Goal: Task Accomplishment & Management: Use online tool/utility

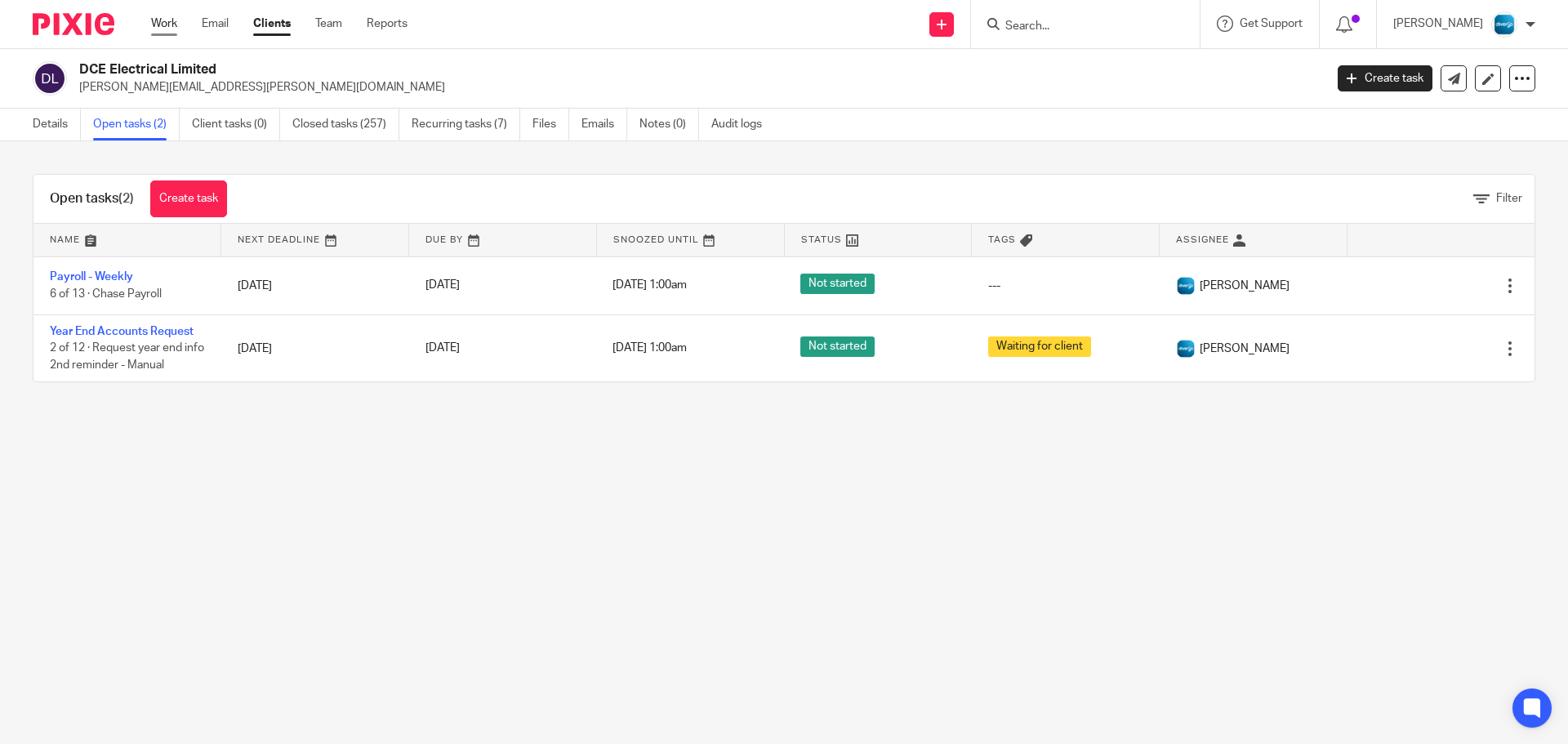
drag, startPoint x: 0, startPoint y: 0, endPoint x: 171, endPoint y: 23, distance: 172.5
click at [171, 23] on link "Work" at bounding box center [164, 23] width 26 height 16
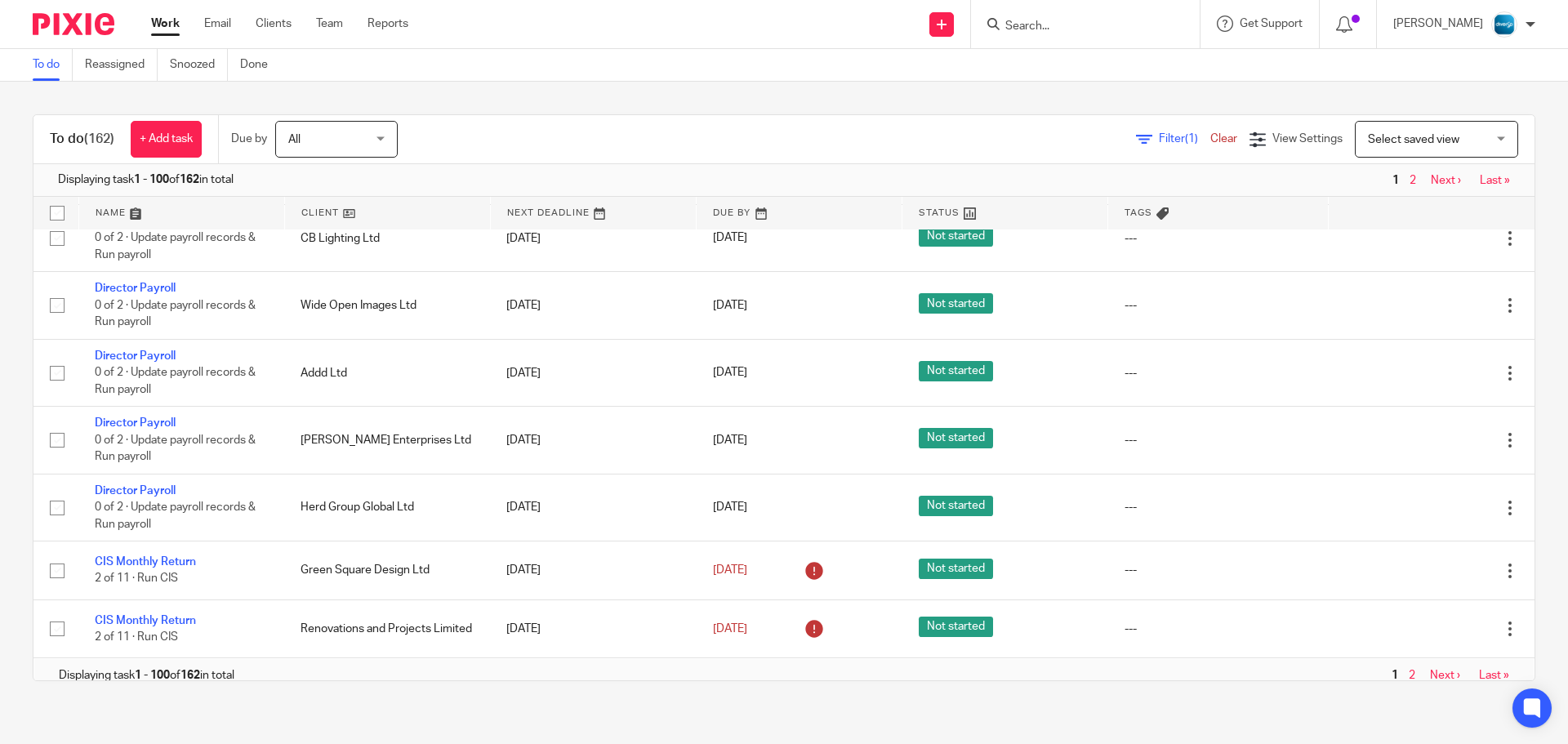
scroll to position [6268, 0]
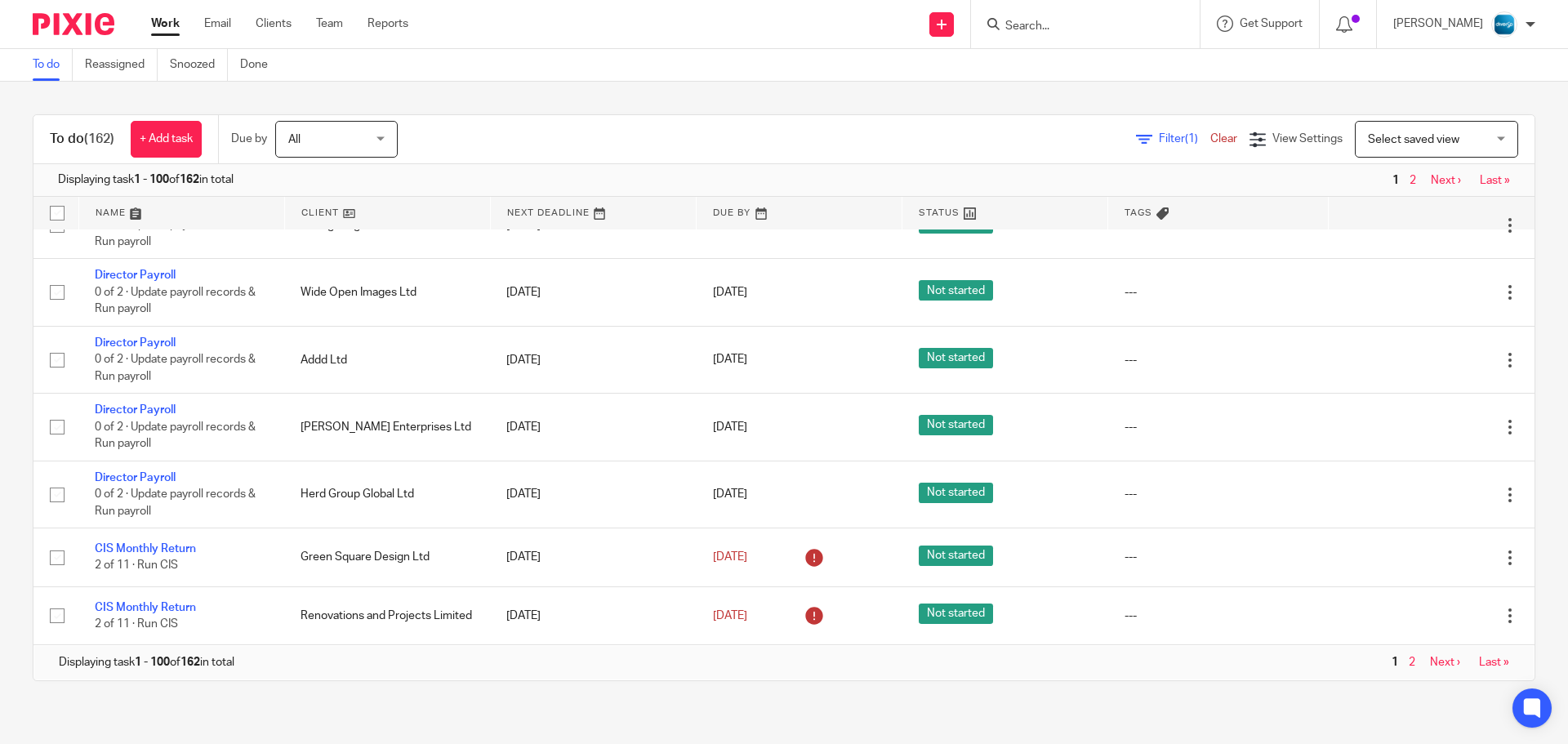
click at [1090, 22] on input "Search" at bounding box center [1077, 27] width 147 height 14
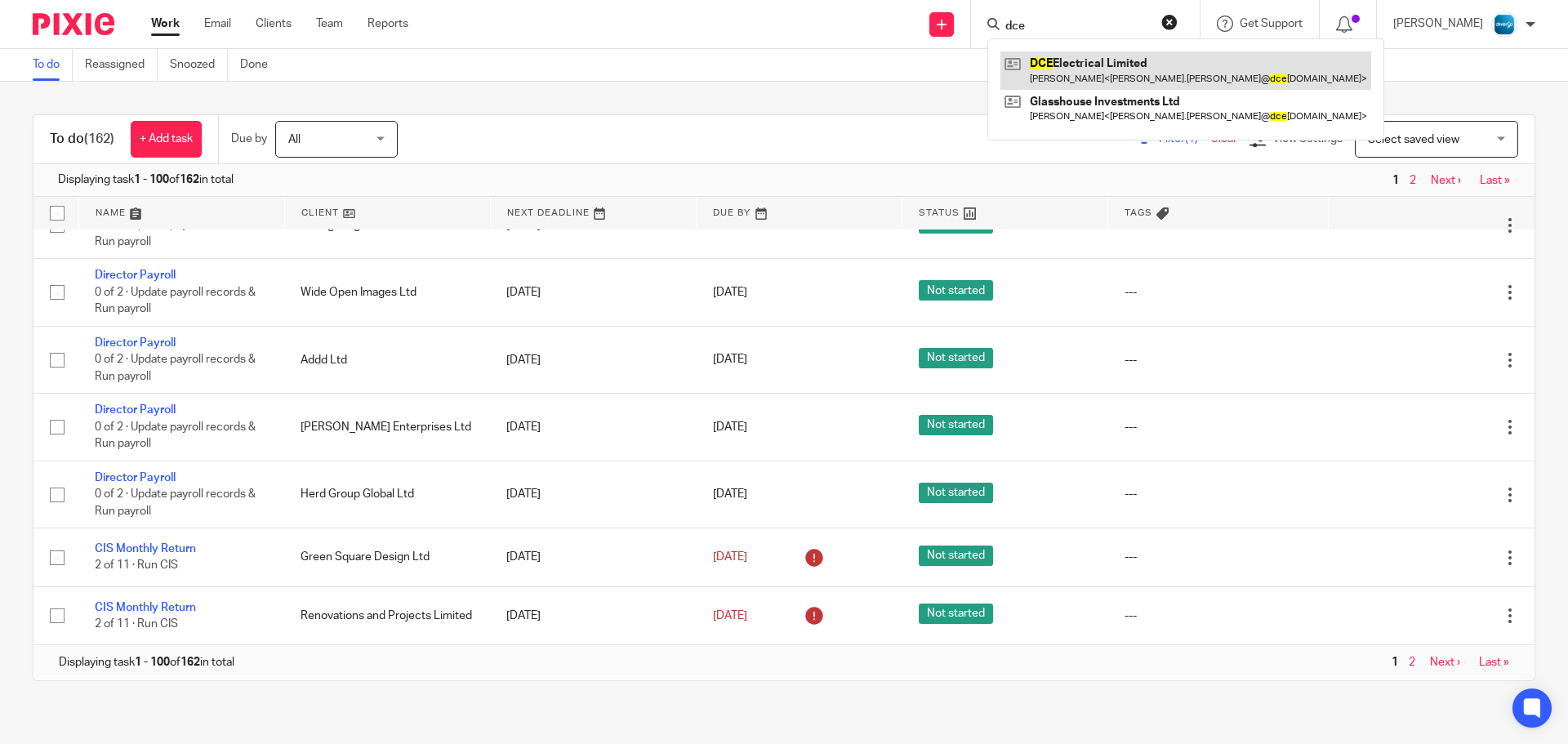
type input "dce"
click at [1143, 65] on link at bounding box center [1185, 70] width 371 height 38
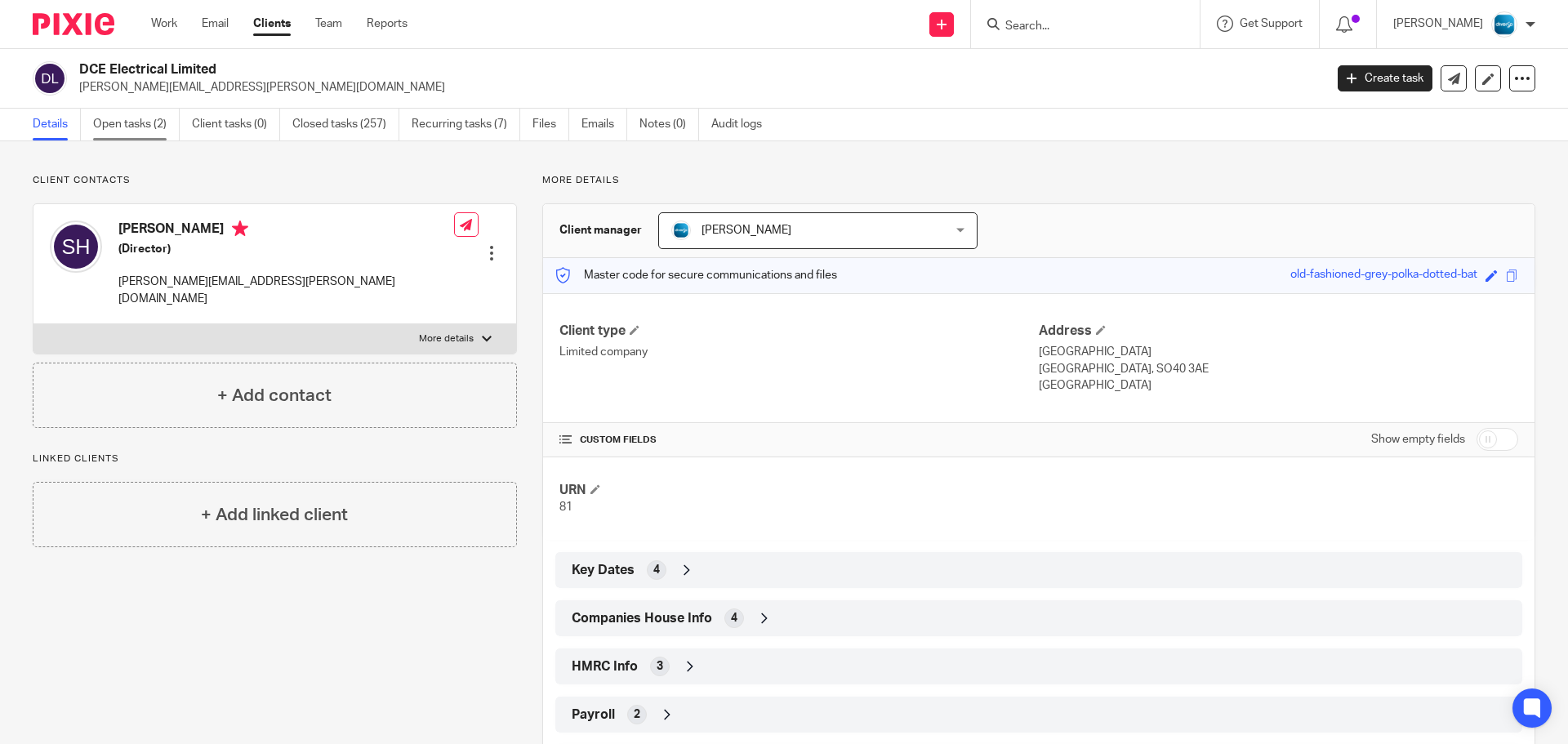
click at [156, 135] on link "Open tasks (2)" at bounding box center [136, 124] width 87 height 32
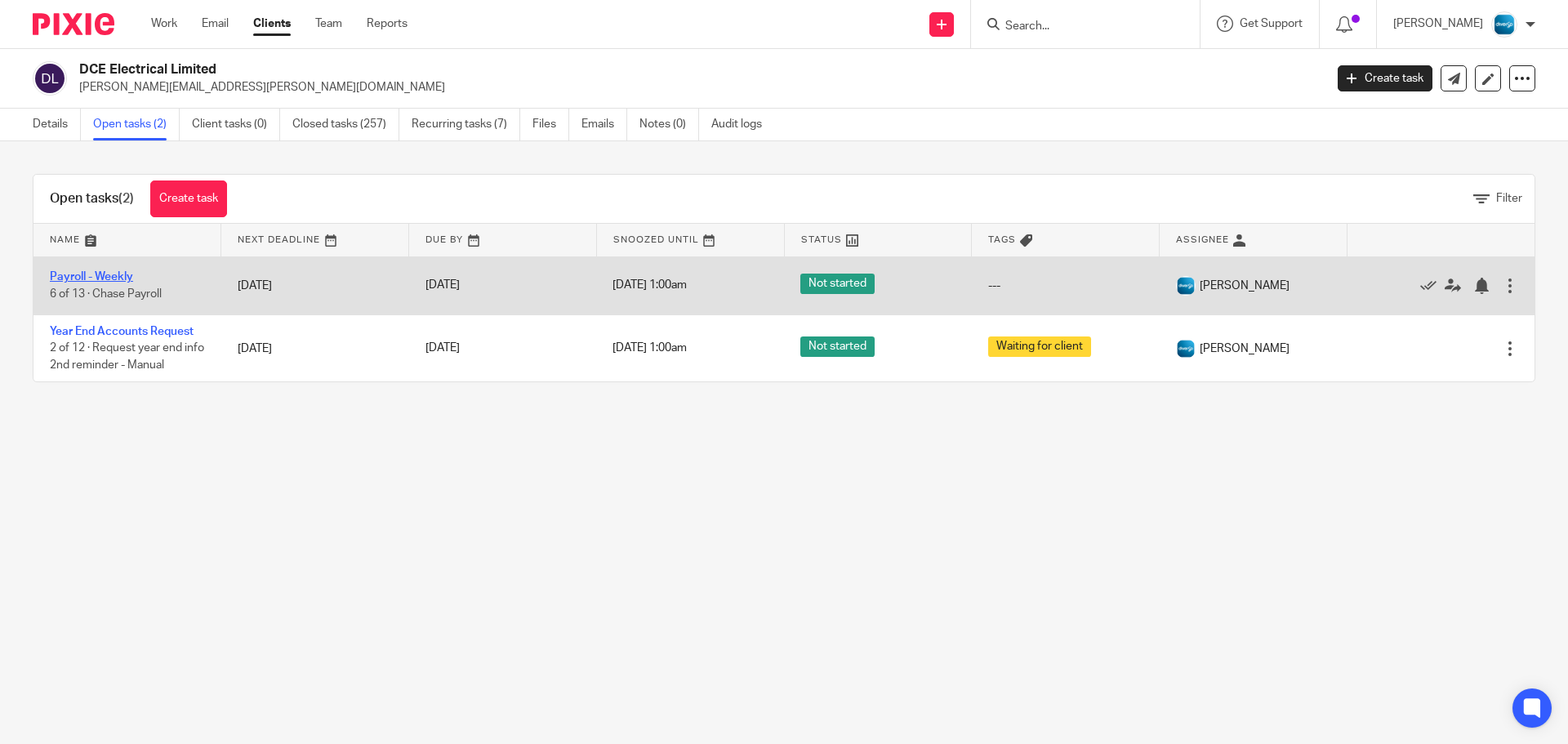
click at [65, 279] on link "Payroll - Weekly" at bounding box center [91, 277] width 83 height 12
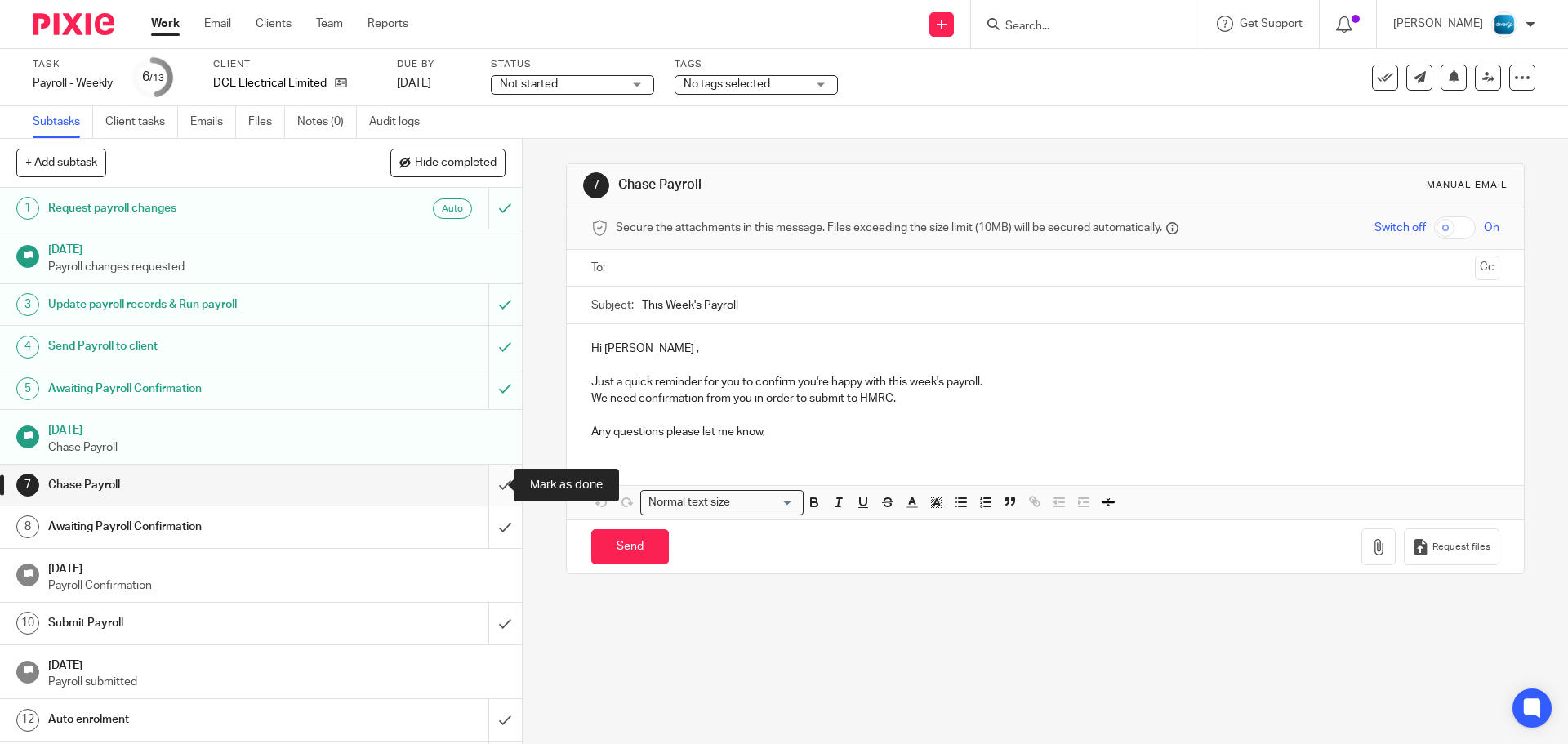
click at [484, 489] on input "submit" at bounding box center [261, 484] width 522 height 41
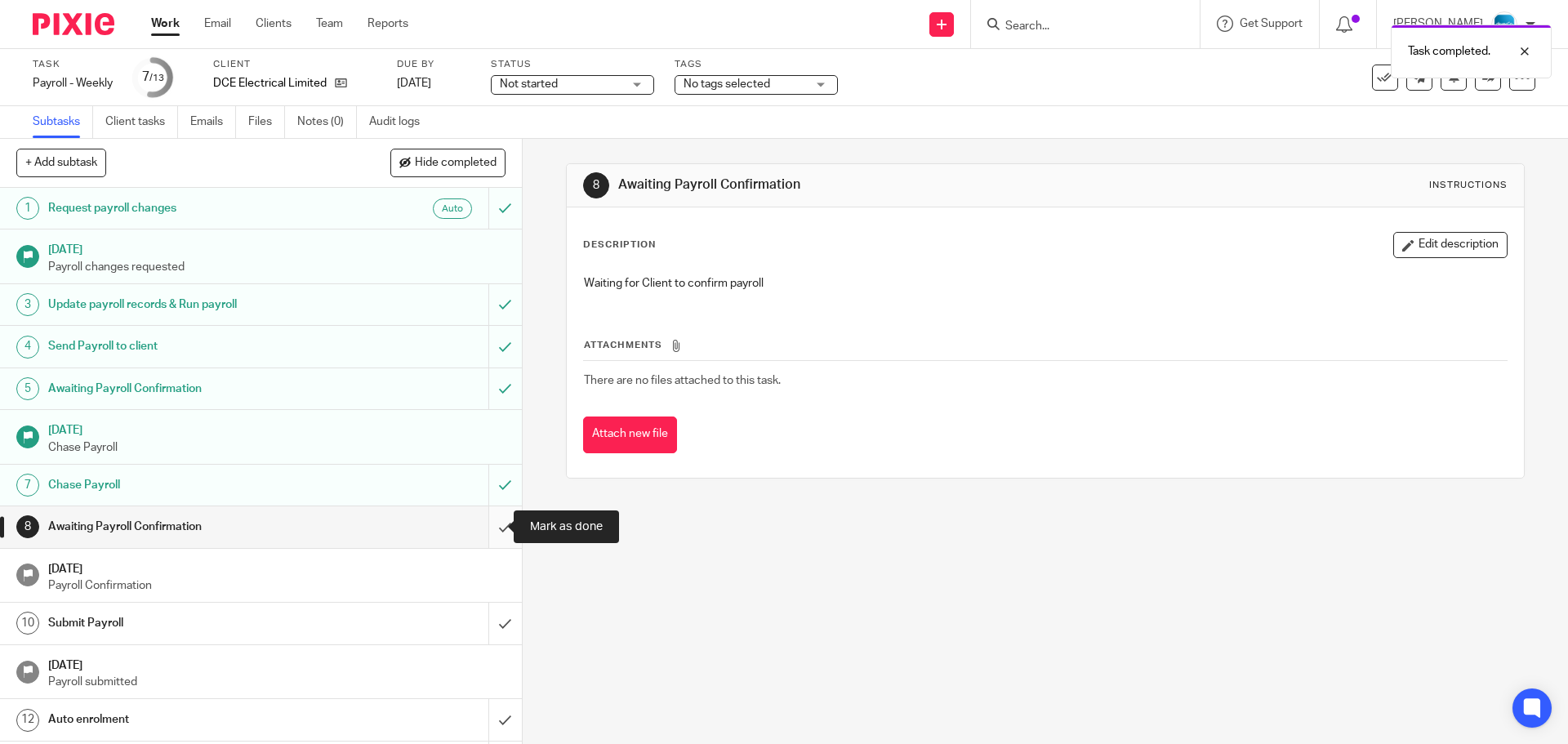
click at [497, 516] on input "submit" at bounding box center [261, 526] width 522 height 41
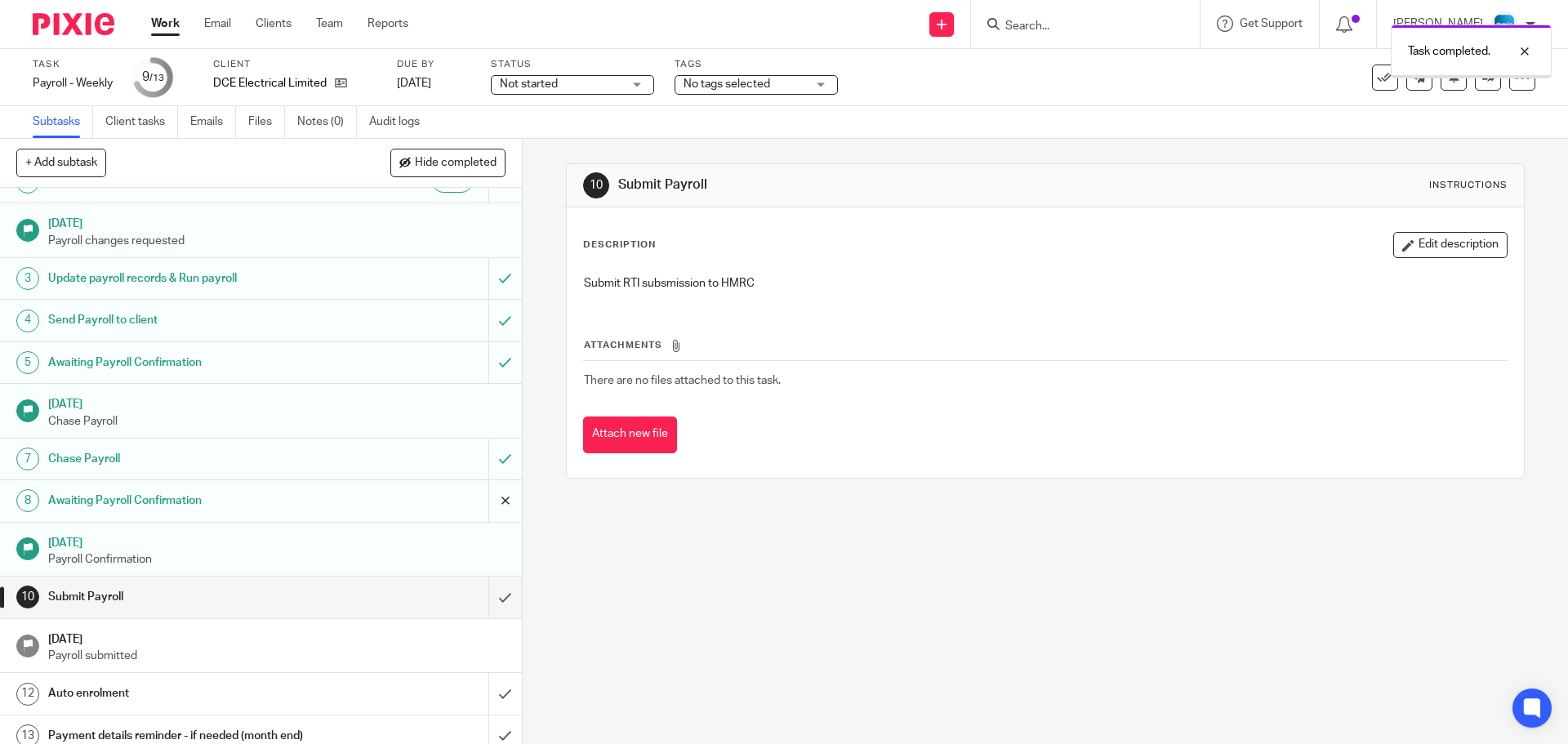
scroll to position [39, 0]
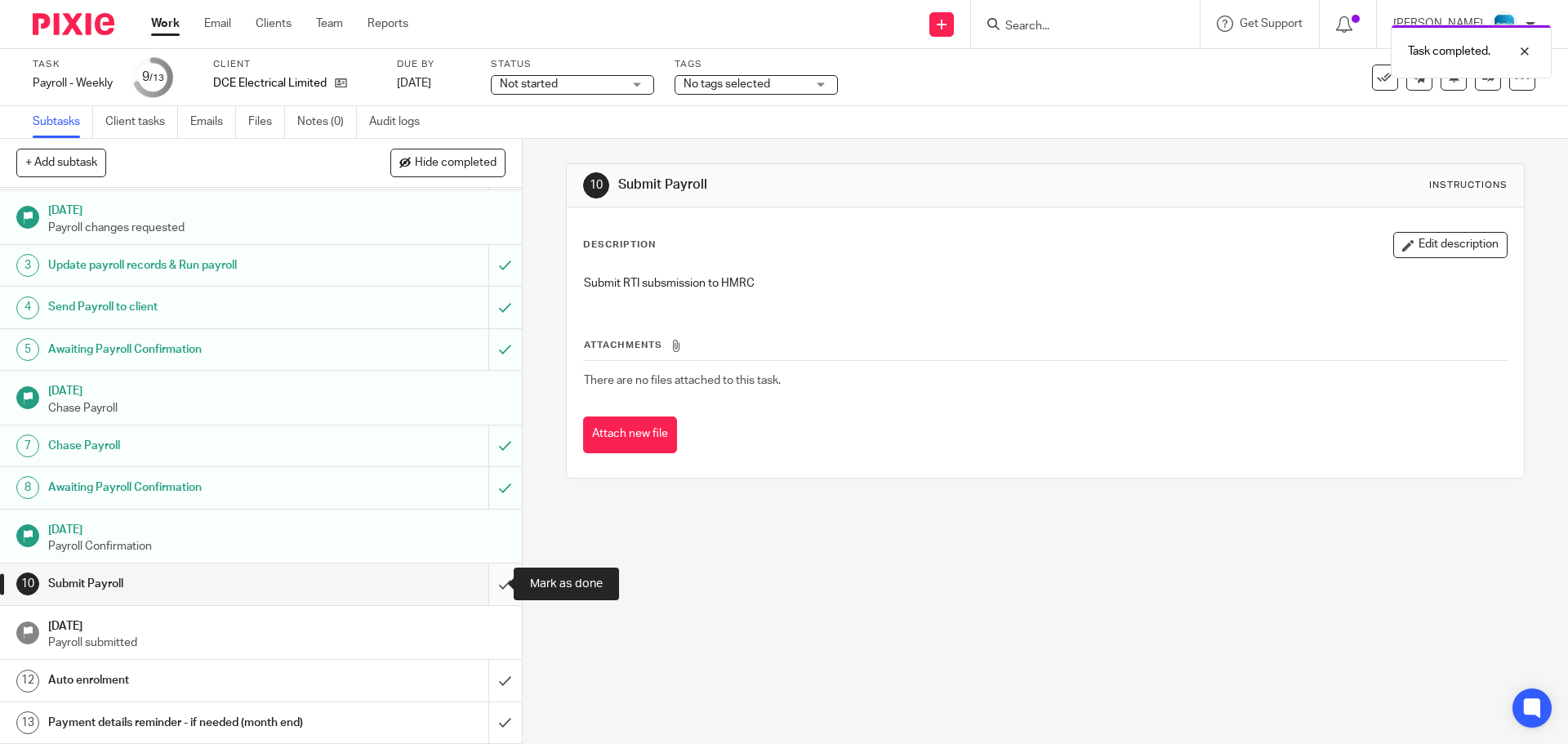
click at [485, 575] on input "submit" at bounding box center [261, 583] width 522 height 41
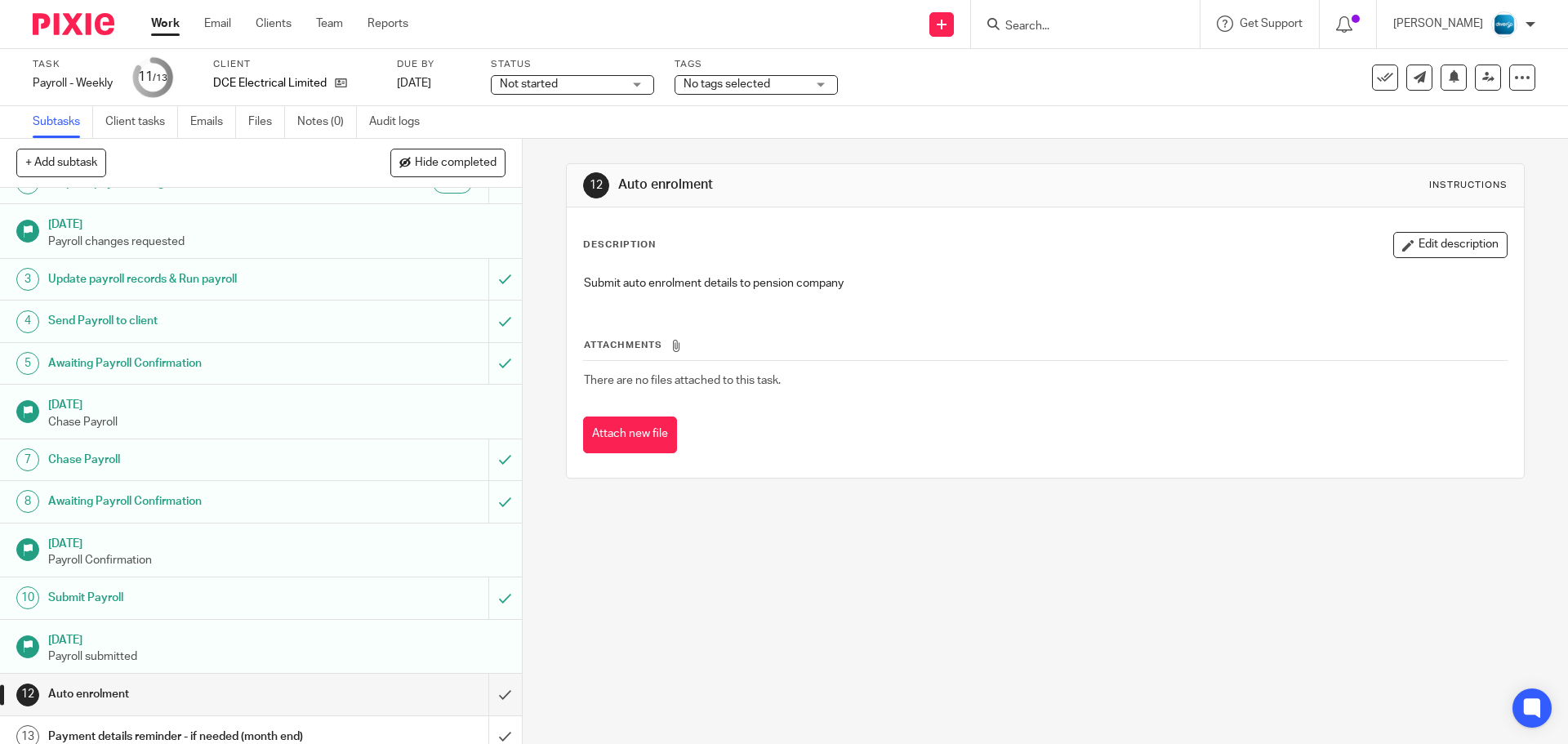
scroll to position [39, 0]
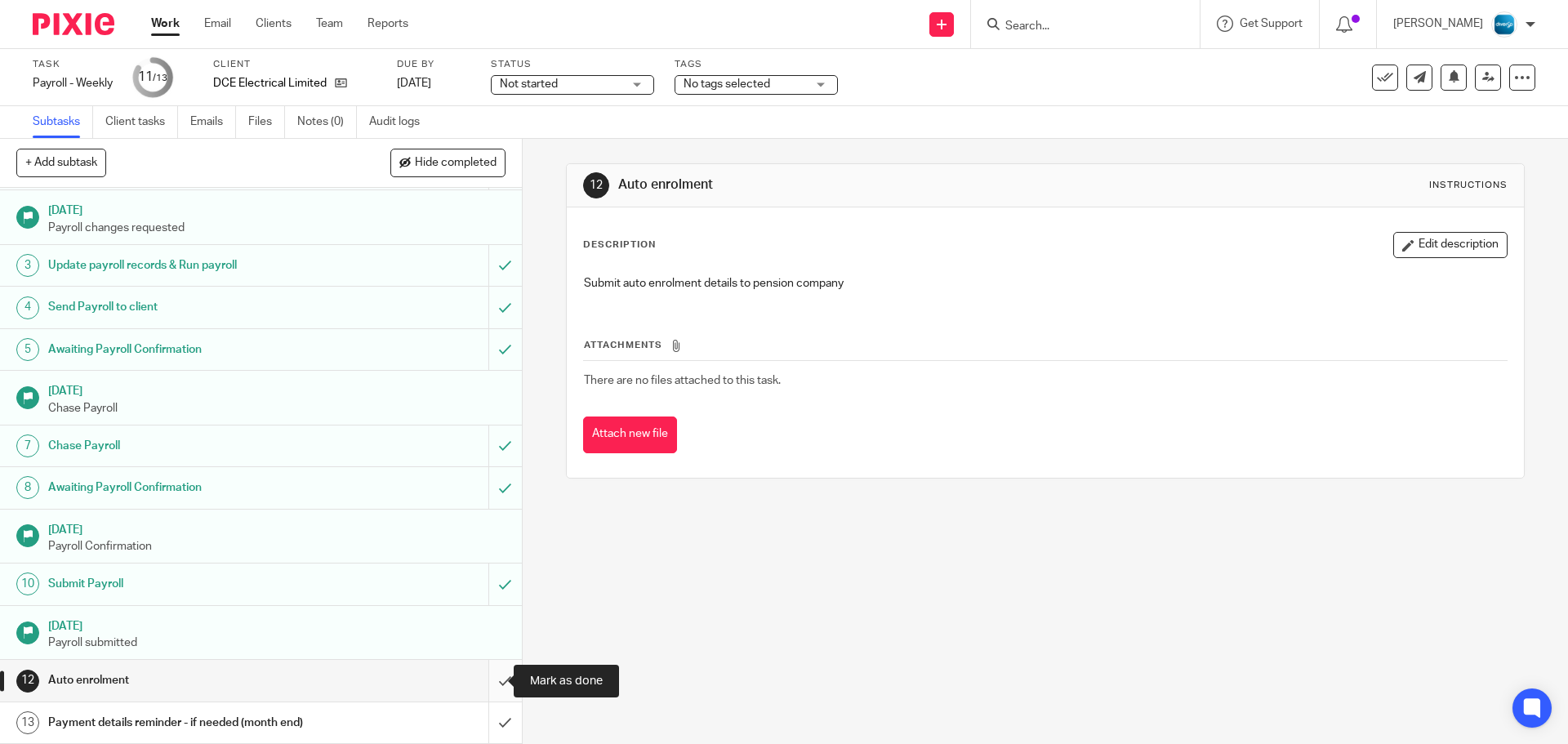
click at [484, 682] on input "submit" at bounding box center [261, 680] width 522 height 41
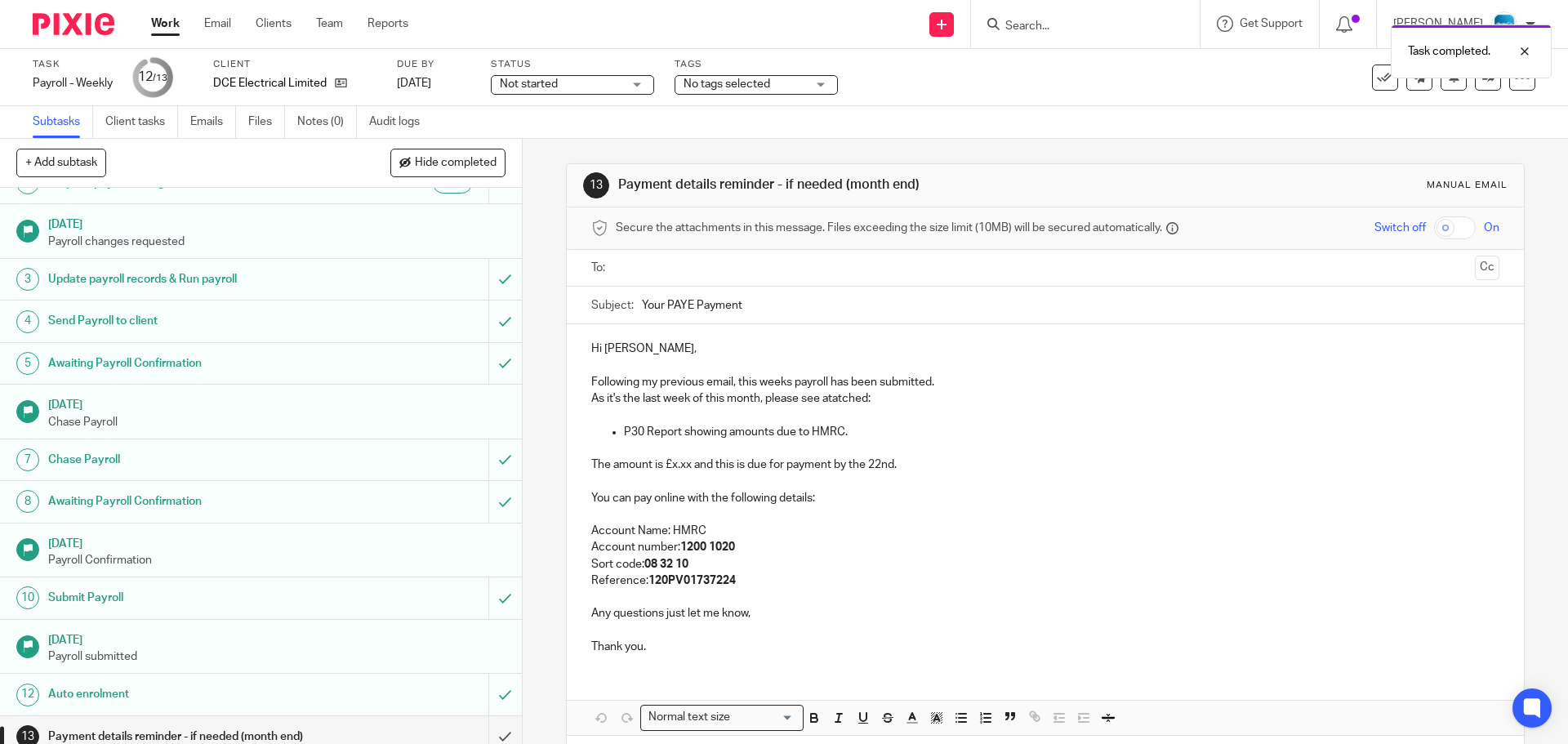
scroll to position [39, 0]
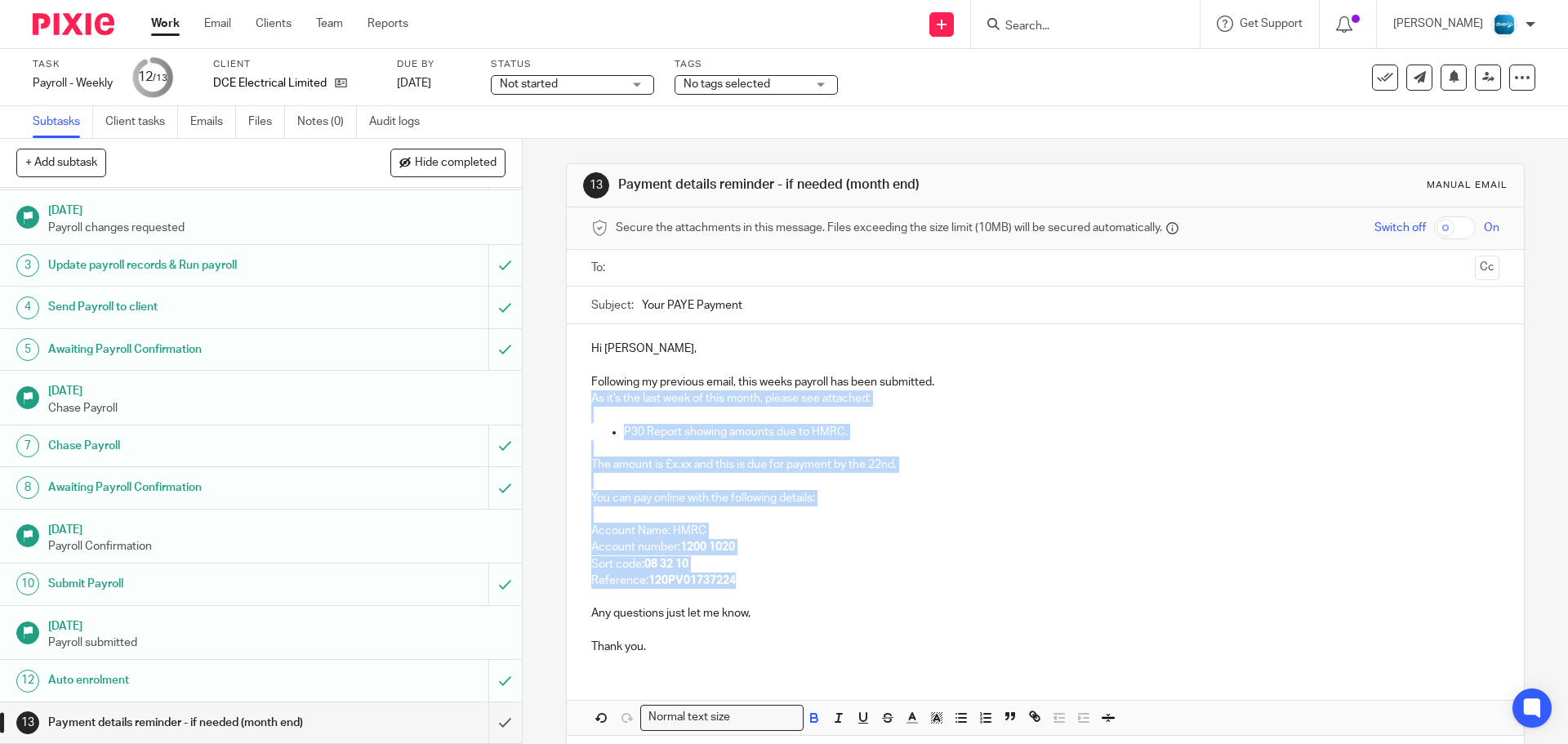
drag, startPoint x: 765, startPoint y: 581, endPoint x: 553, endPoint y: 397, distance: 280.7
click at [553, 397] on div "13 Payment details reminder - if needed (month end) Manual email Secure the att…" at bounding box center [1045, 441] width 1046 height 605
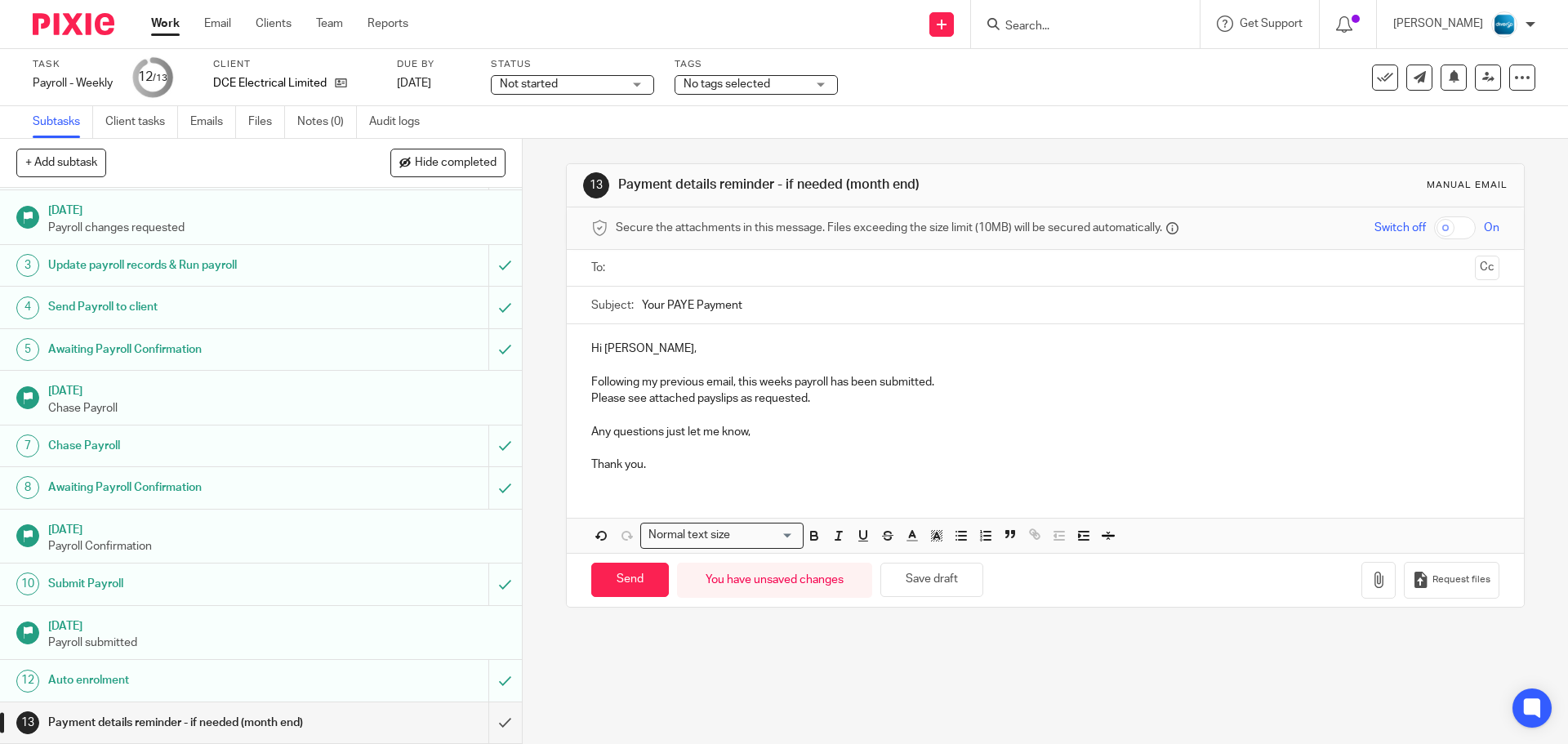
click at [698, 269] on input "text" at bounding box center [1045, 268] width 846 height 19
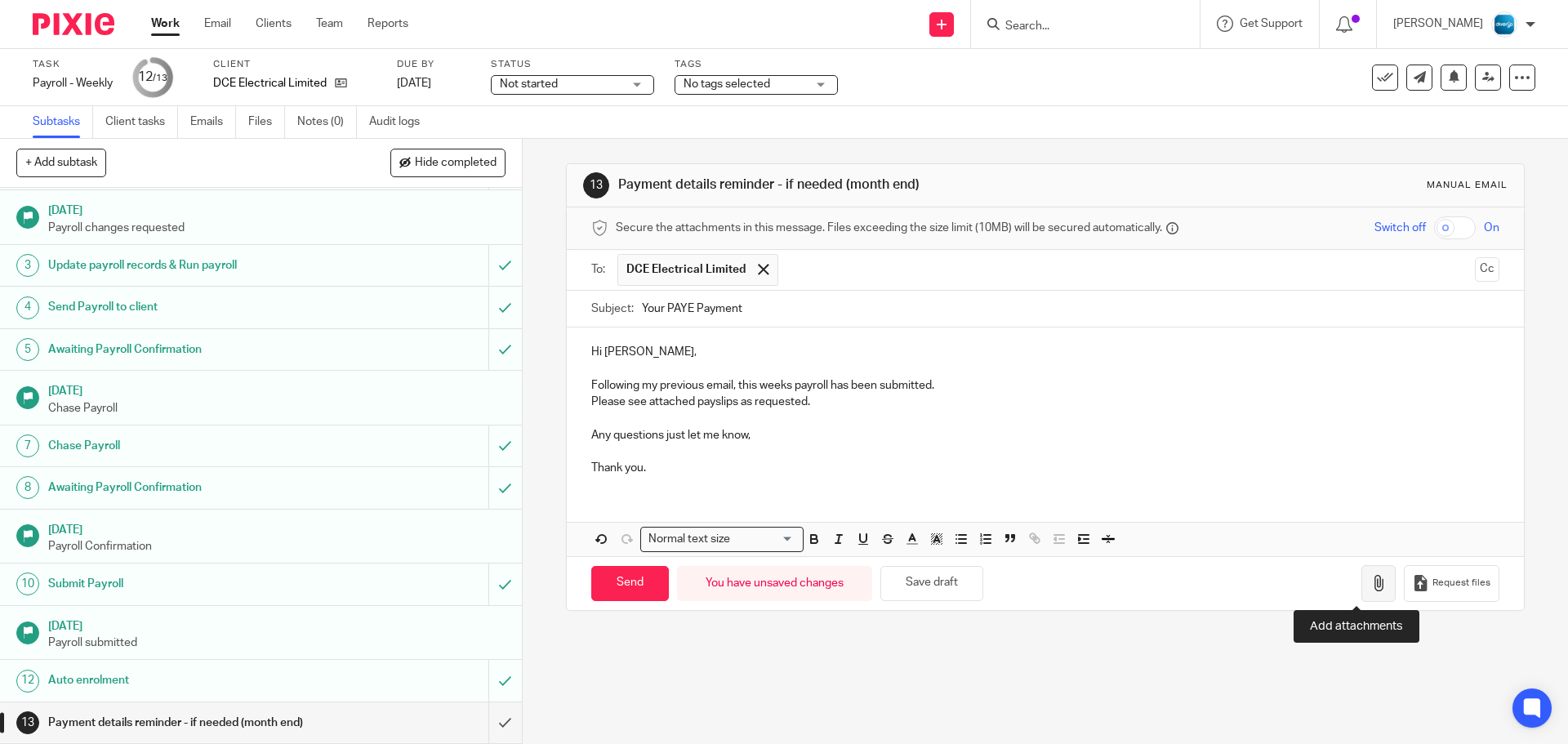
click at [1361, 593] on button "button" at bounding box center [1379, 583] width 34 height 37
click at [1370, 582] on icon "button" at bounding box center [1379, 583] width 16 height 16
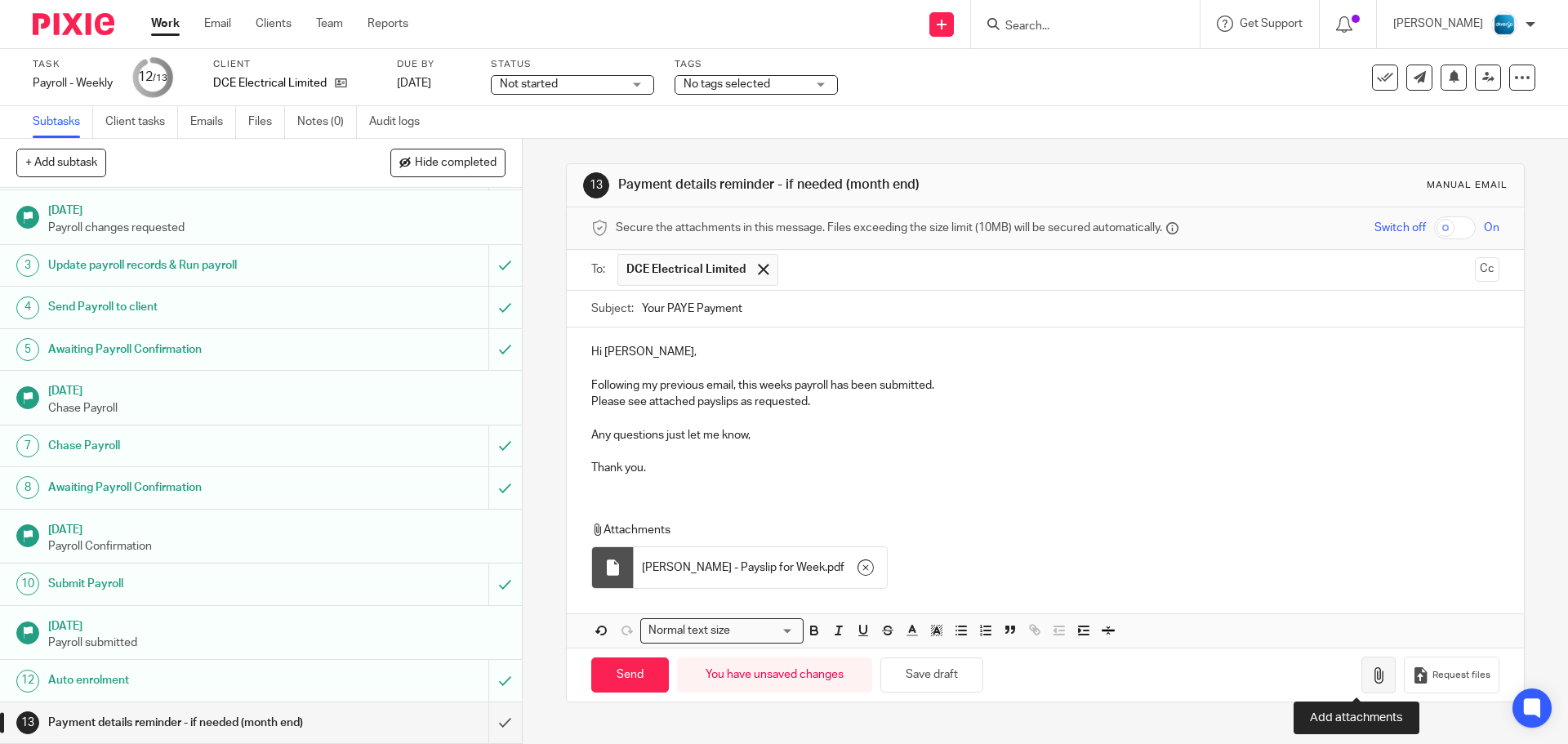
click at [1370, 668] on icon "button" at bounding box center [1379, 675] width 16 height 16
click at [1370, 683] on icon "button" at bounding box center [1379, 675] width 16 height 16
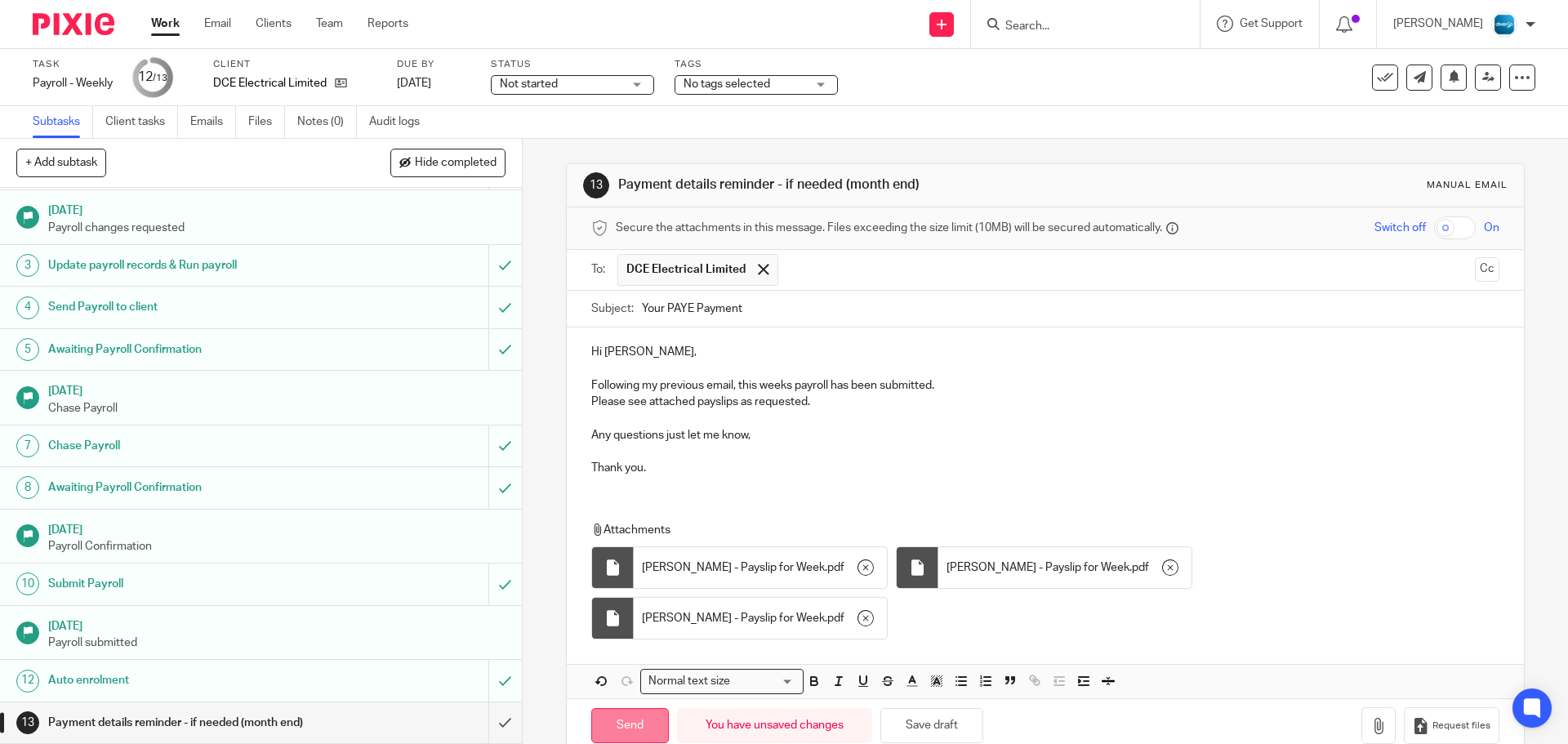
click at [617, 708] on input "Send" at bounding box center [631, 725] width 78 height 35
type input "Sent"
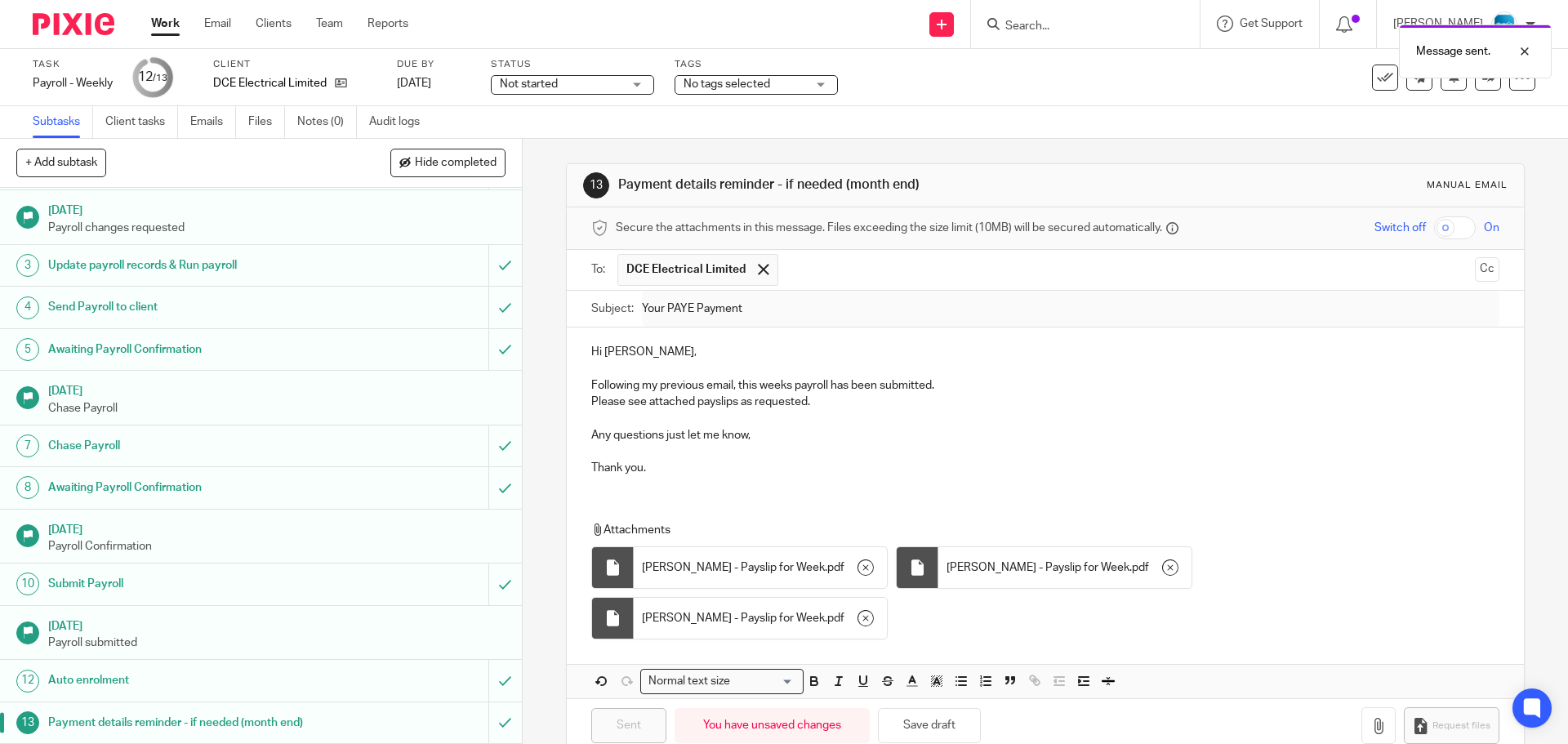
click at [152, 12] on div "Work Email Clients Team Reports Work Email Clients Team Reports Settings" at bounding box center [283, 23] width 298 height 48
click at [173, 26] on link "Work" at bounding box center [166, 23] width 29 height 16
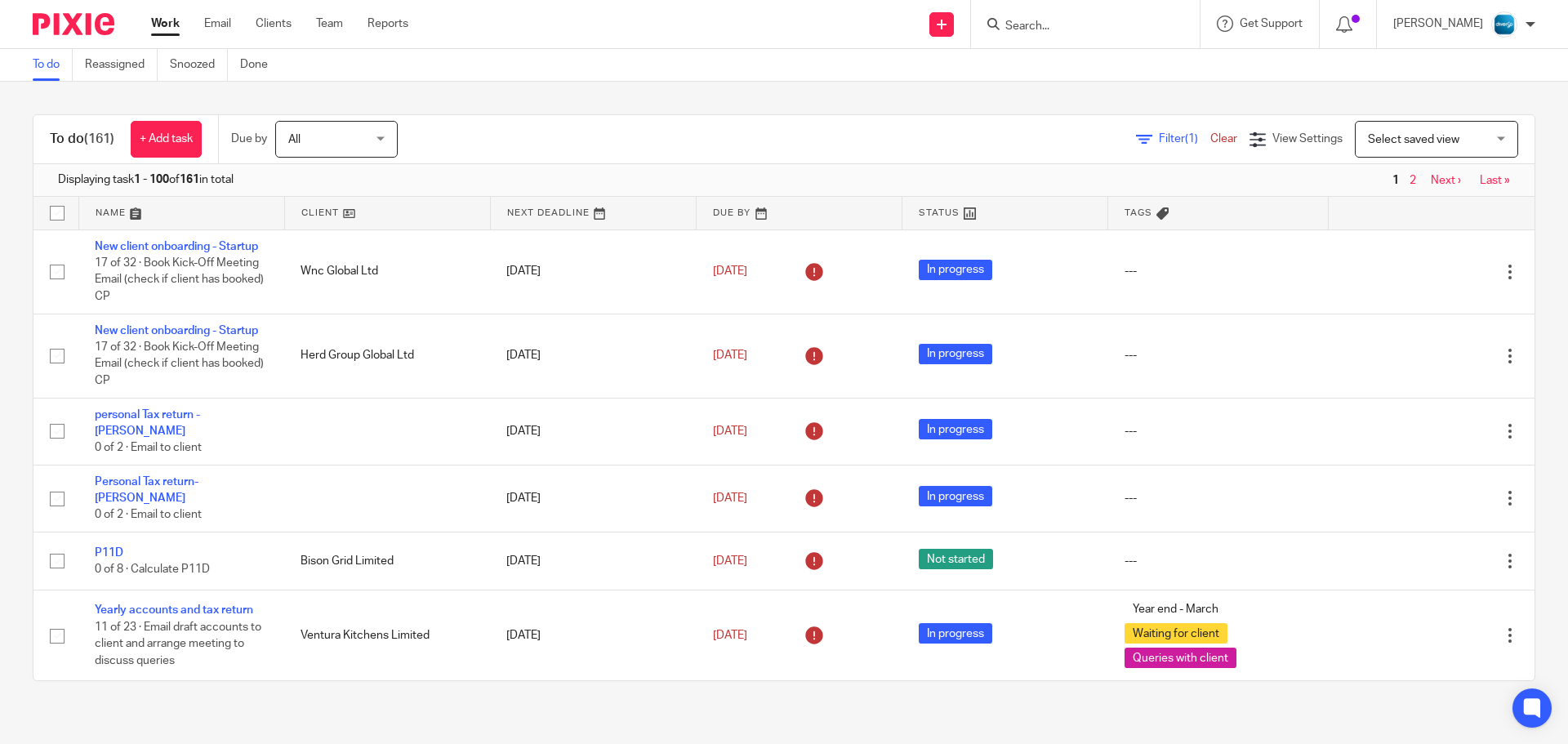
click at [1085, 39] on div at bounding box center [1086, 23] width 229 height 48
click at [1072, 28] on input "Search" at bounding box center [1077, 27] width 147 height 14
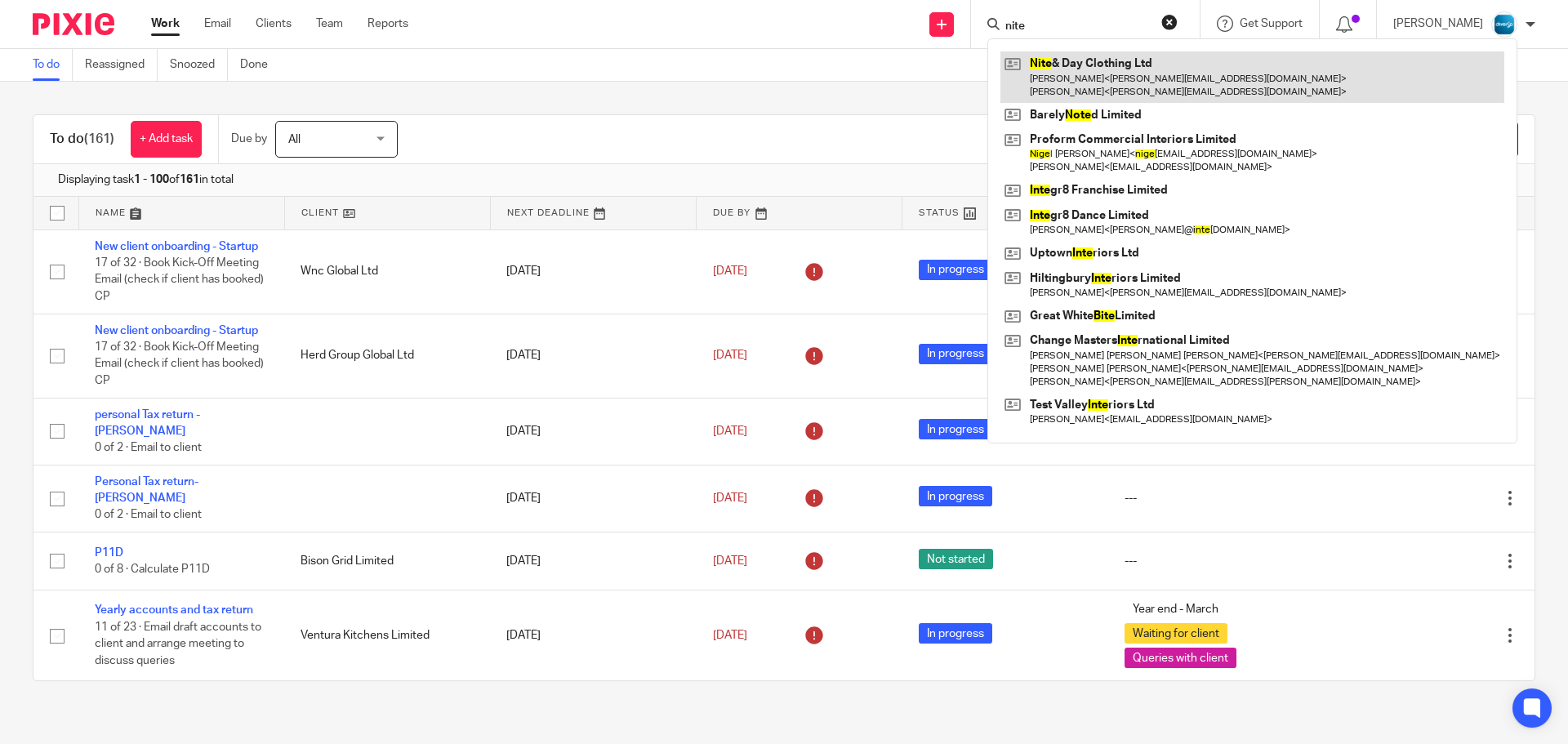
type input "nite"
click at [1145, 78] on link at bounding box center [1252, 77] width 504 height 51
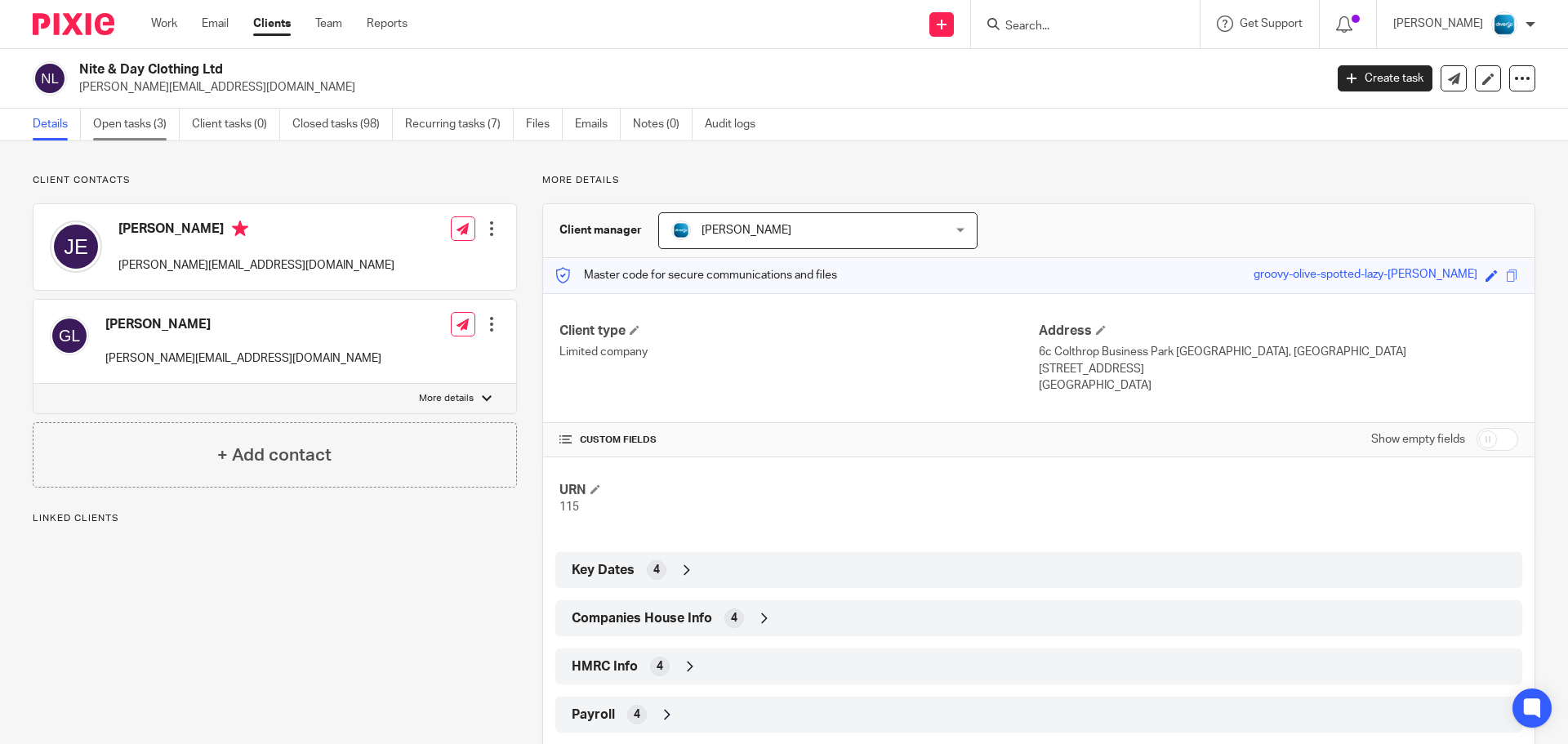
click at [124, 113] on link "Open tasks (3)" at bounding box center [136, 124] width 87 height 32
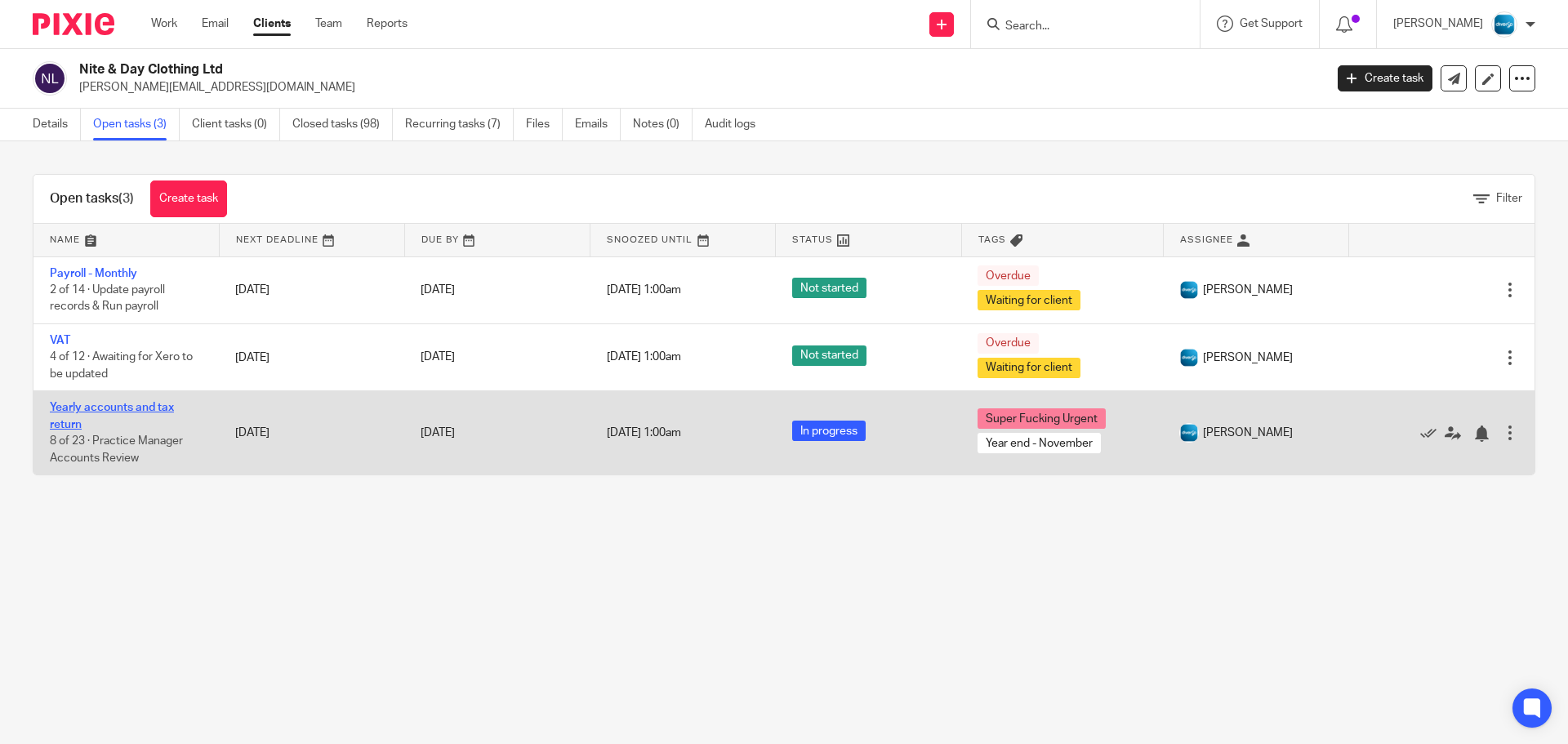
click at [65, 420] on link "Yearly accounts and tax return" at bounding box center [112, 415] width 125 height 28
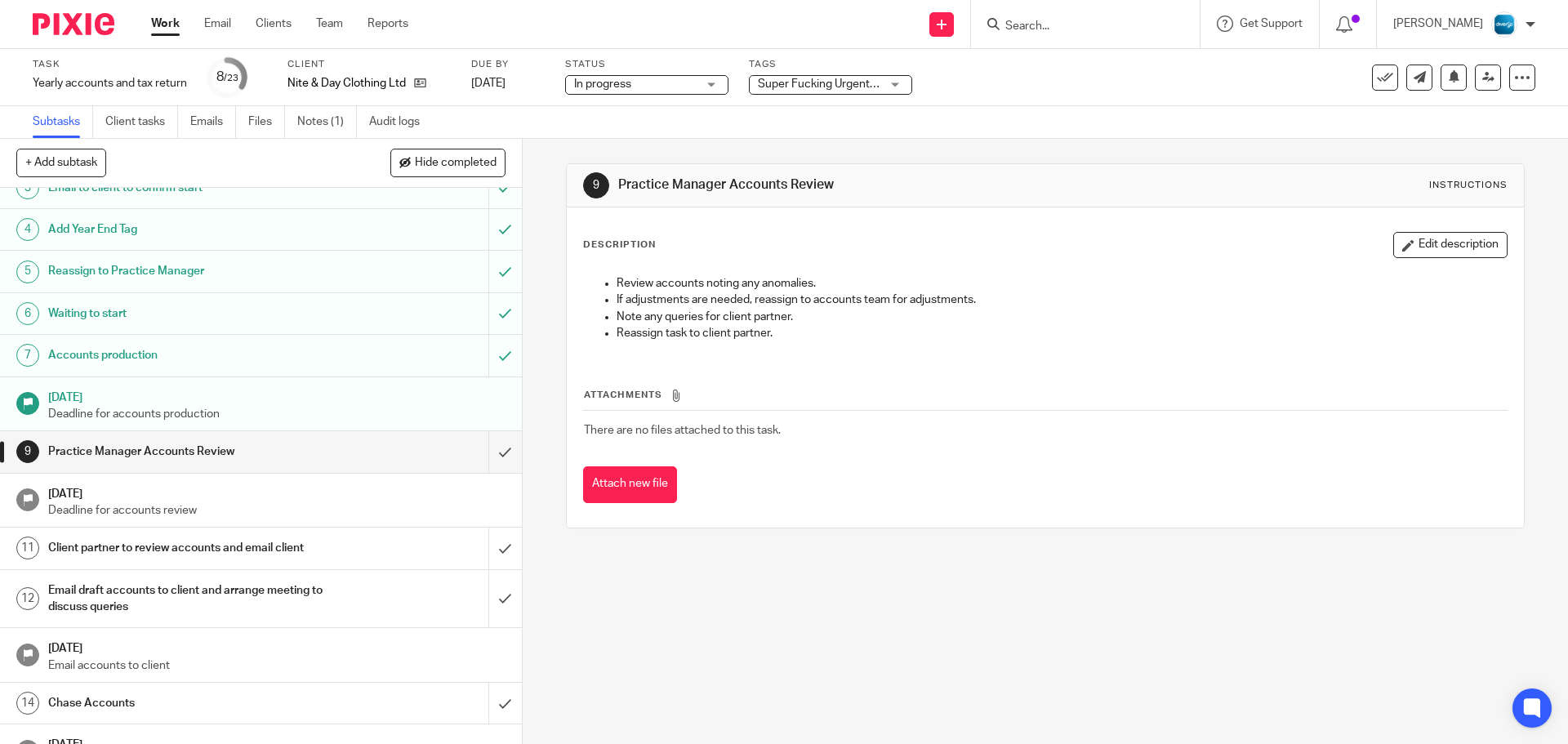
scroll to position [245, 0]
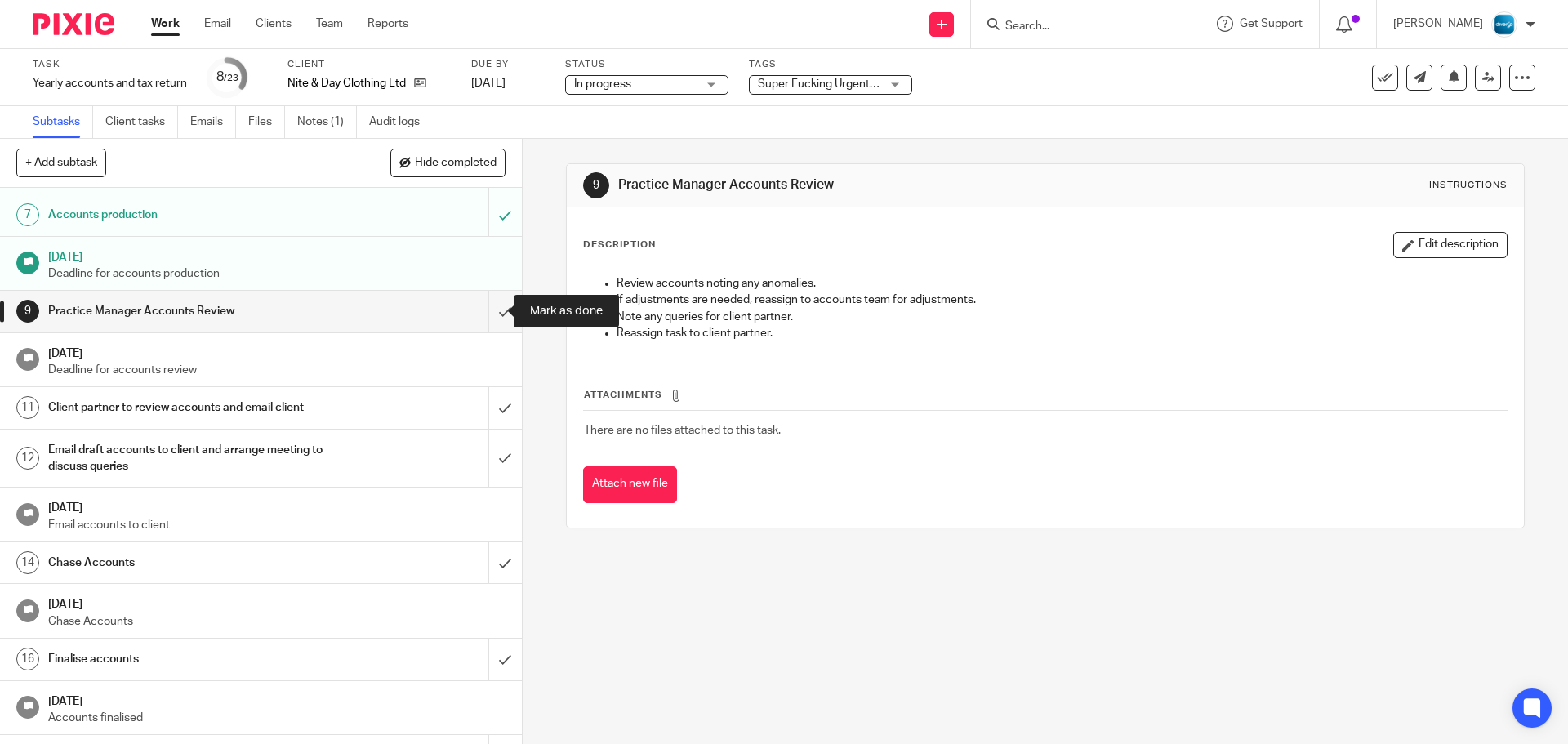
drag, startPoint x: 482, startPoint y: 309, endPoint x: 503, endPoint y: 280, distance: 35.8
click at [483, 308] on input "submit" at bounding box center [261, 310] width 522 height 41
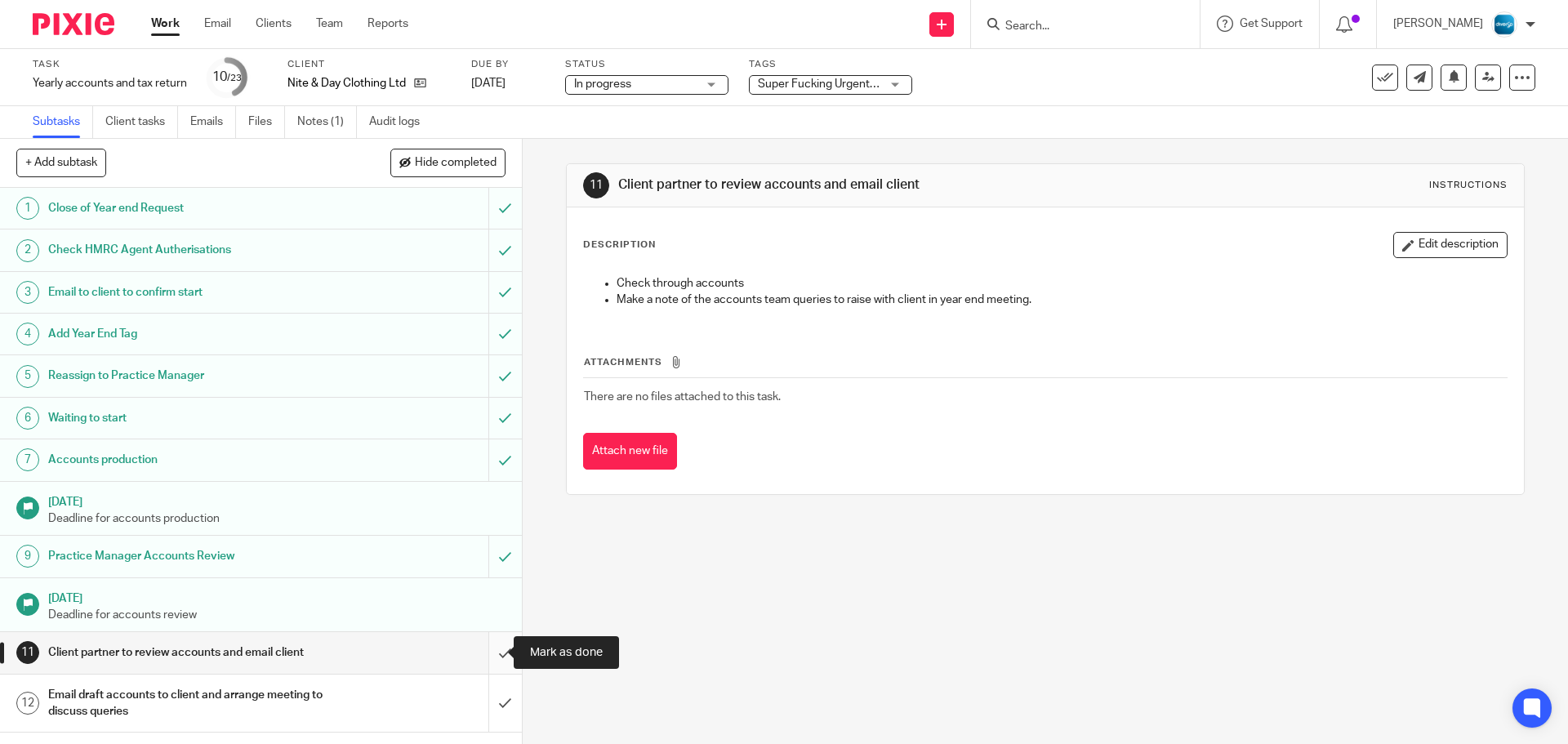
click at [489, 647] on input "submit" at bounding box center [261, 652] width 522 height 41
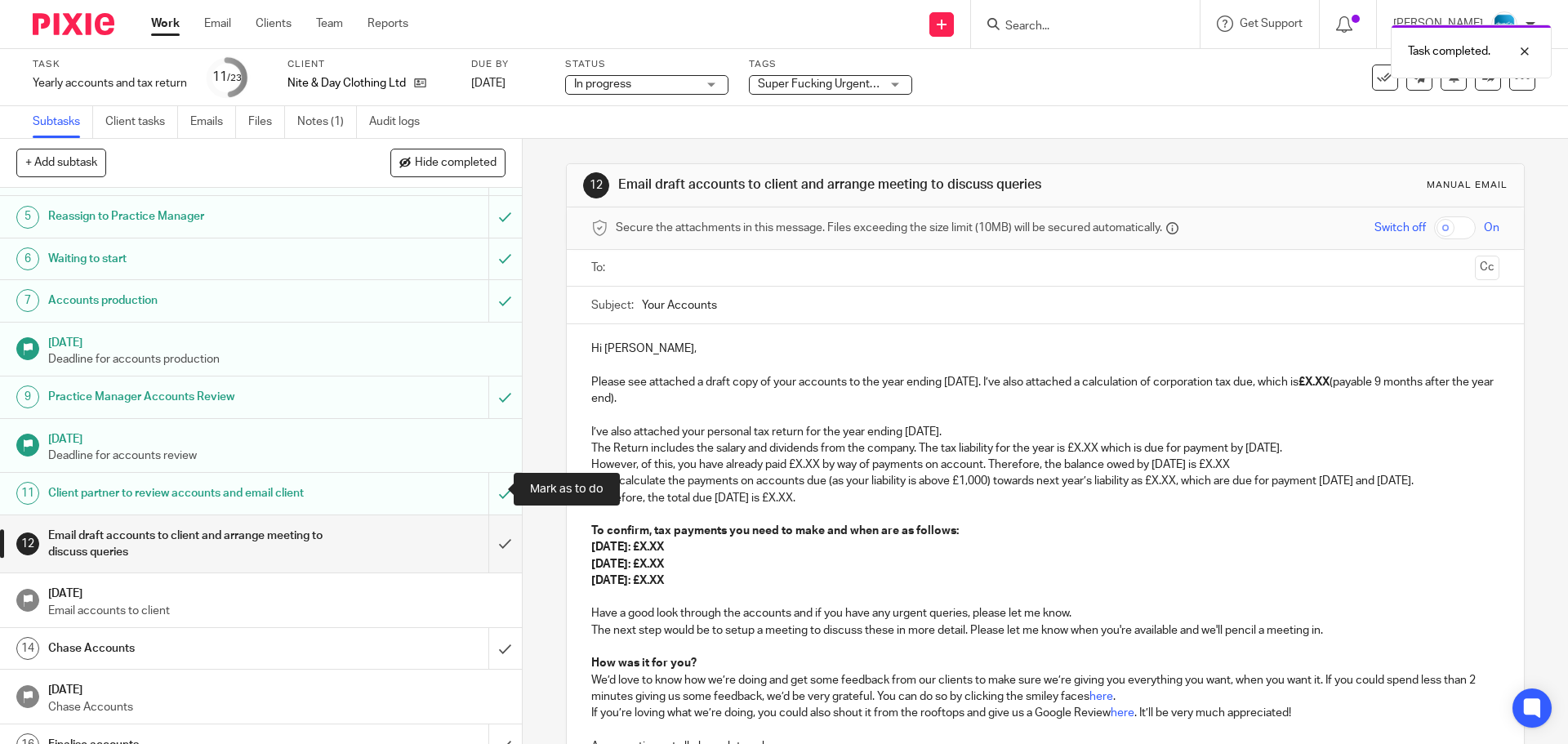
scroll to position [163, 0]
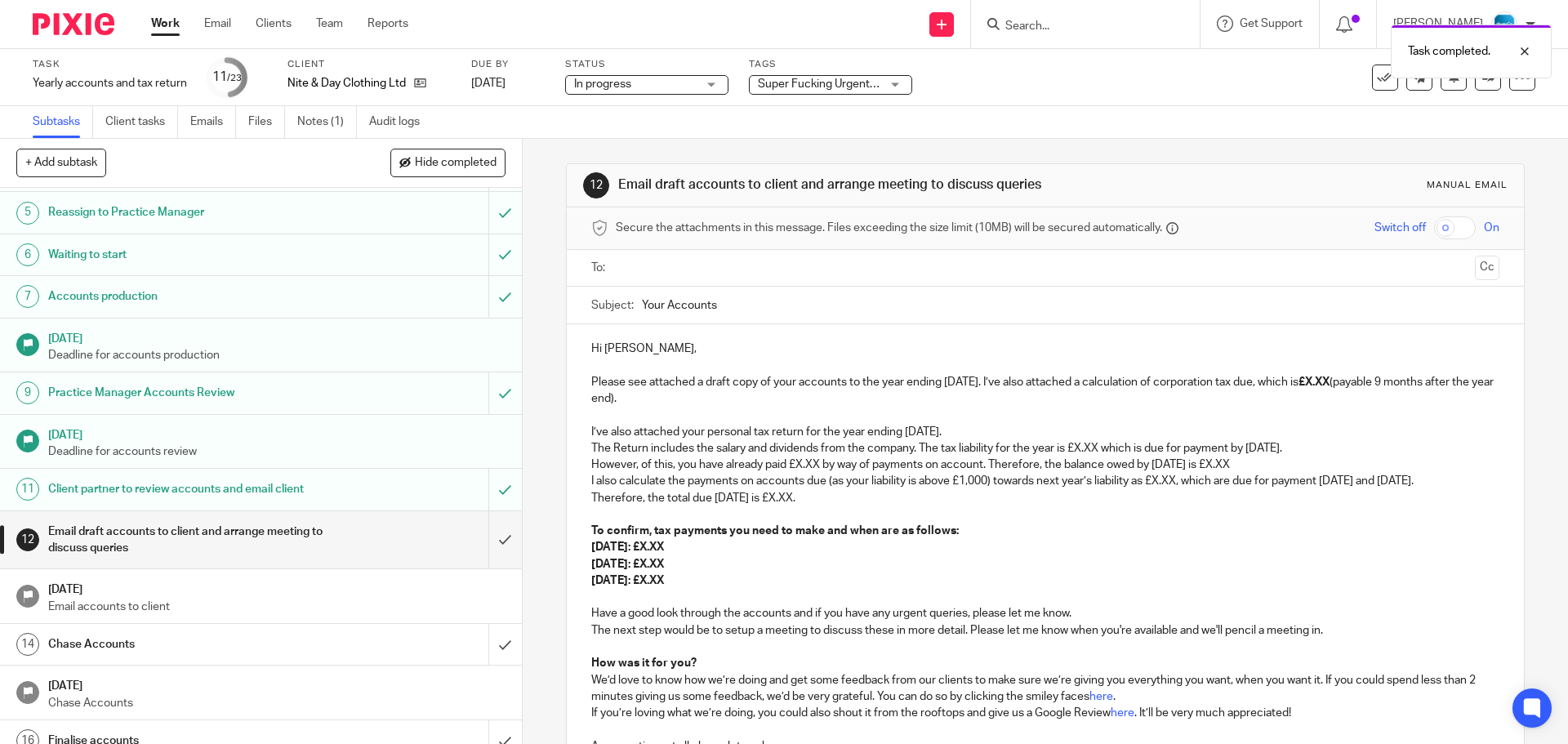
click at [626, 270] on input "text" at bounding box center [1045, 268] width 846 height 19
drag, startPoint x: 1267, startPoint y: 384, endPoint x: 1469, endPoint y: 397, distance: 202.4
click at [1469, 397] on p "Please see attached a draft copy of your accounts to the year ending [DATE]. I’…" at bounding box center [1046, 393] width 908 height 33
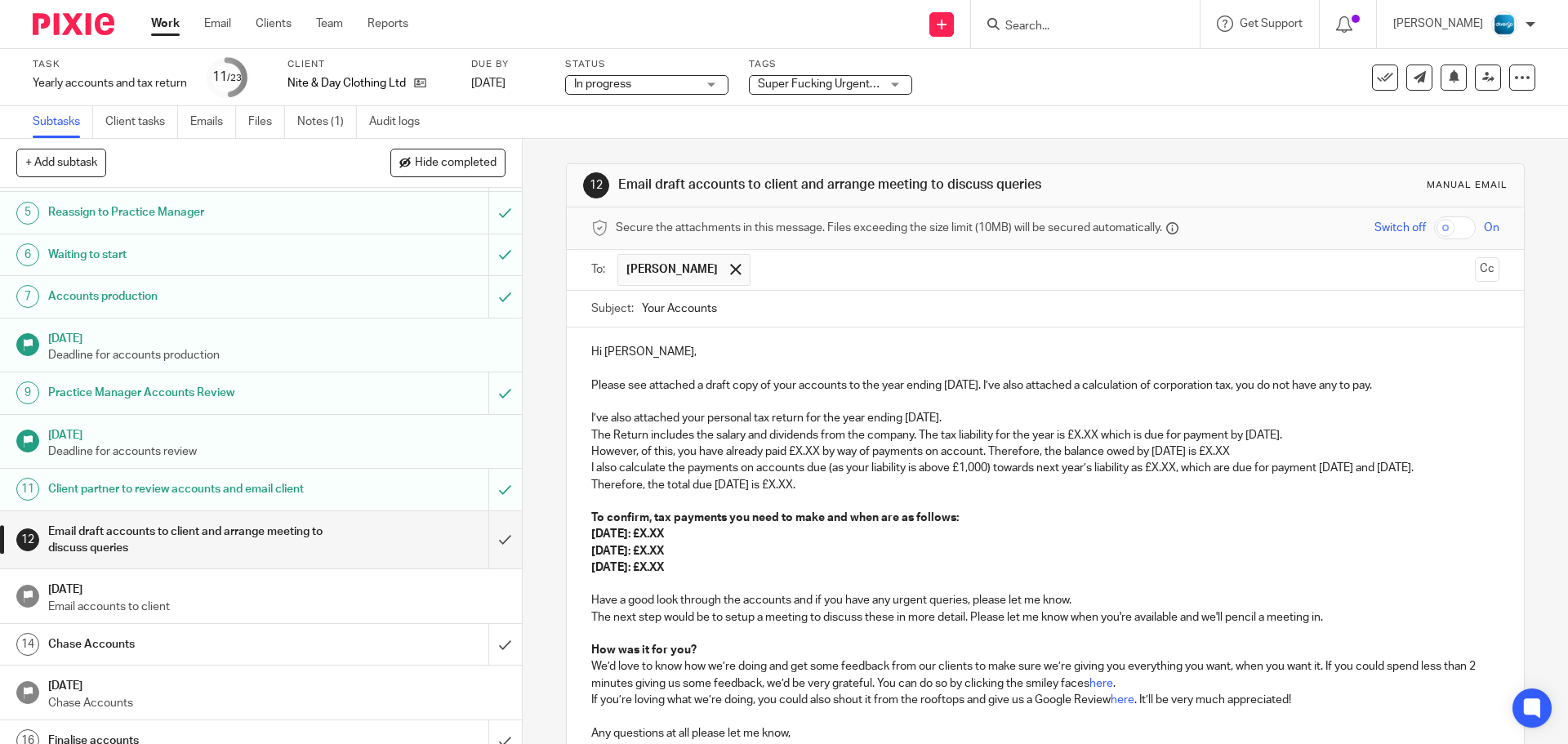
drag, startPoint x: 740, startPoint y: 584, endPoint x: 570, endPoint y: 406, distance: 246.1
click at [570, 406] on div "Hi Jason, Please see attached a draft copy of your accounts to the year ending …" at bounding box center [1045, 540] width 956 height 426
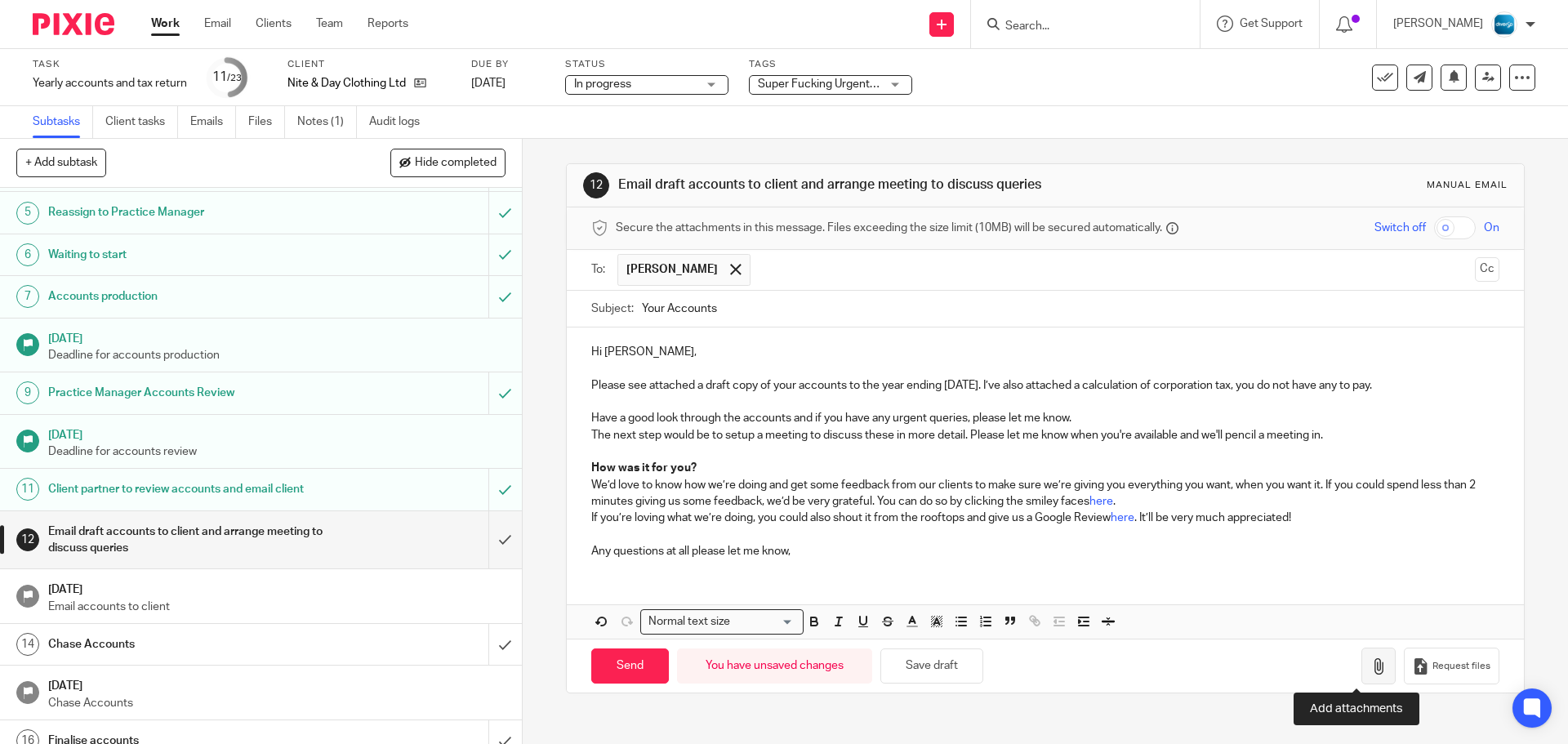
click at [1361, 669] on button "button" at bounding box center [1379, 666] width 34 height 37
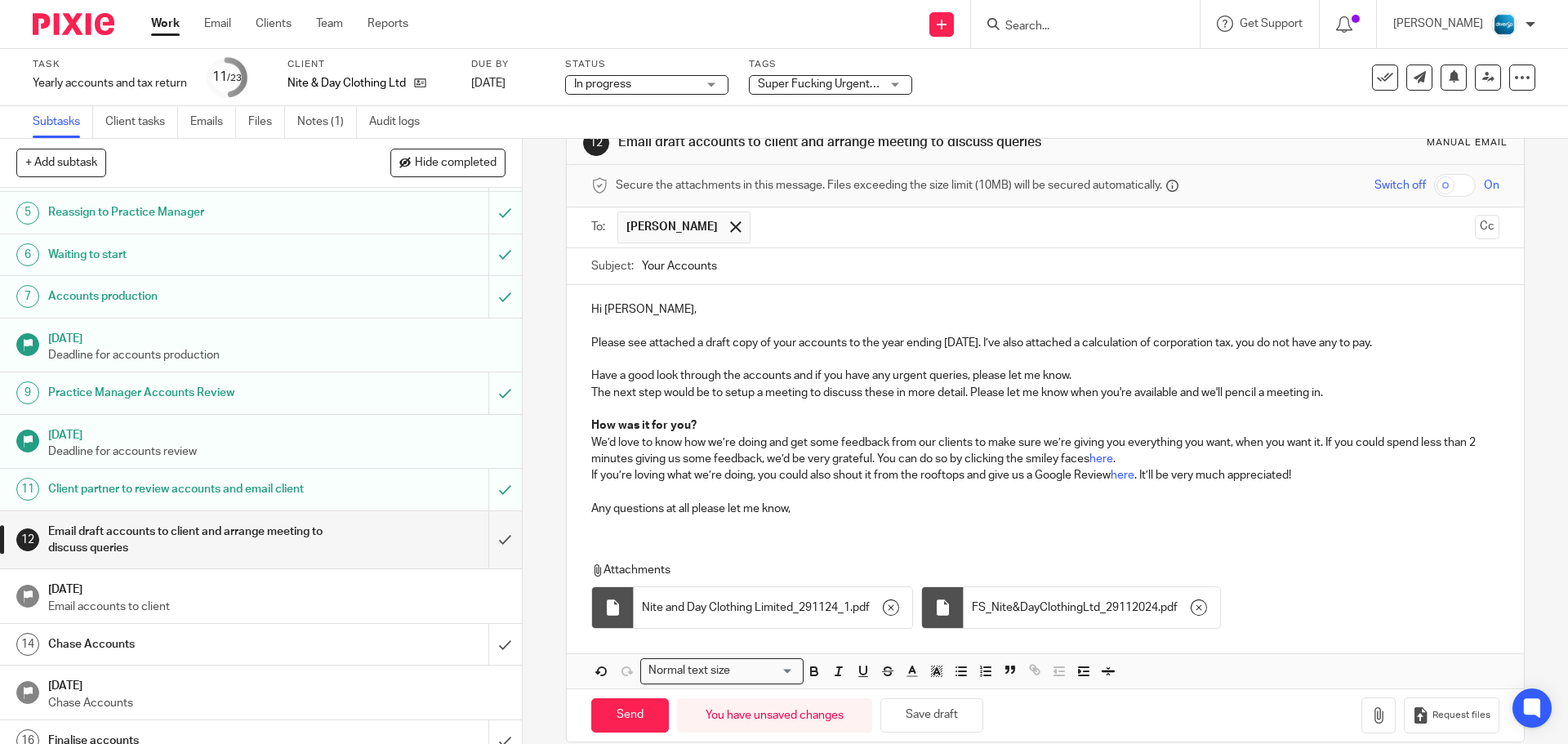
scroll to position [65, 0]
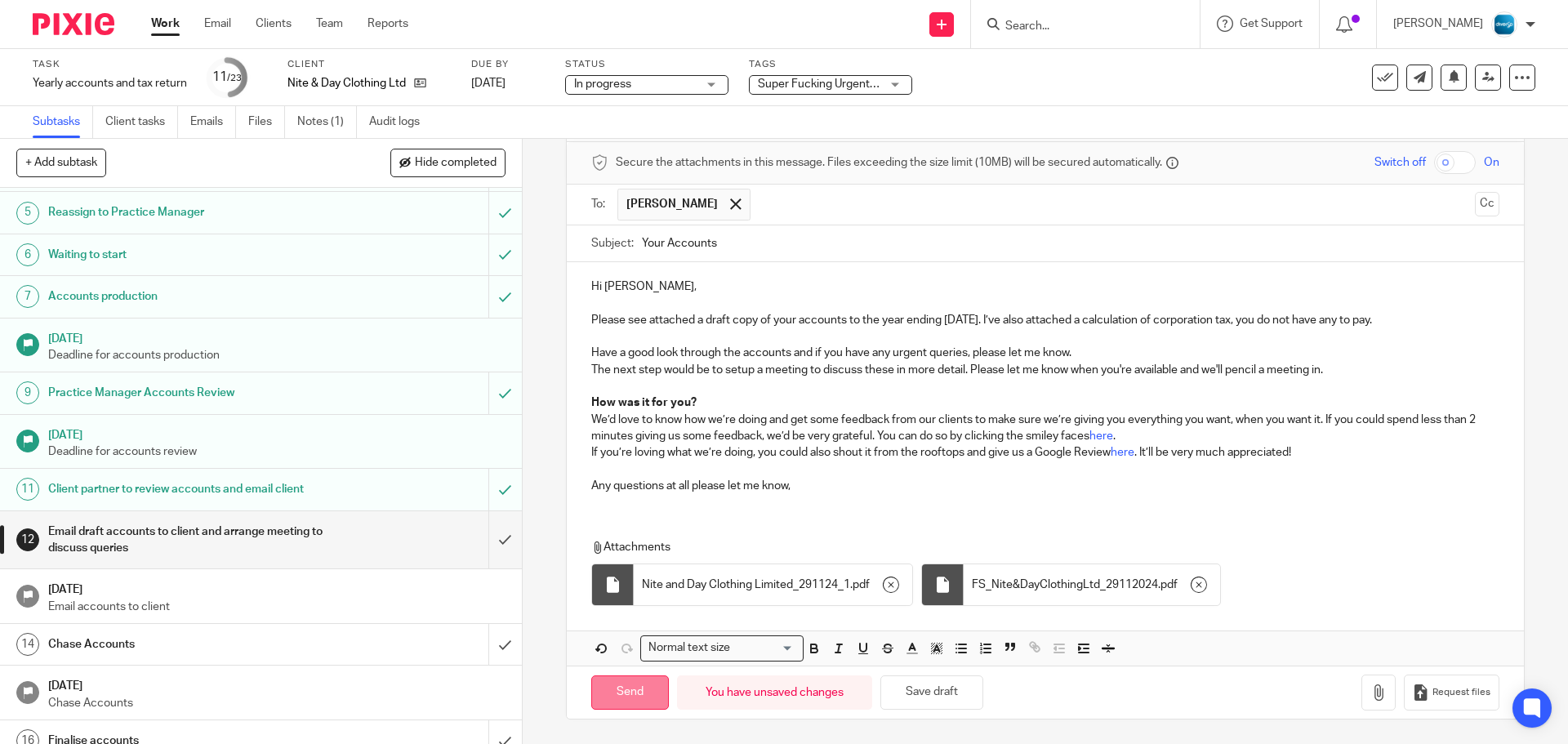
click at [640, 682] on input "Send" at bounding box center [631, 693] width 78 height 35
type input "Sent"
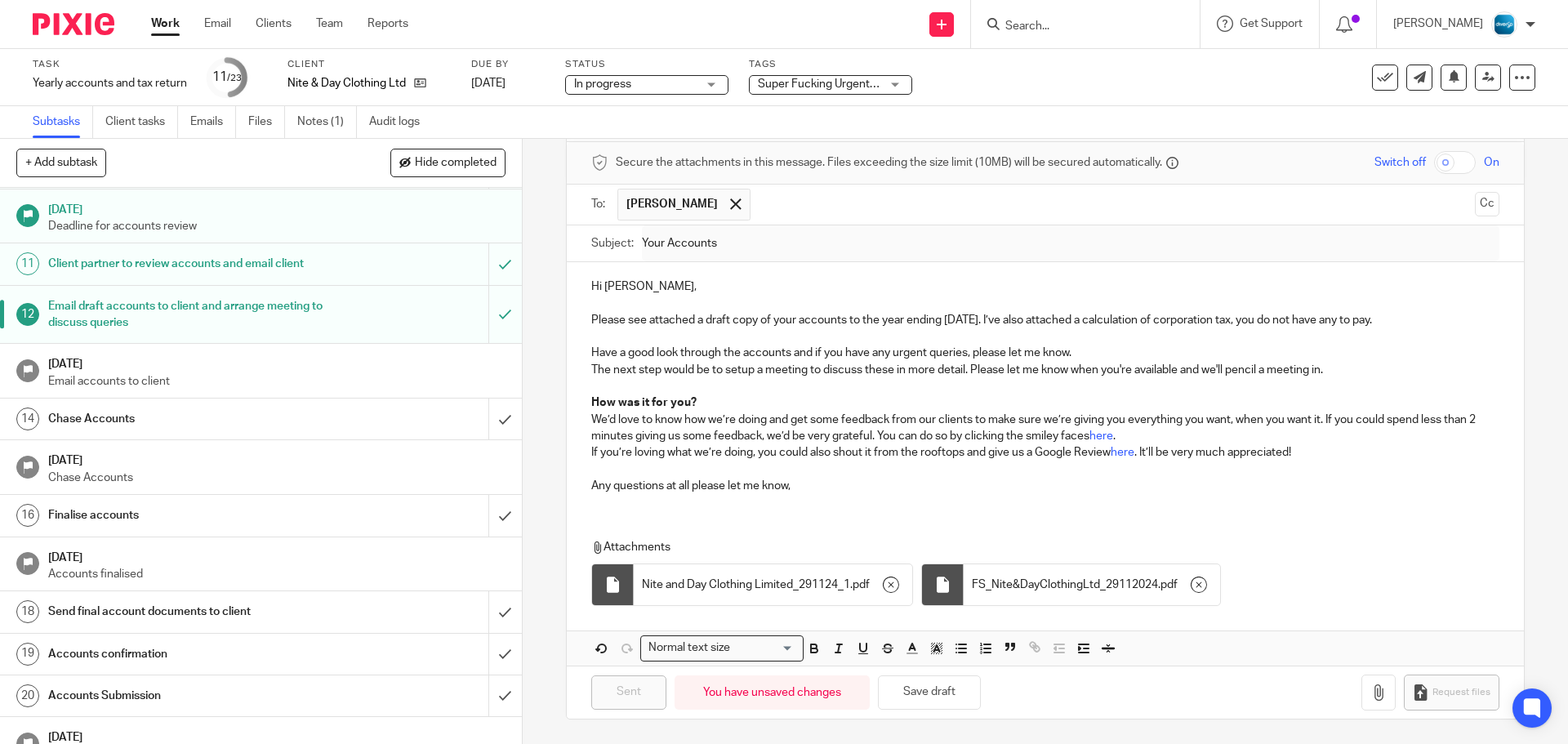
scroll to position [501, 0]
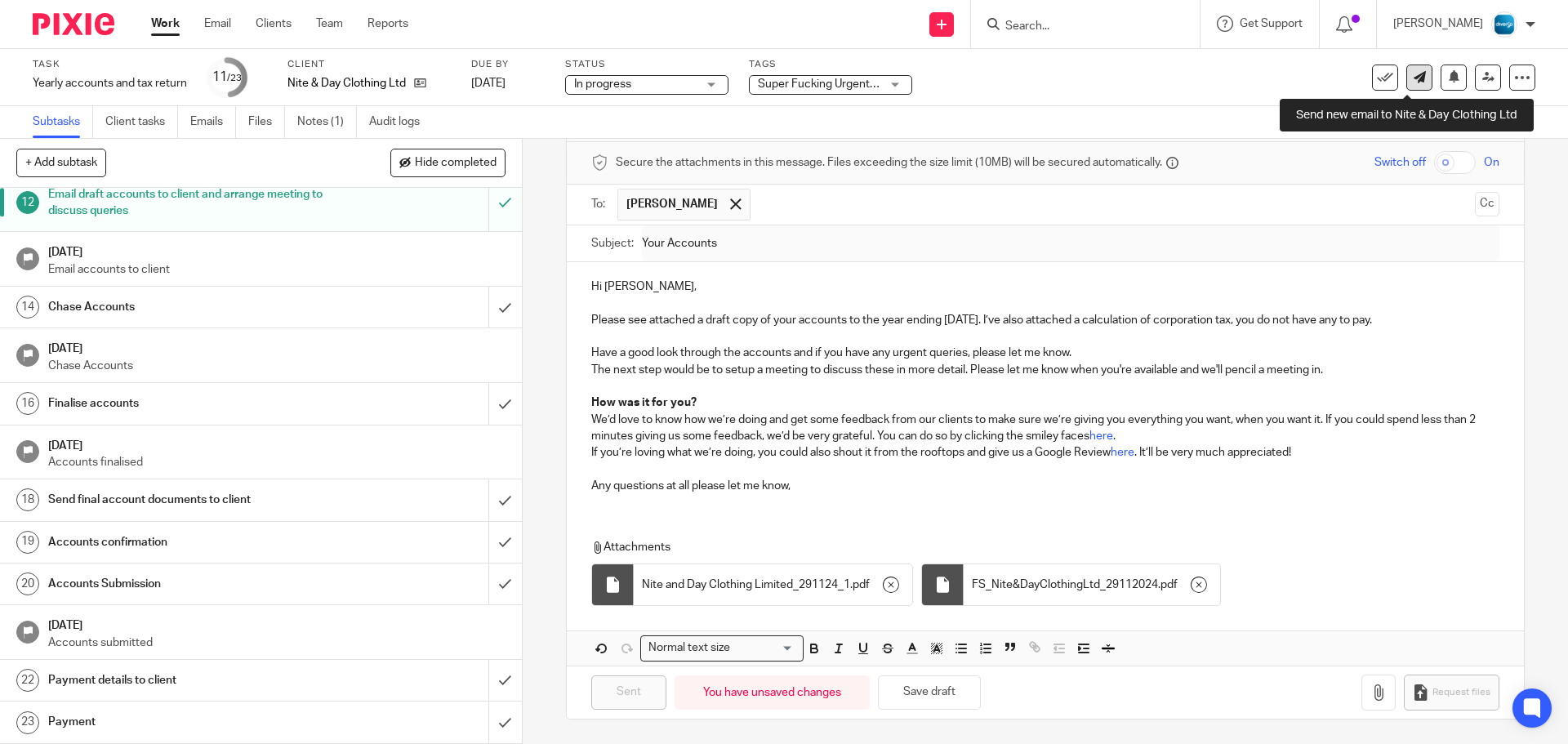
click at [1407, 87] on link at bounding box center [1419, 78] width 26 height 26
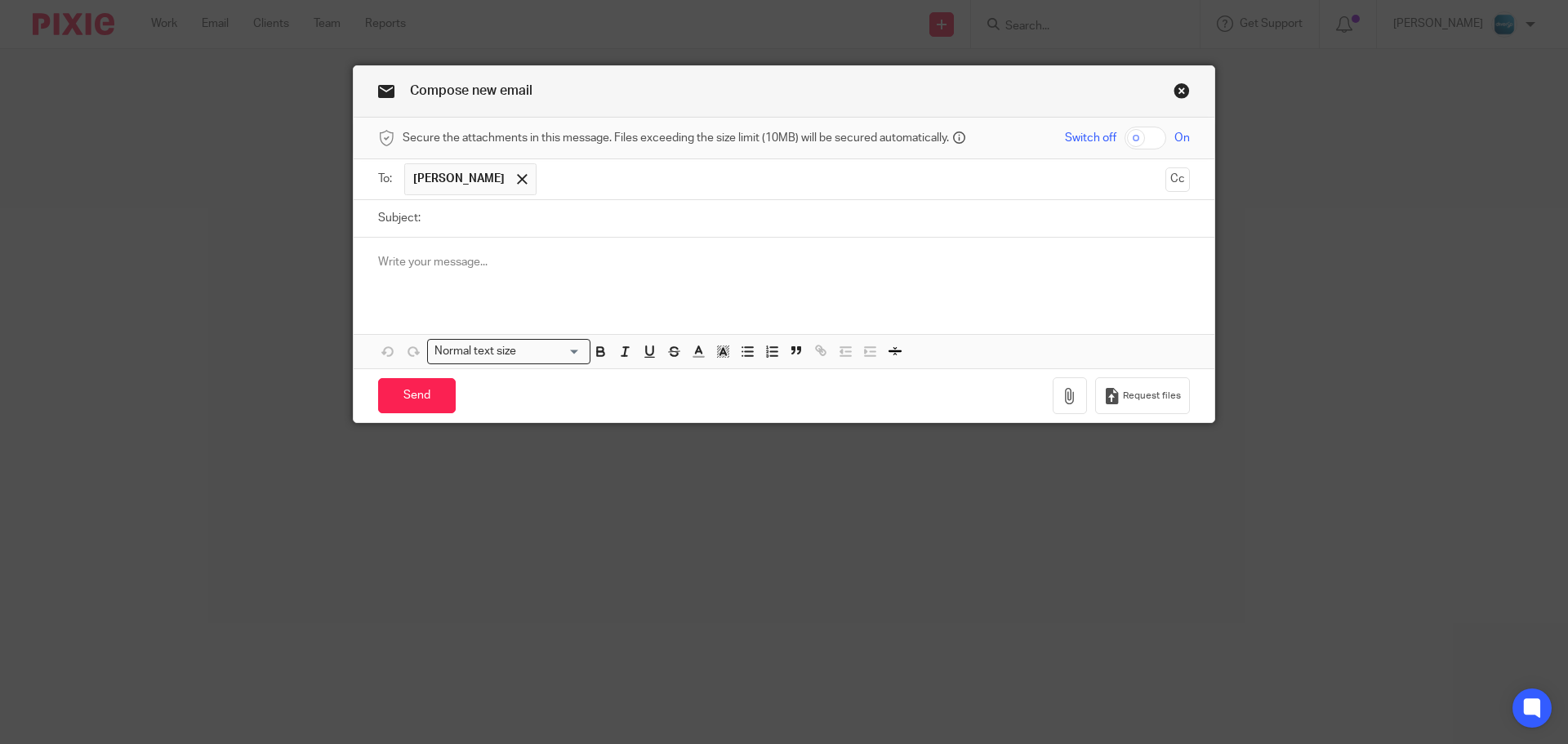
click at [535, 212] on input "Subject:" at bounding box center [809, 218] width 761 height 37
type input "Accounts"
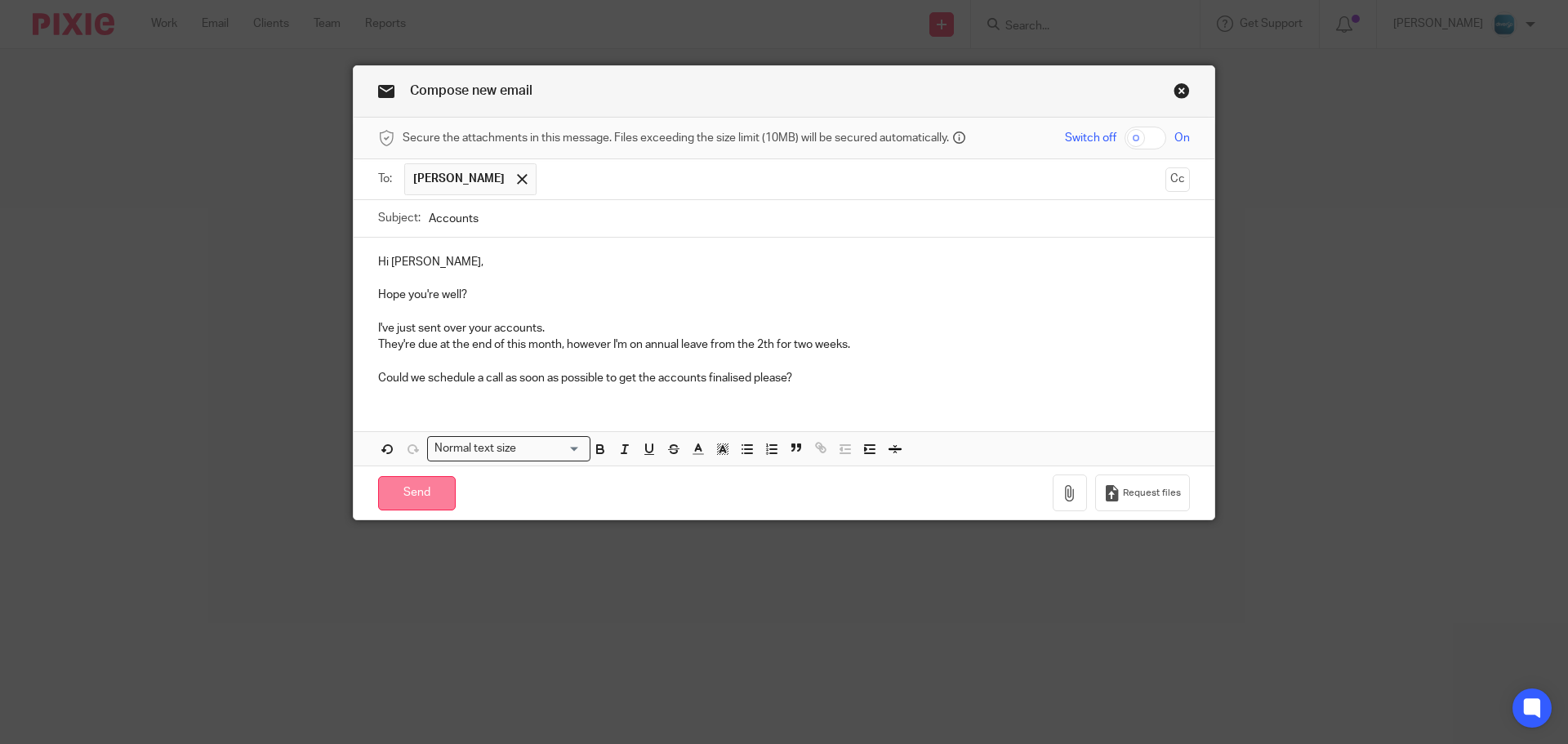
click at [409, 476] on input "Send" at bounding box center [417, 493] width 78 height 35
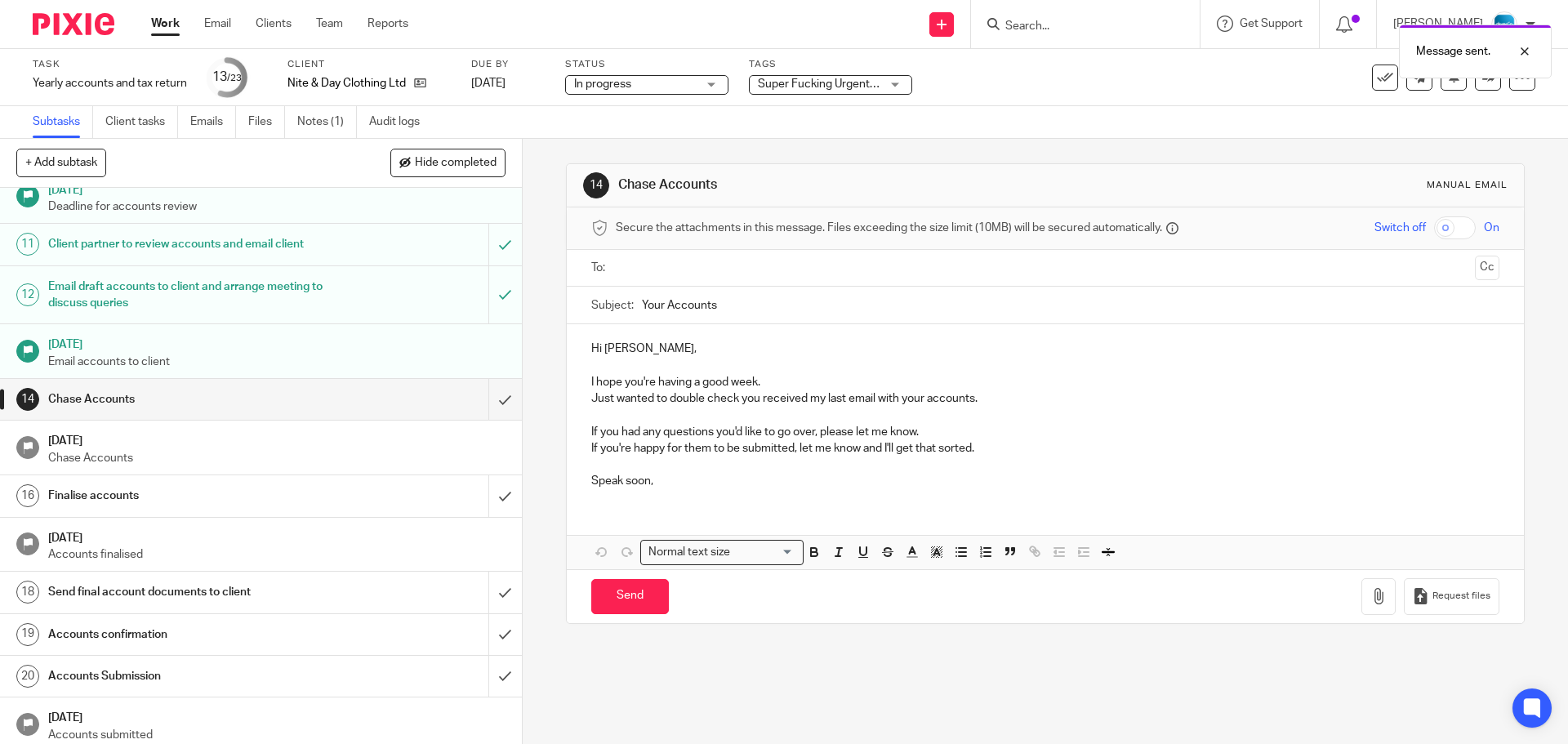
scroll to position [501, 0]
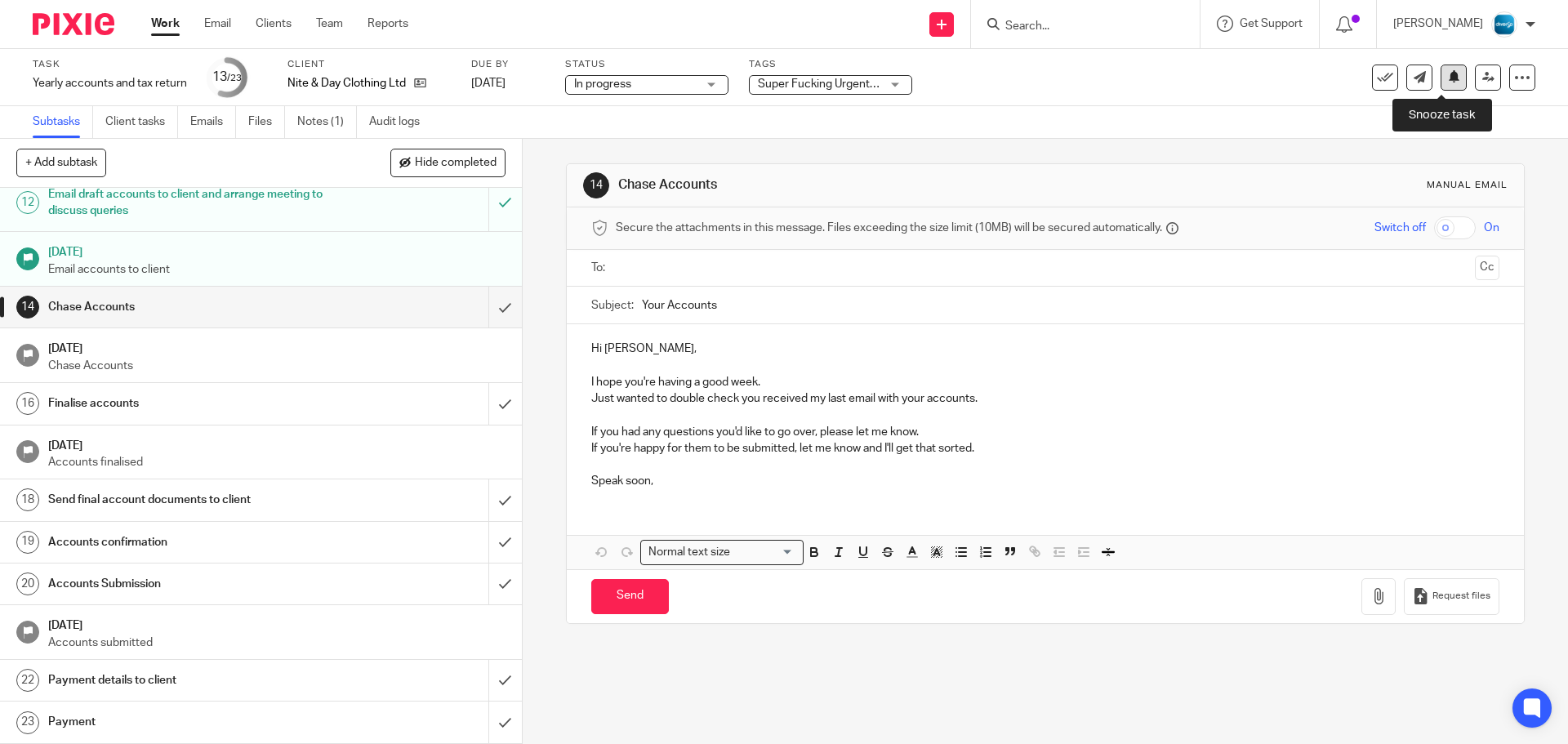
click at [1441, 86] on button at bounding box center [1453, 78] width 26 height 26
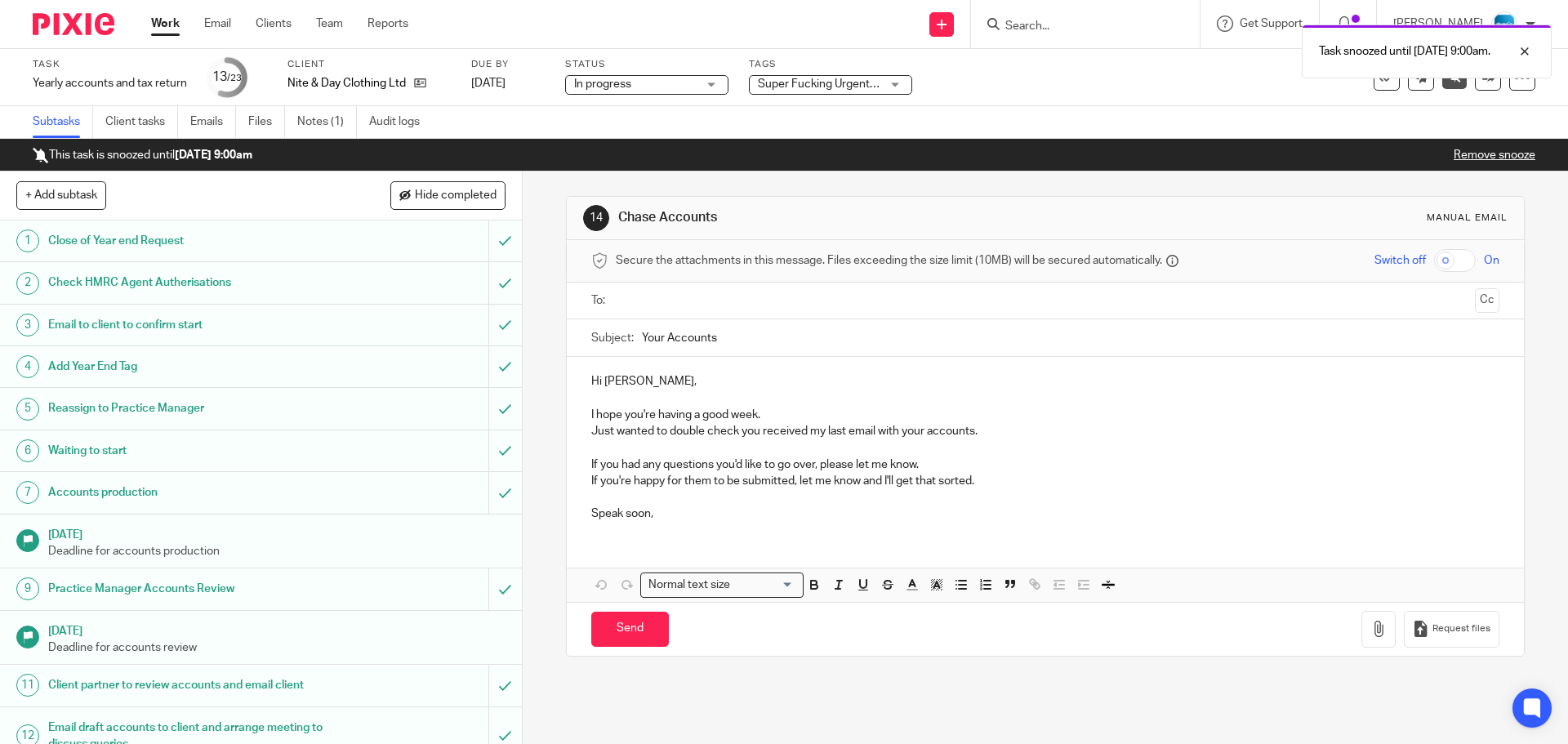
click at [159, 23] on link "Work" at bounding box center [166, 23] width 29 height 16
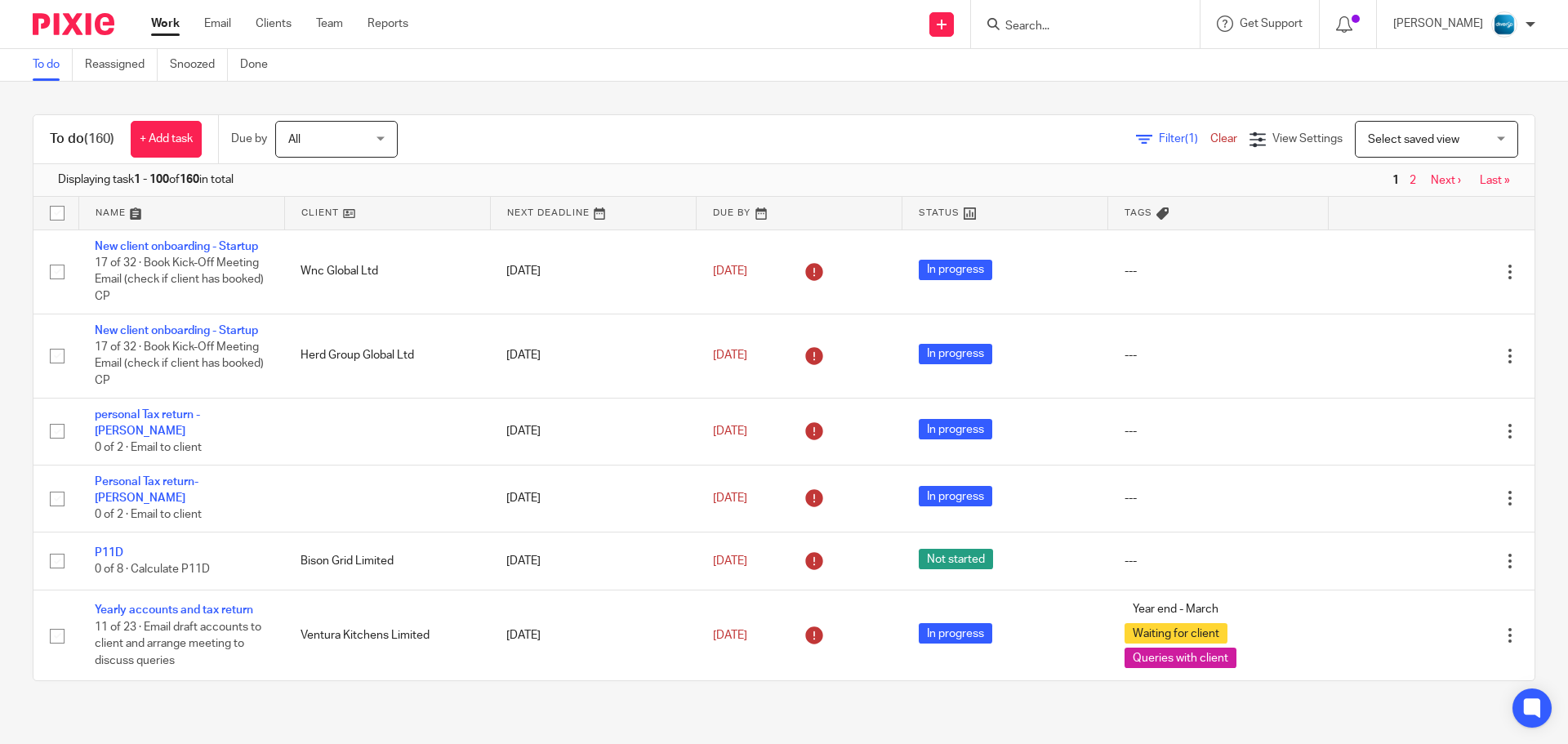
click at [1093, 27] on input "Search" at bounding box center [1077, 27] width 147 height 14
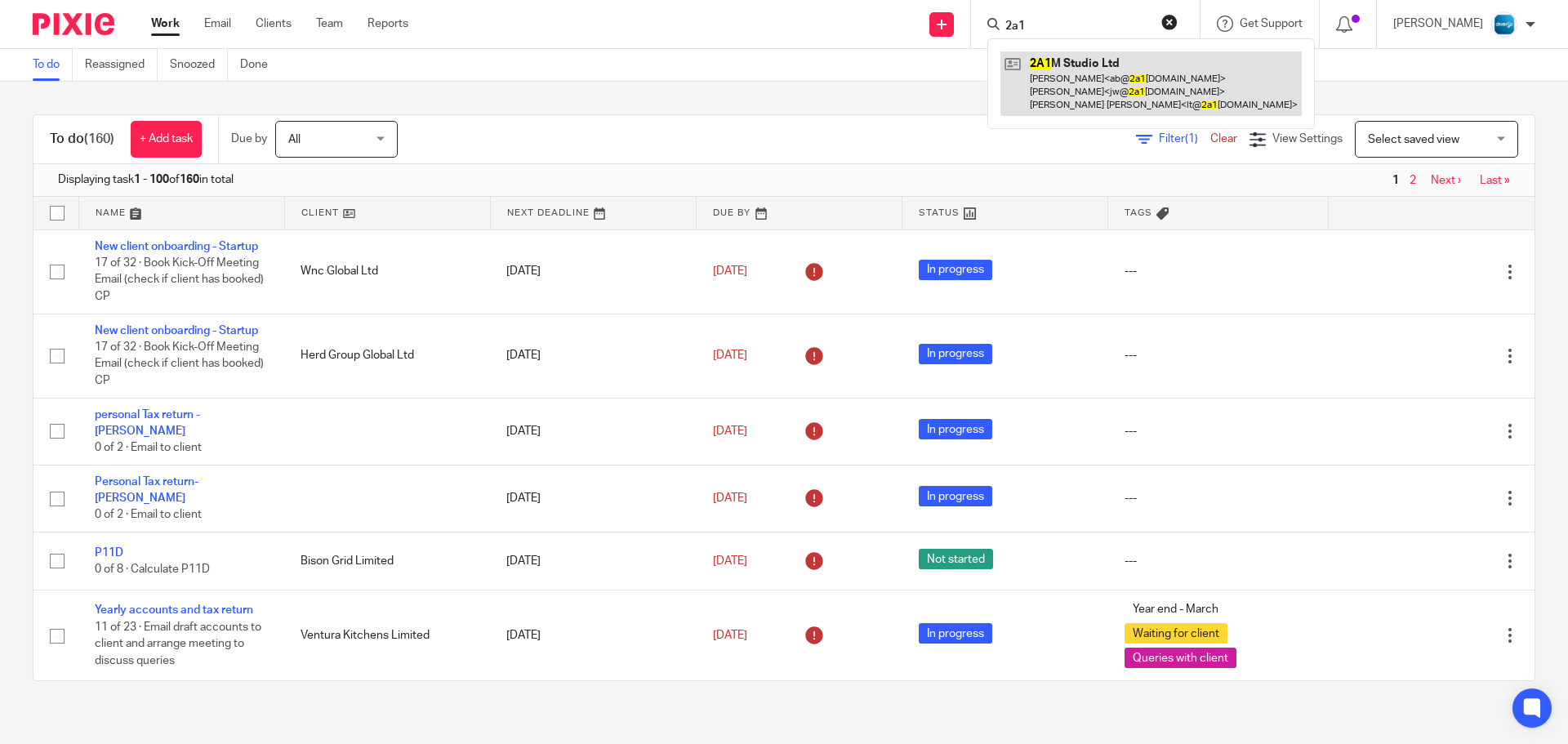
type input "2a1"
click at [1086, 82] on link at bounding box center [1151, 84] width 301 height 65
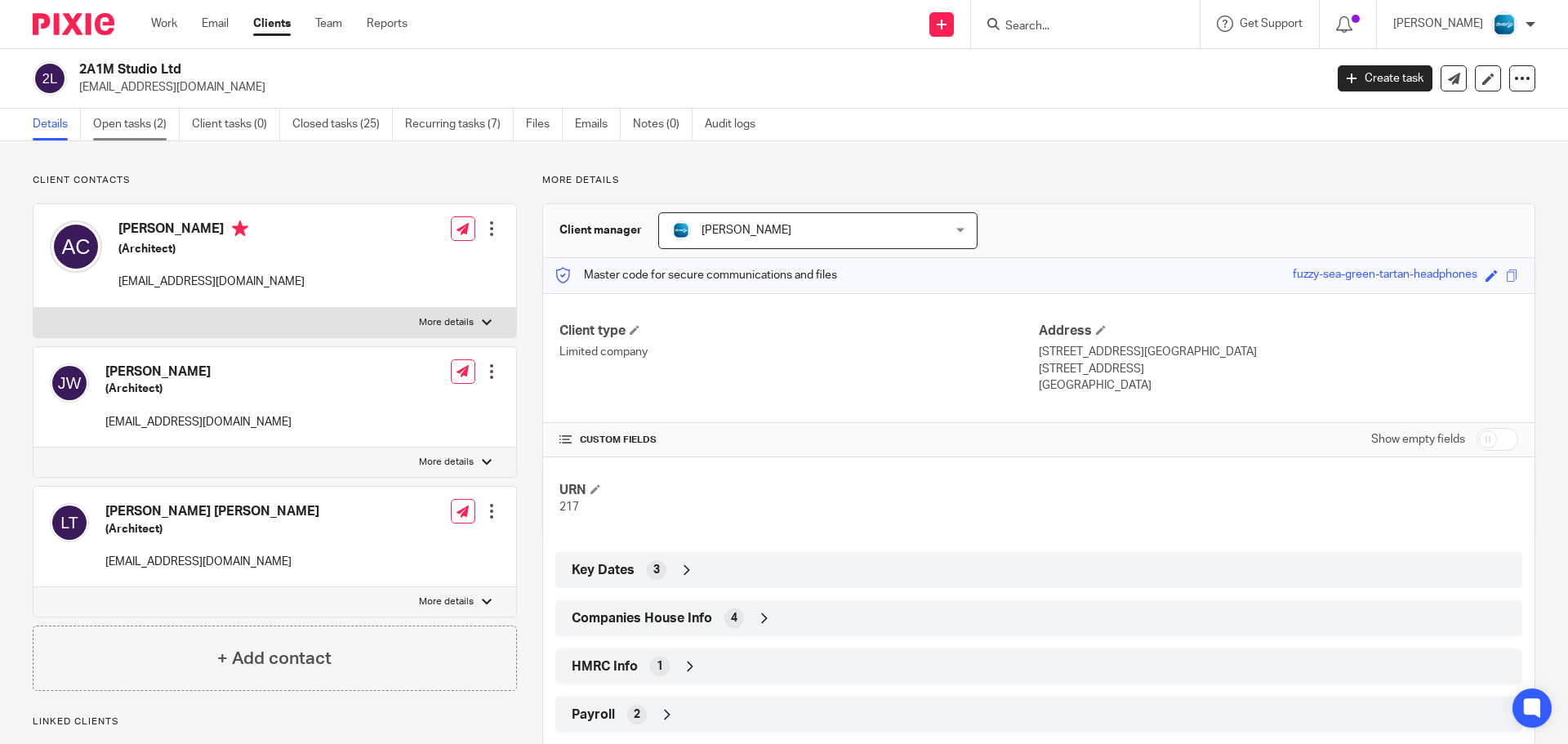
click at [157, 133] on link "Open tasks (2)" at bounding box center [136, 124] width 87 height 32
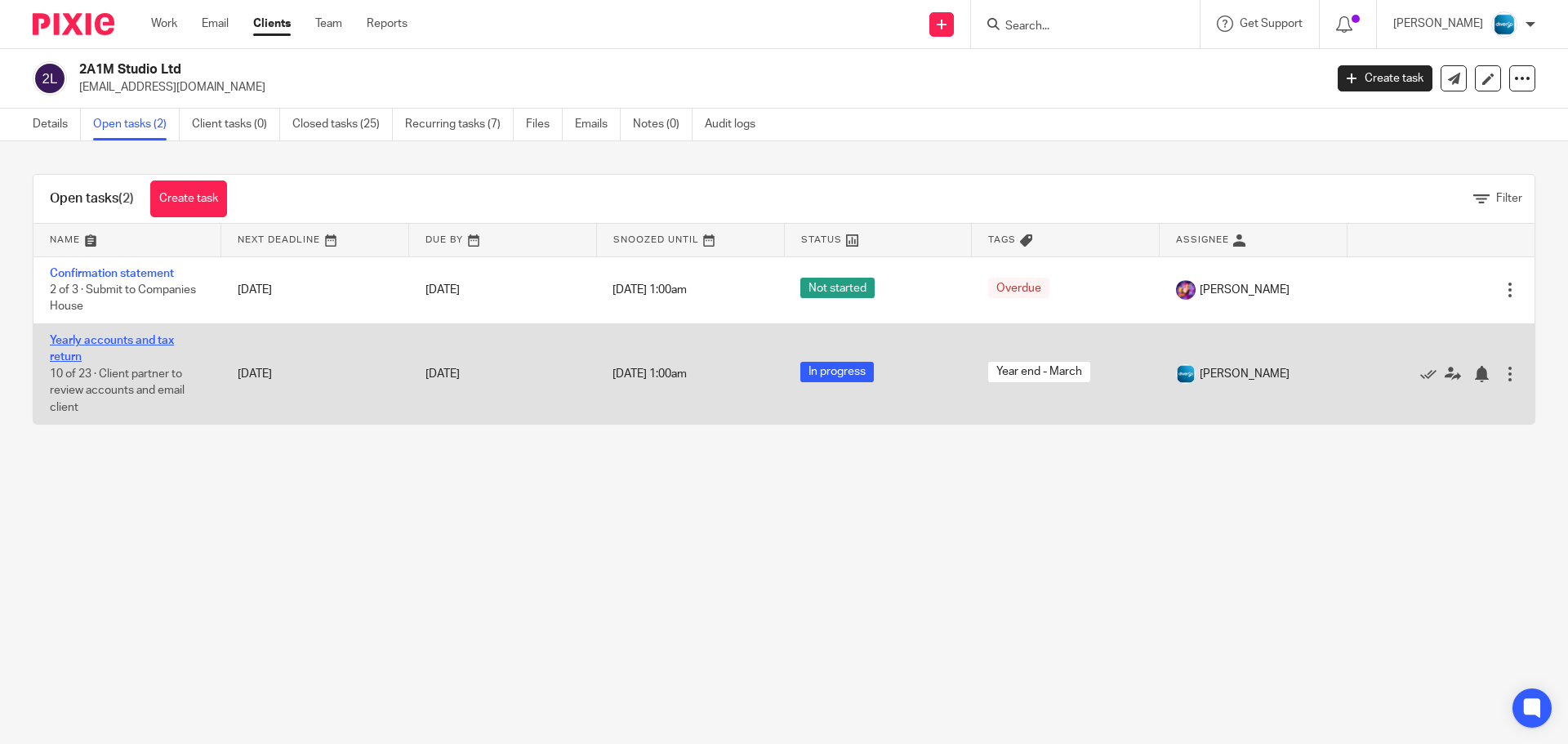
click at [123, 338] on link "Yearly accounts and tax return" at bounding box center [112, 348] width 125 height 28
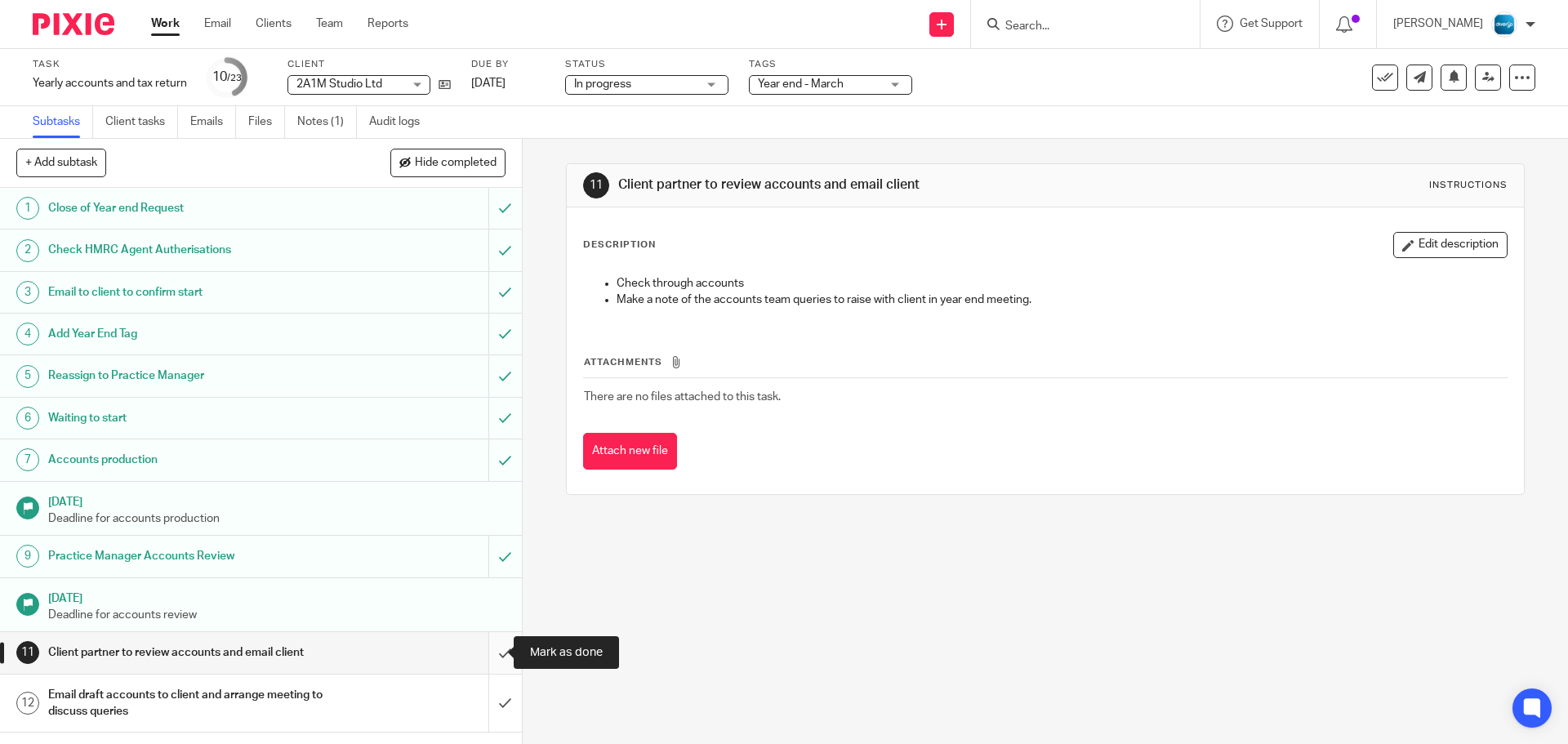
click at [495, 642] on input "submit" at bounding box center [261, 652] width 522 height 41
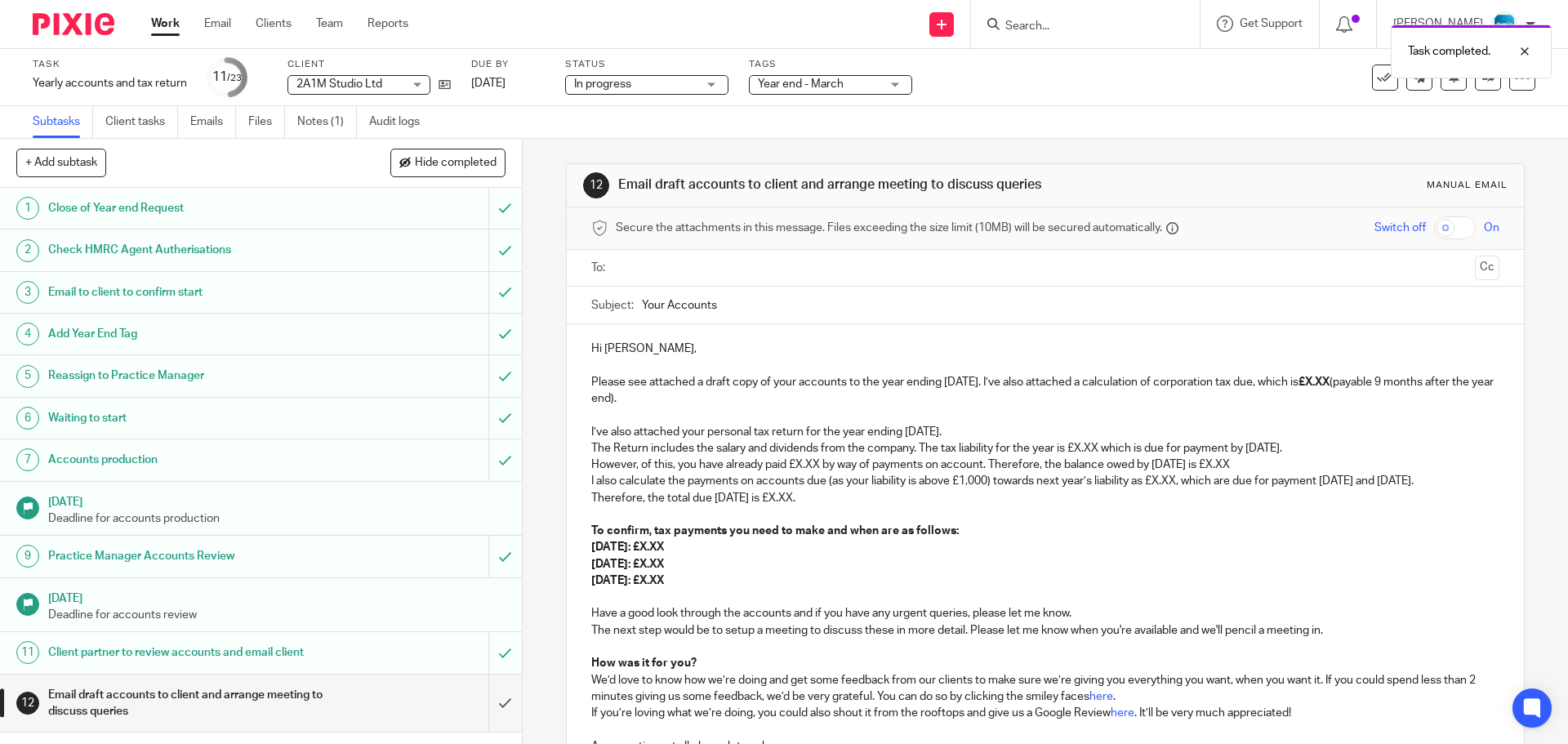
click at [668, 269] on input "text" at bounding box center [1045, 268] width 846 height 19
click at [773, 270] on input "text" at bounding box center [1111, 270] width 715 height 32
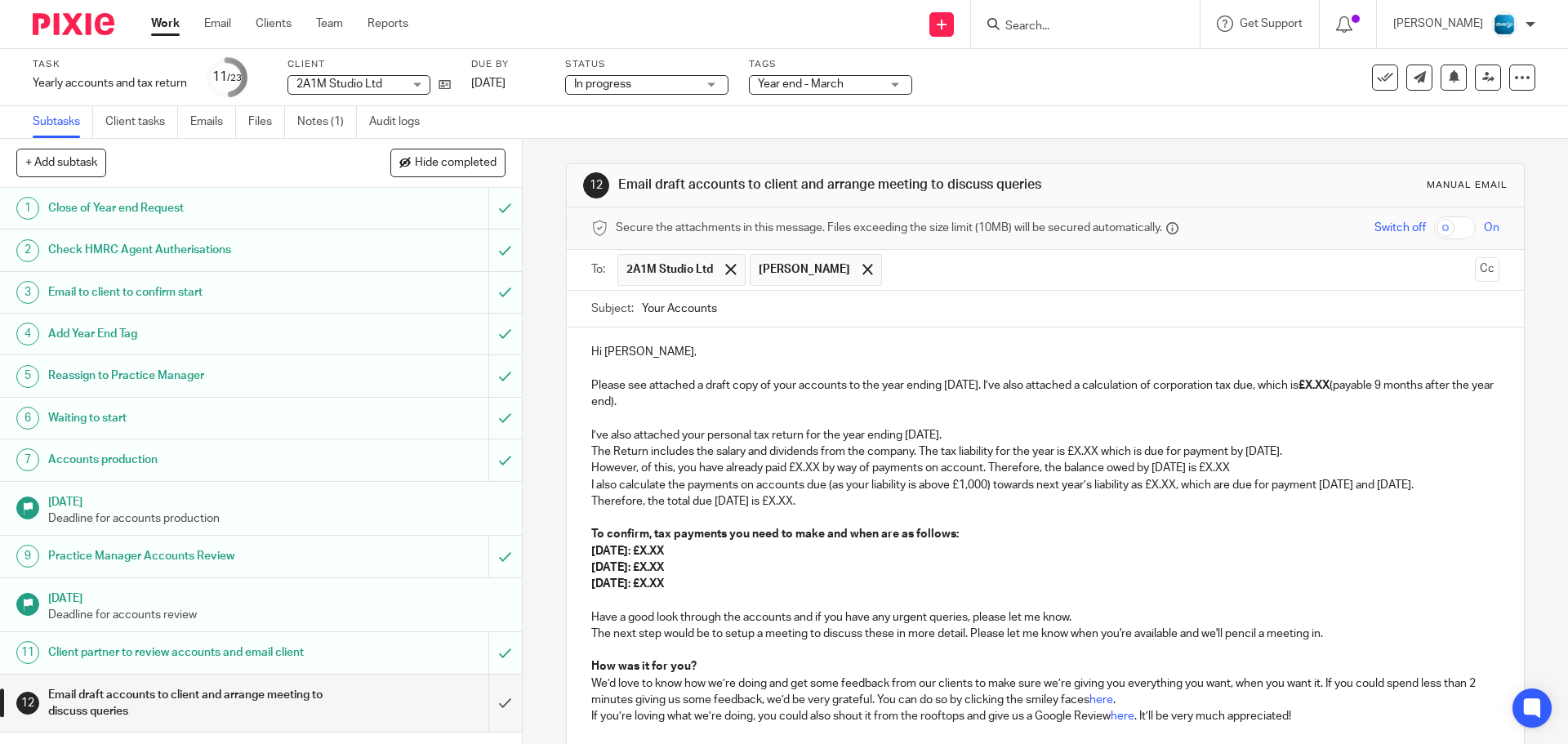
click at [890, 275] on input "text" at bounding box center [1179, 270] width 577 height 32
drag, startPoint x: 645, startPoint y: 346, endPoint x: 608, endPoint y: 349, distance: 37.1
click at [608, 349] on p "Hi Adriana," at bounding box center [1046, 352] width 908 height 16
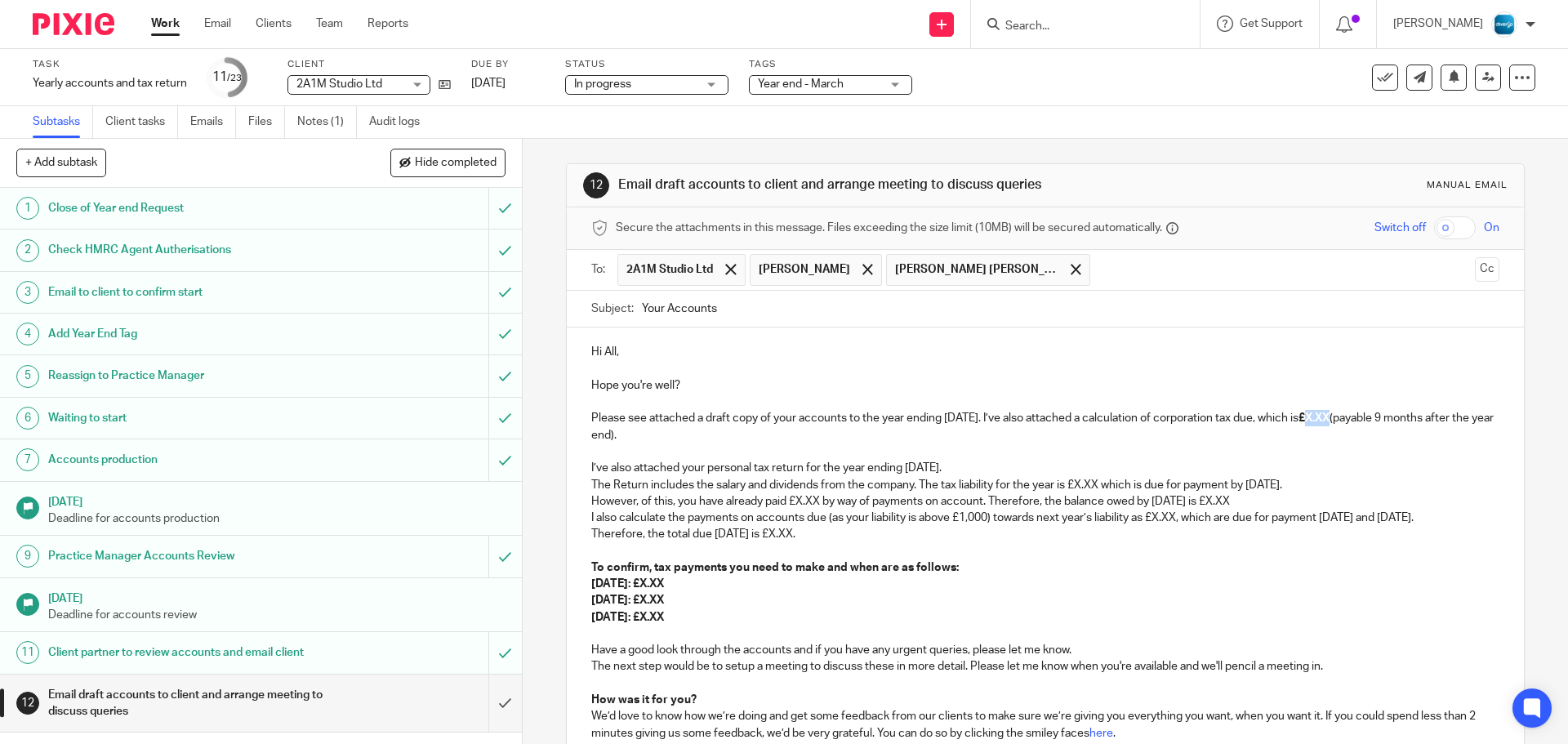
drag, startPoint x: 1342, startPoint y: 417, endPoint x: 1367, endPoint y: 417, distance: 25.0
click at [1367, 417] on p "Please see attached a draft copy of your accounts to the year ending [DATE]. I’…" at bounding box center [1046, 427] width 908 height 33
click at [817, 435] on p "Please see attached a draft copy of your accounts to the year ending 31 Mar 202…" at bounding box center [1046, 427] width 908 height 33
drag, startPoint x: 713, startPoint y: 630, endPoint x: 584, endPoint y: 463, distance: 211.0
click at [584, 463] on div "Hi All, Hope you're well? Please see attached a draft copy of your accounts to …" at bounding box center [1045, 565] width 956 height 475
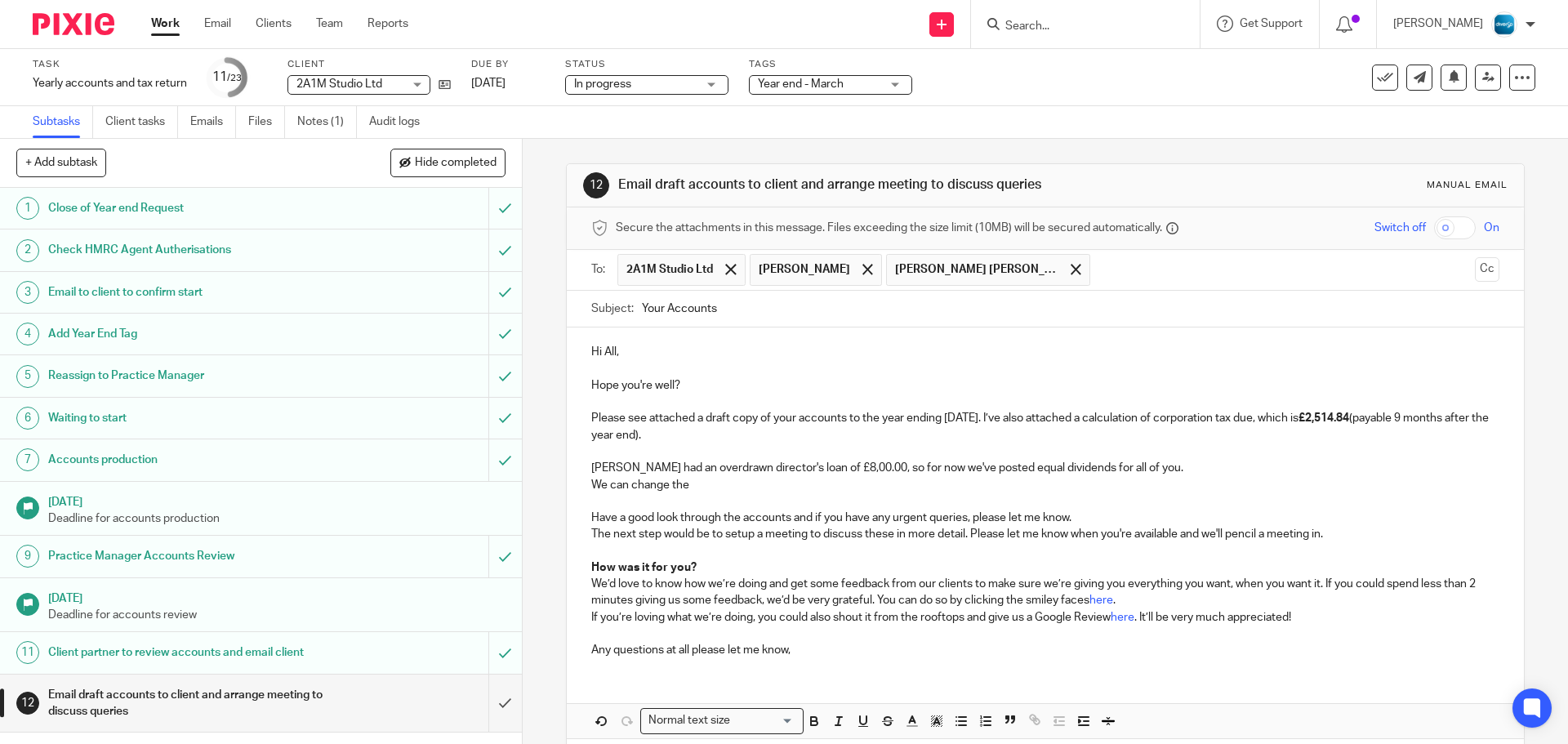
click at [1051, 24] on input "Search" at bounding box center [1077, 27] width 147 height 14
type input "onl"
click at [1102, 72] on link at bounding box center [1102, 63] width 203 height 24
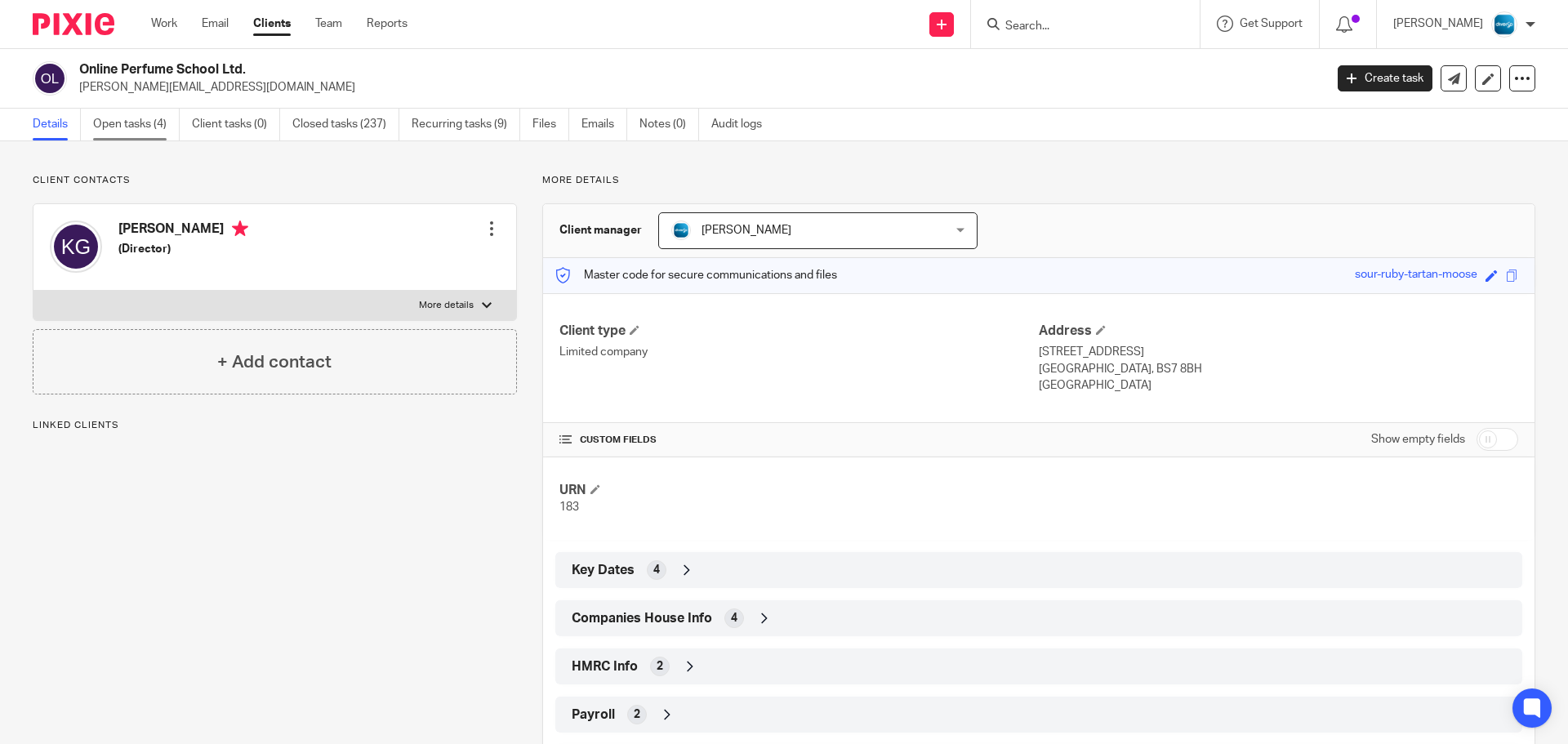
click at [169, 130] on link "Open tasks (4)" at bounding box center [136, 124] width 87 height 32
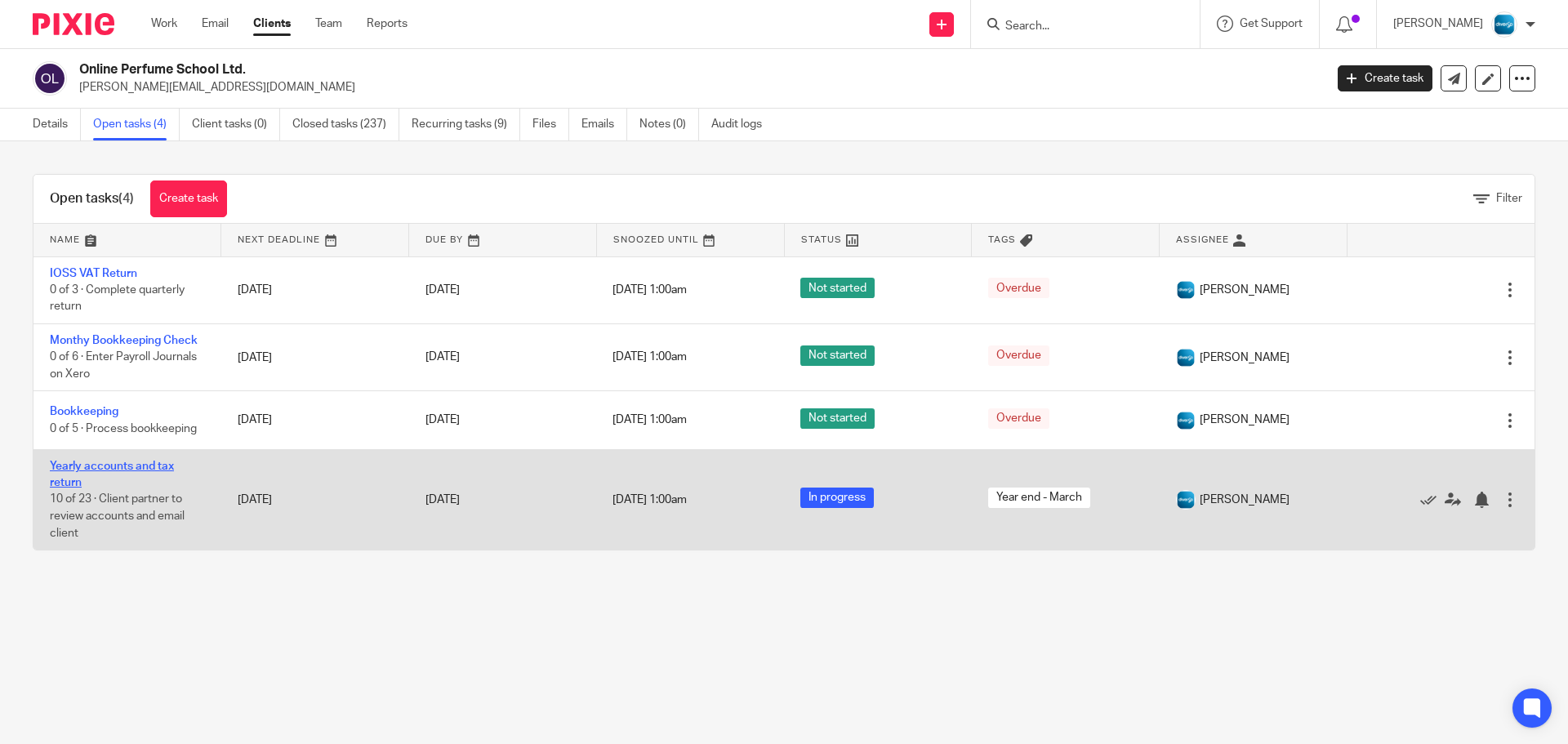
click at [99, 464] on link "Yearly accounts and tax return" at bounding box center [112, 474] width 125 height 28
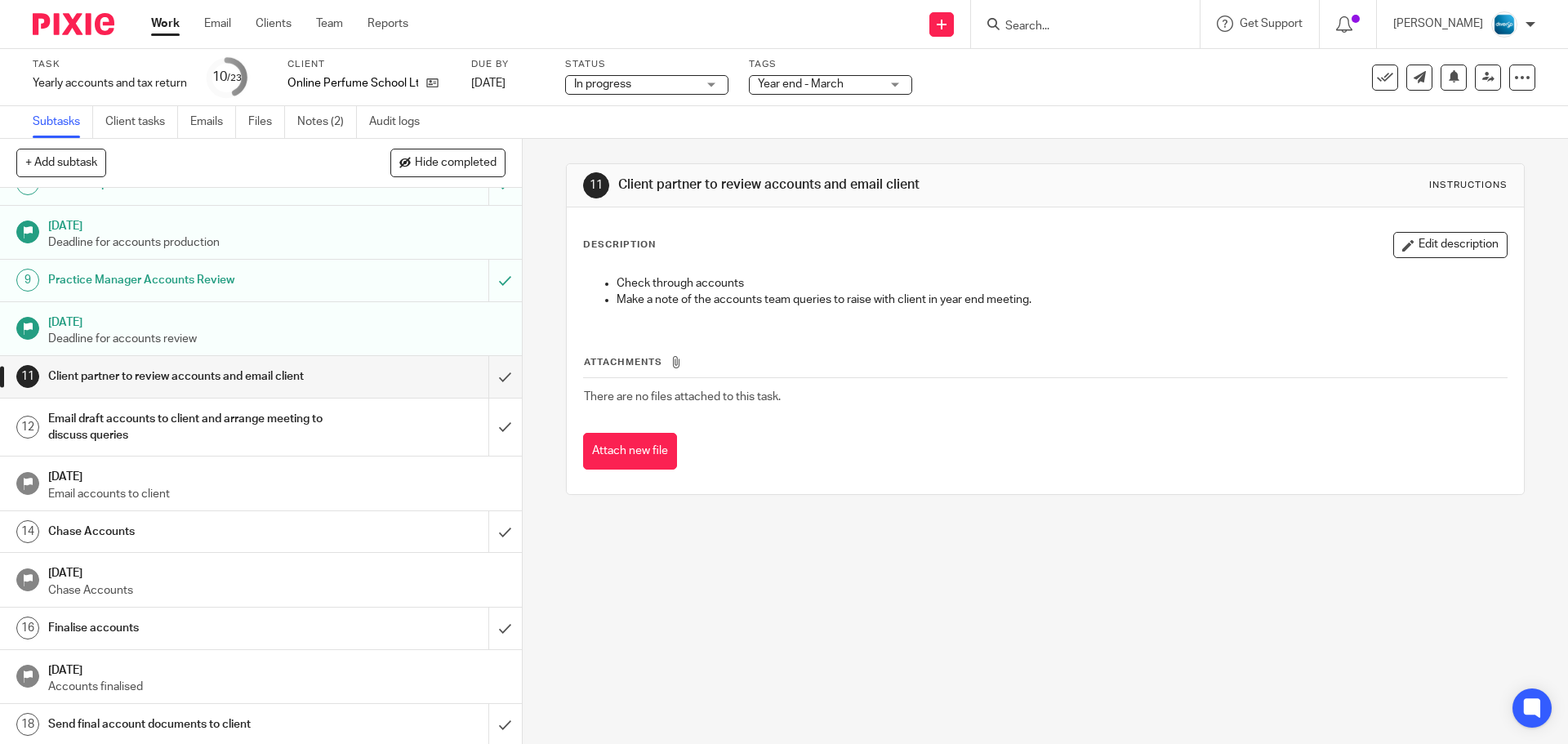
scroll to position [409, 0]
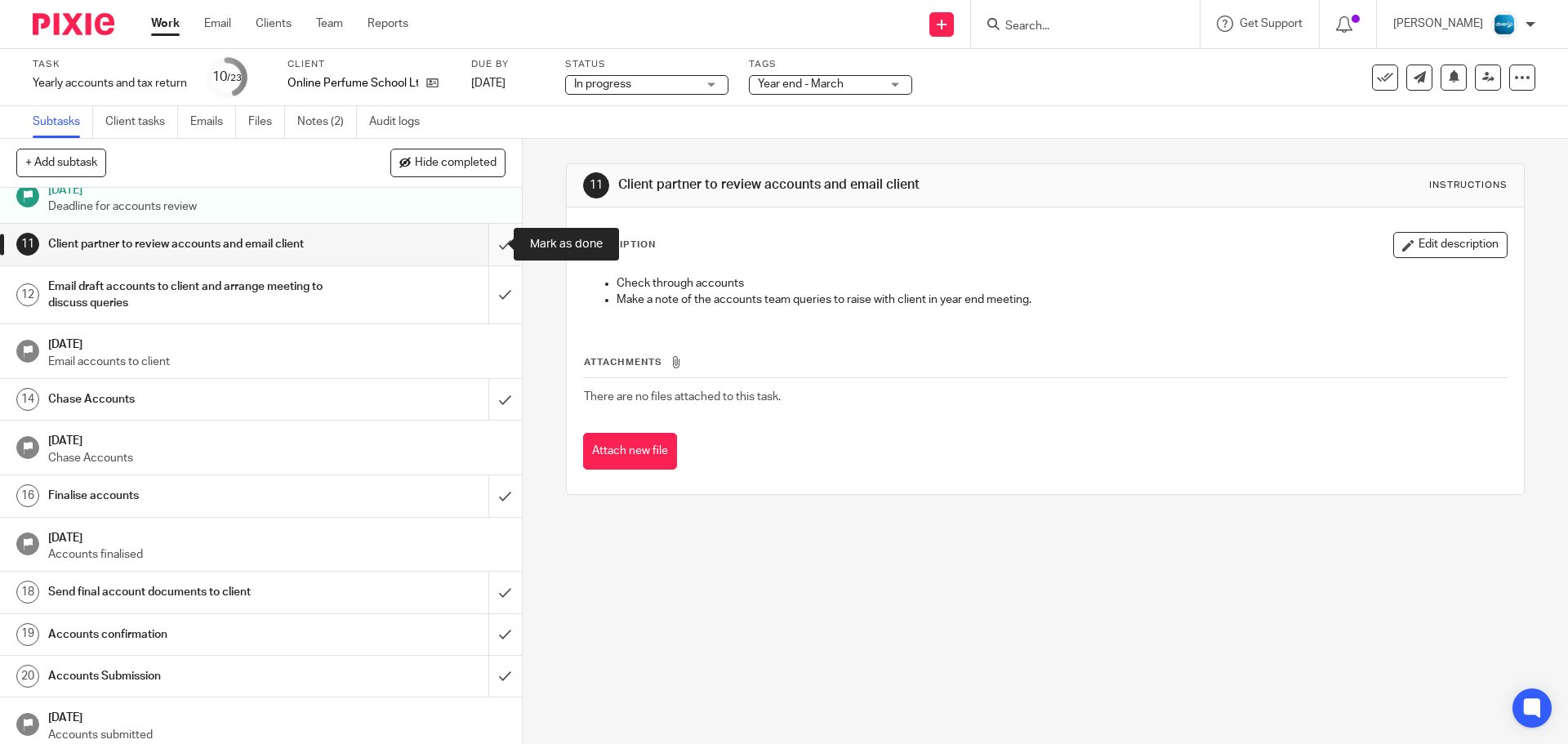
click at [484, 245] on input "submit" at bounding box center [261, 243] width 522 height 41
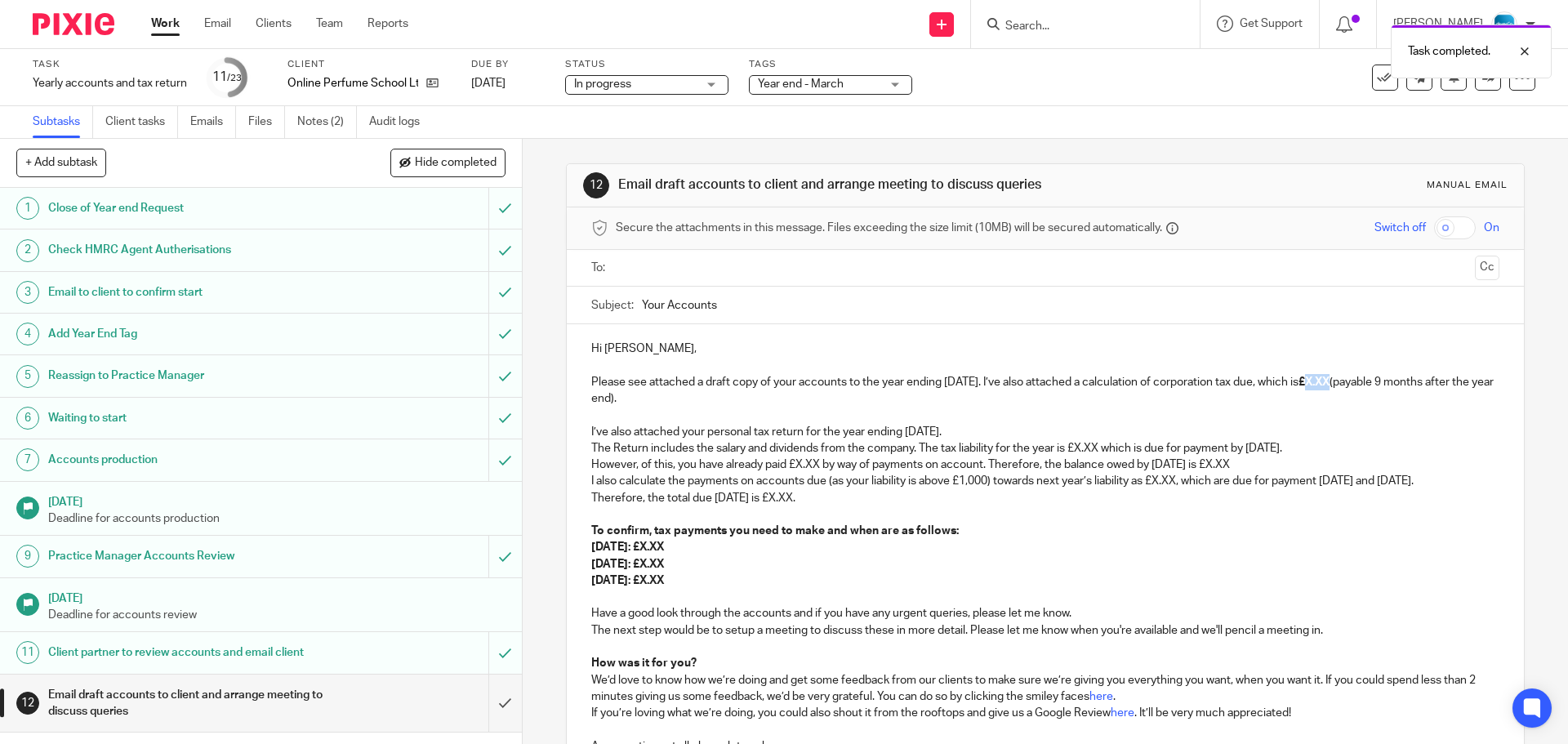
drag, startPoint x: 1341, startPoint y: 380, endPoint x: 1368, endPoint y: 381, distance: 27.0
click at [1368, 381] on p "Please see attached a draft copy of your accounts to the year ending [DATE]. I’…" at bounding box center [1046, 390] width 908 height 33
drag, startPoint x: 747, startPoint y: 596, endPoint x: 569, endPoint y: 415, distance: 253.9
click at [569, 415] on div "Hi Karen, Please see attached a draft copy of your accounts to the year ending …" at bounding box center [1045, 545] width 956 height 443
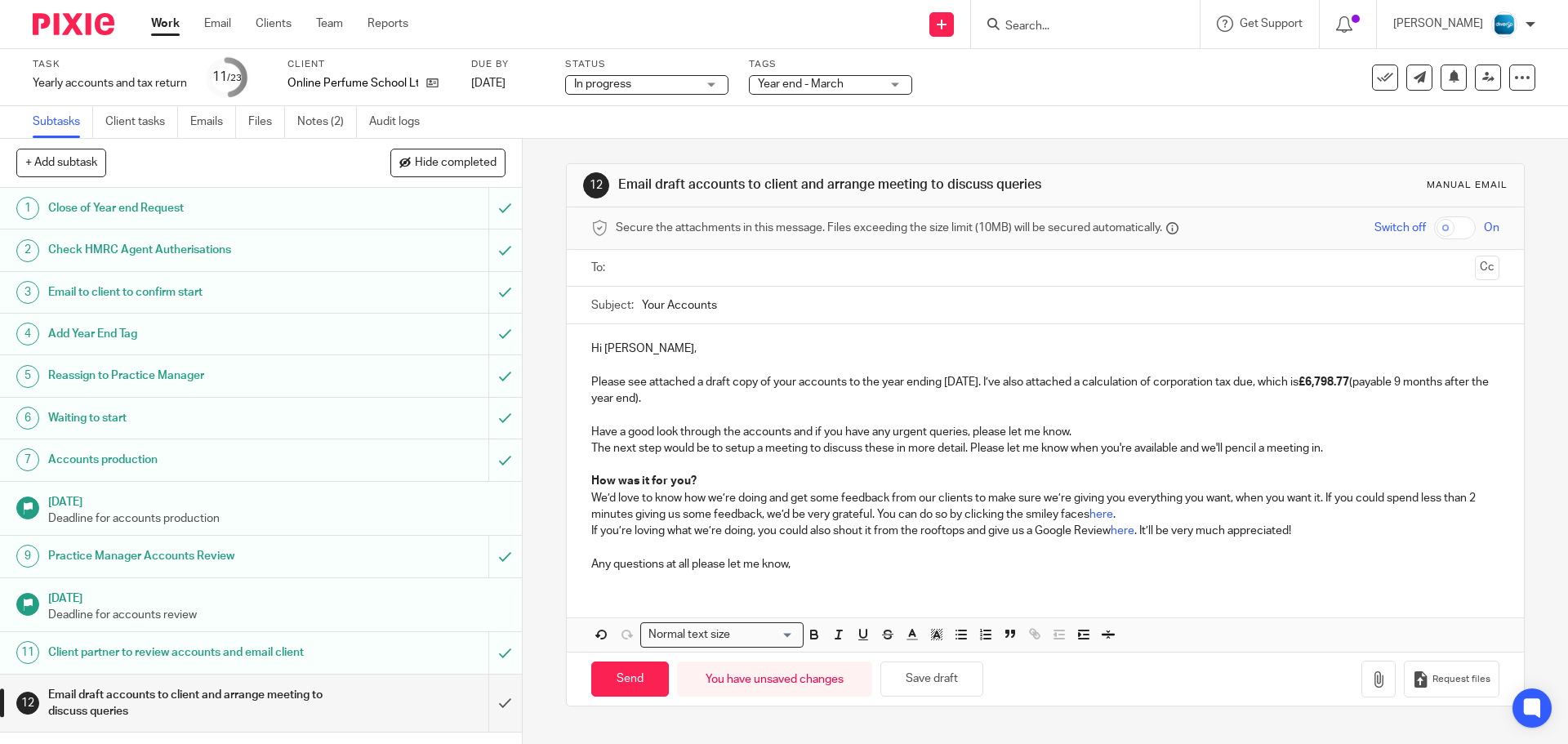
click at [667, 263] on input "text" at bounding box center [1045, 268] width 846 height 19
click at [819, 399] on p "Please see attached a draft copy of your accounts to the year ending 31 Mar 202…" at bounding box center [1046, 393] width 908 height 33
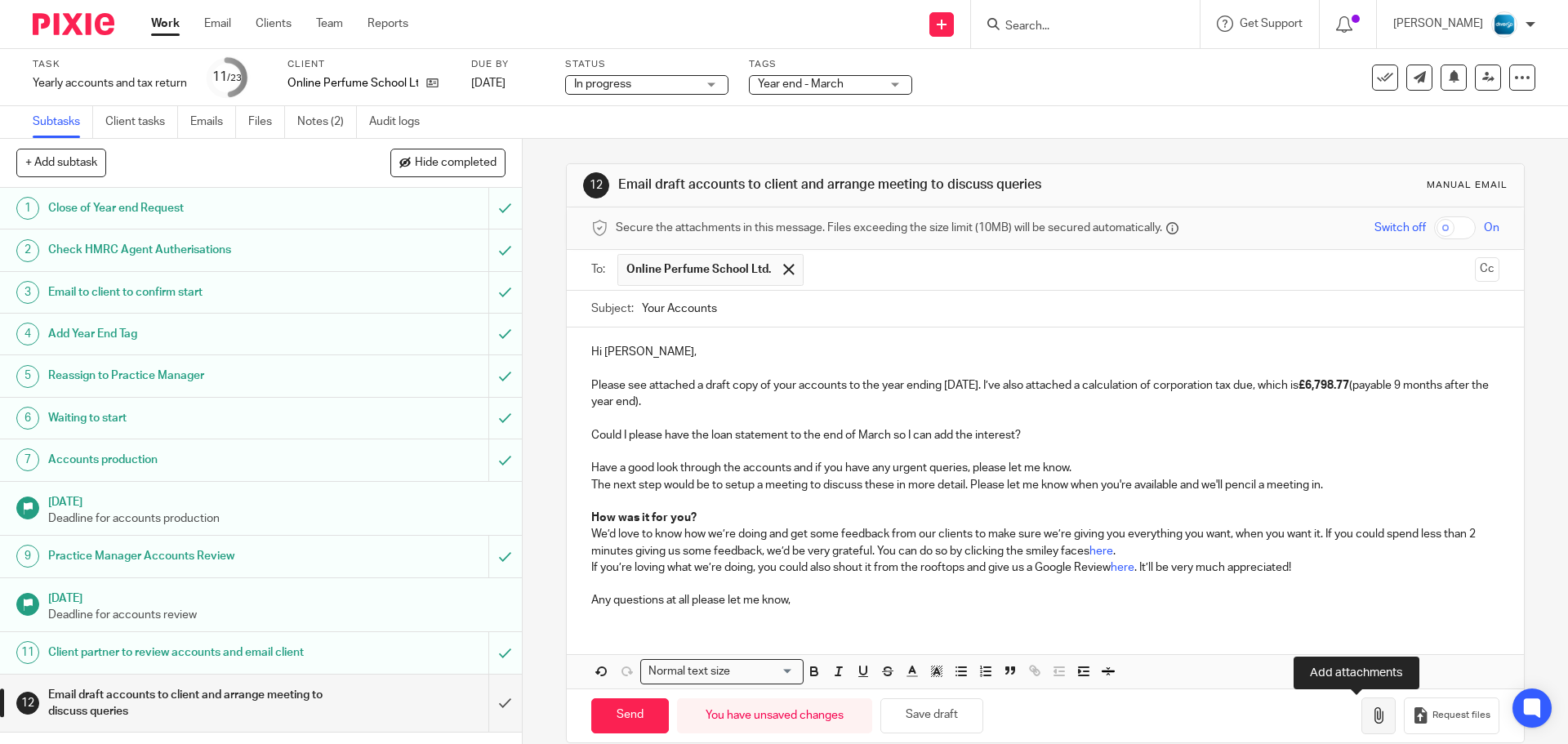
click at [1370, 714] on icon "button" at bounding box center [1379, 715] width 16 height 16
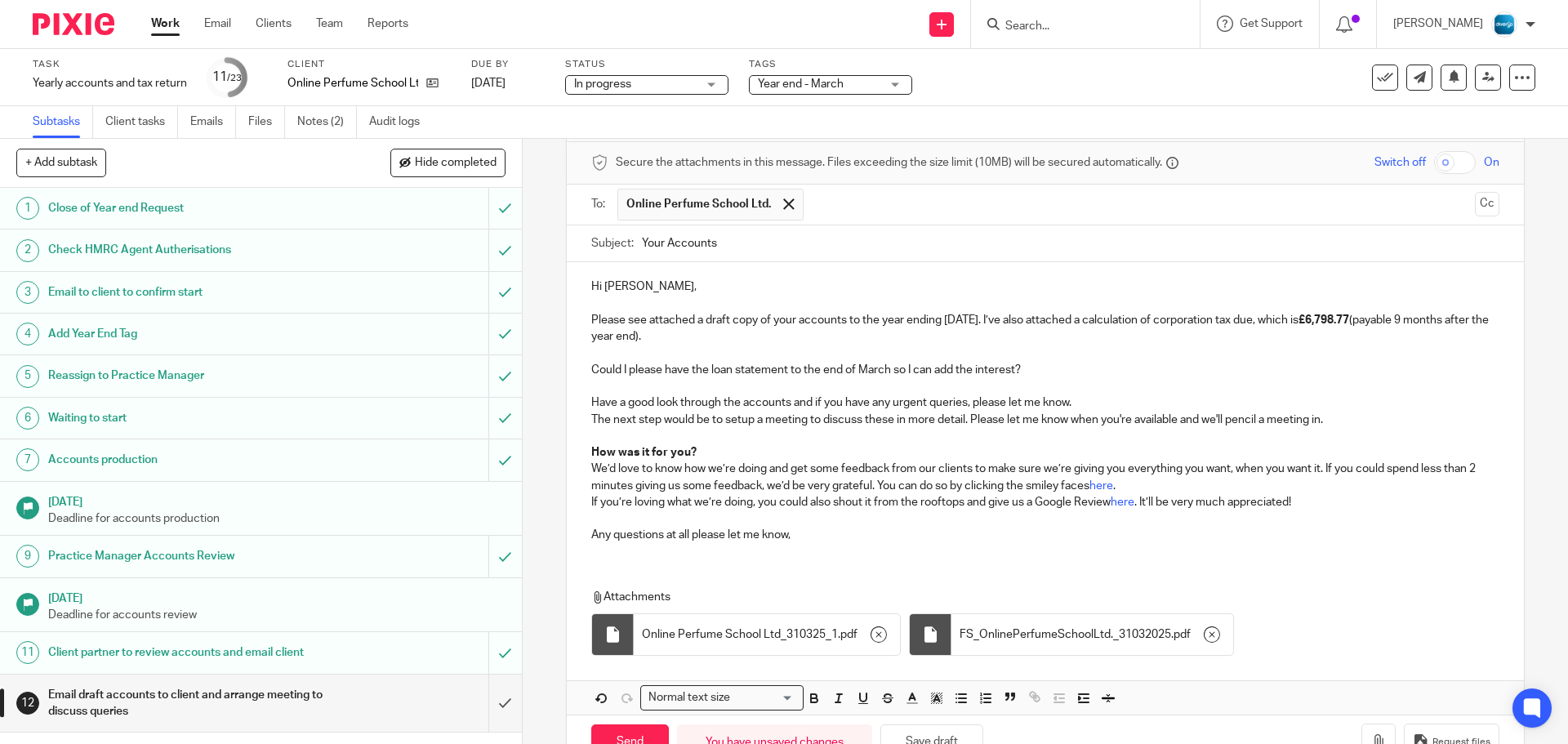
scroll to position [115, 0]
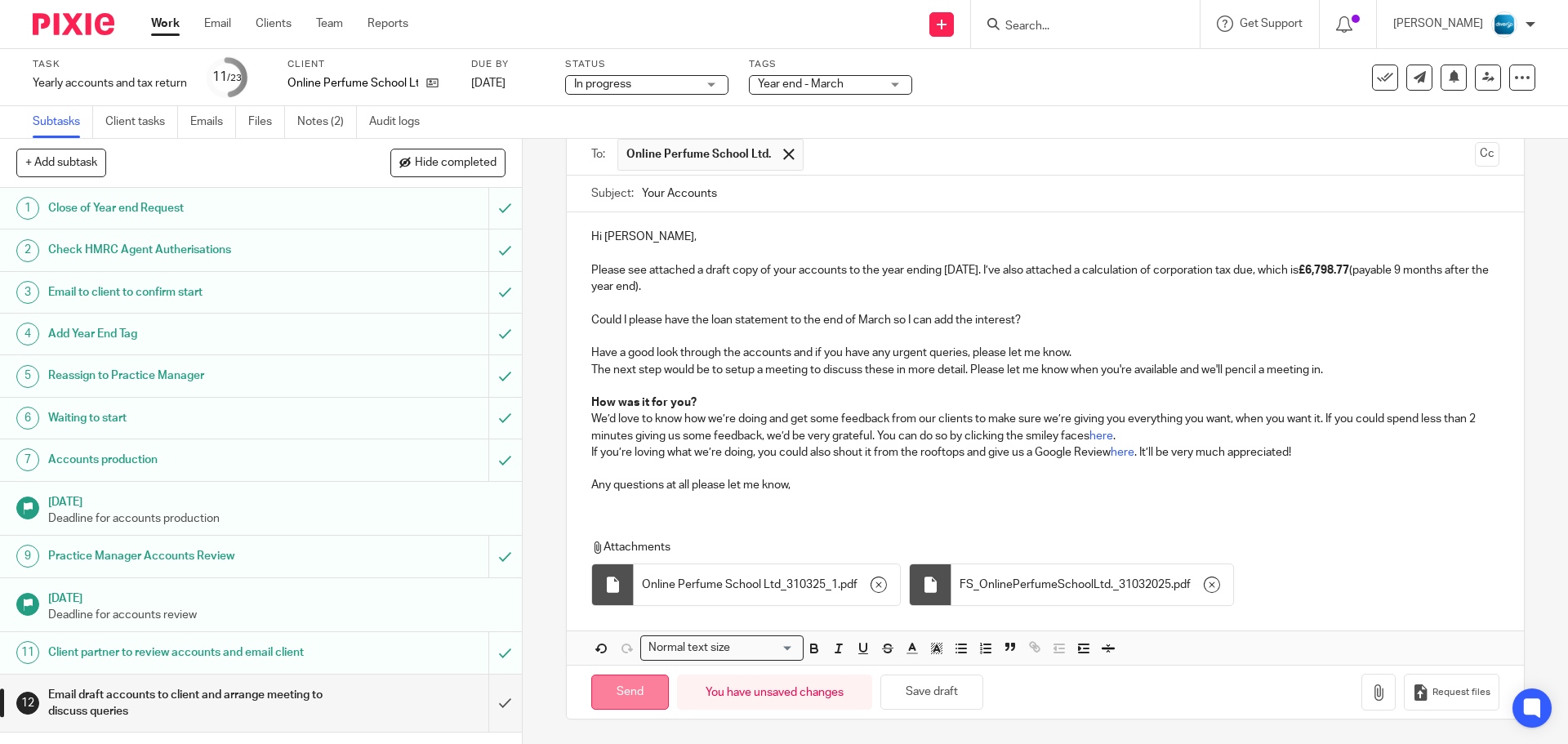
click at [641, 675] on input "Send" at bounding box center [631, 692] width 78 height 35
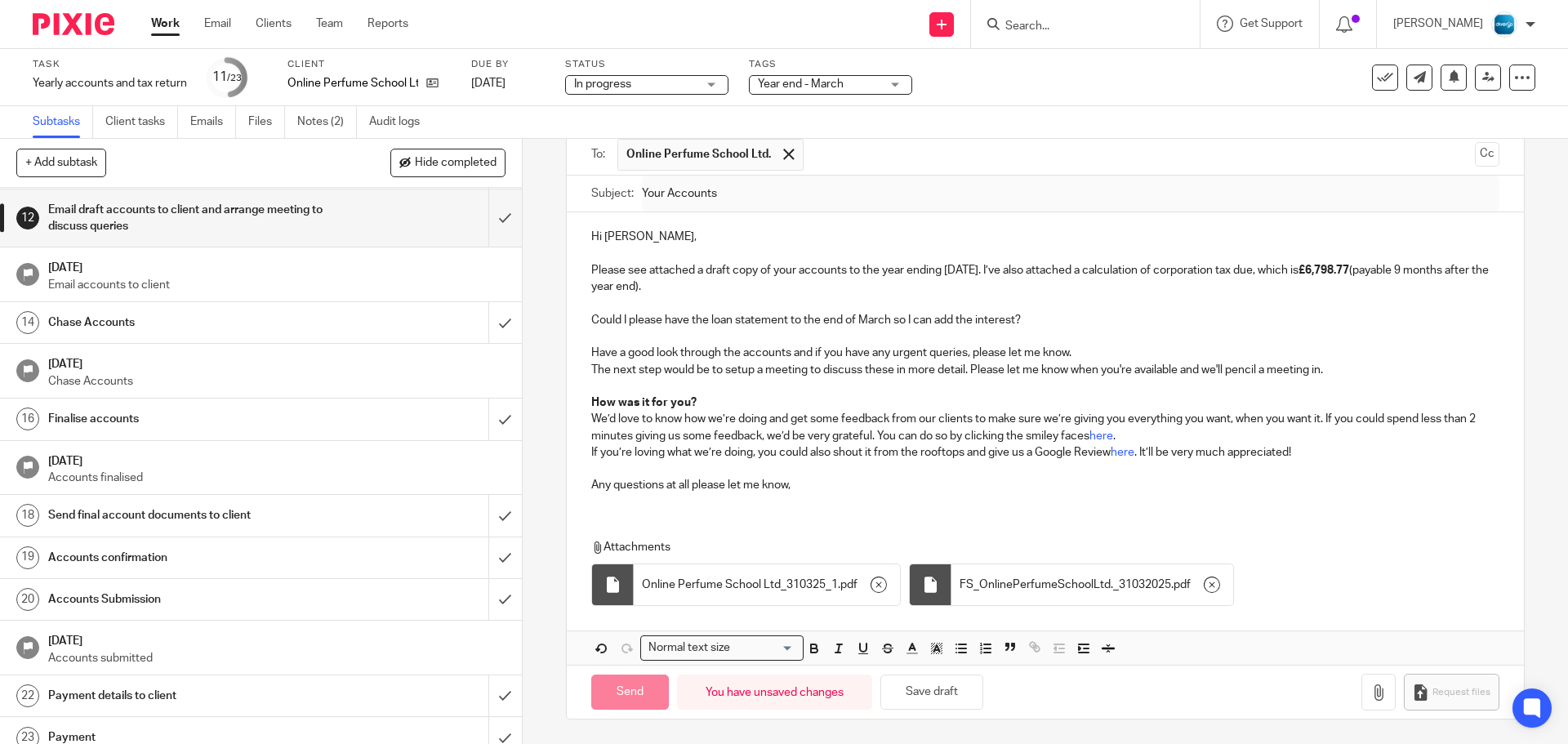
scroll to position [490, 0]
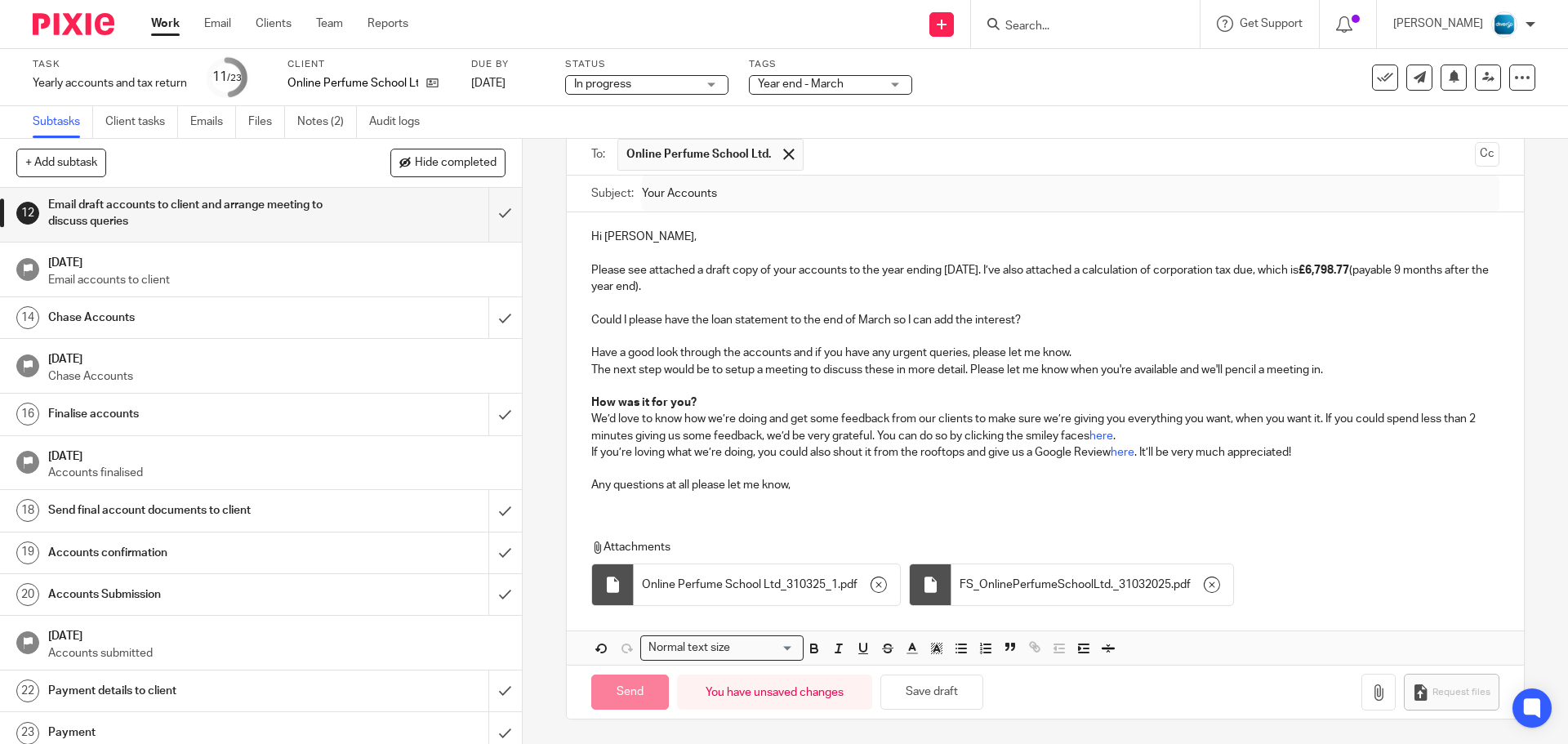
type input "Sent"
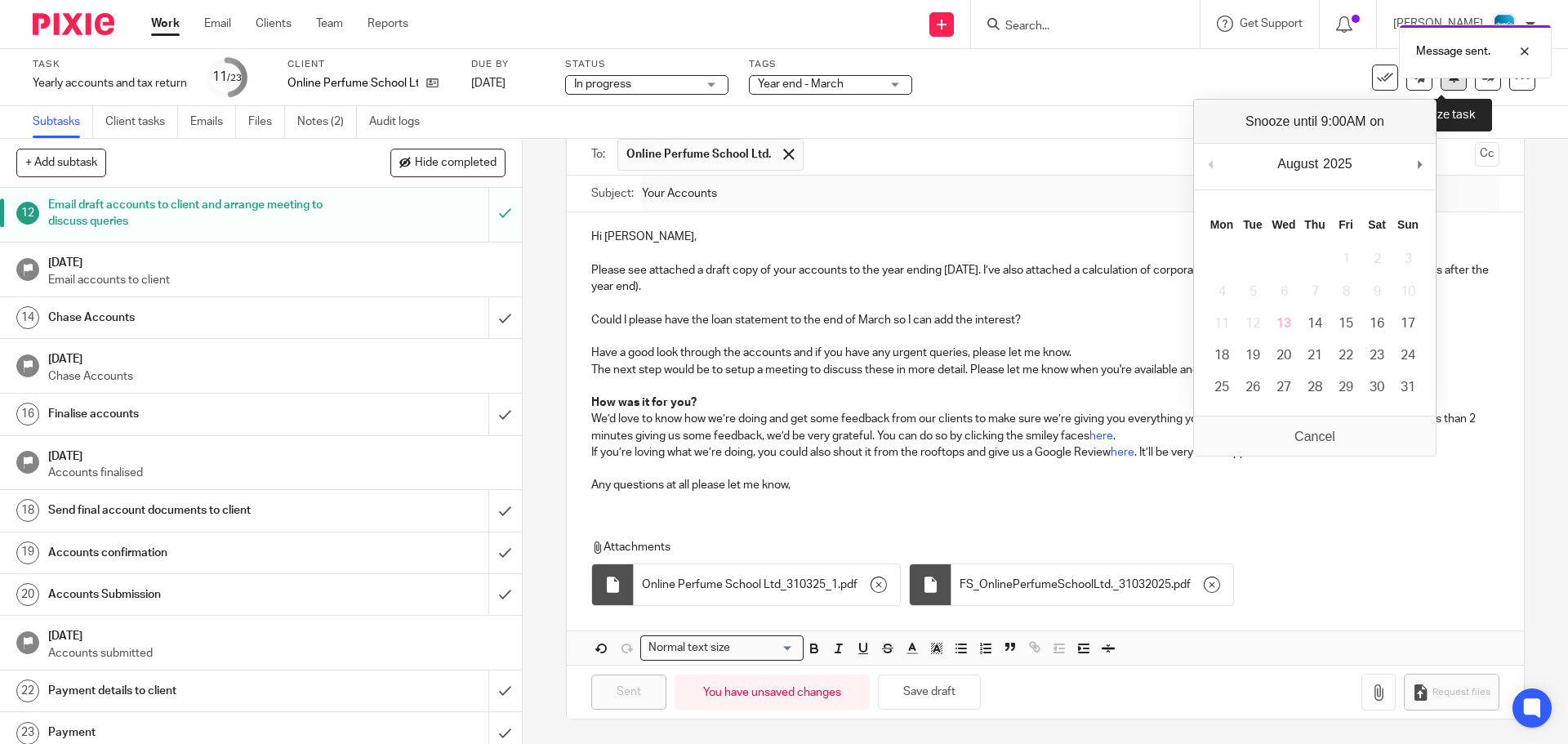
click at [1448, 82] on icon at bounding box center [1454, 77] width 13 height 13
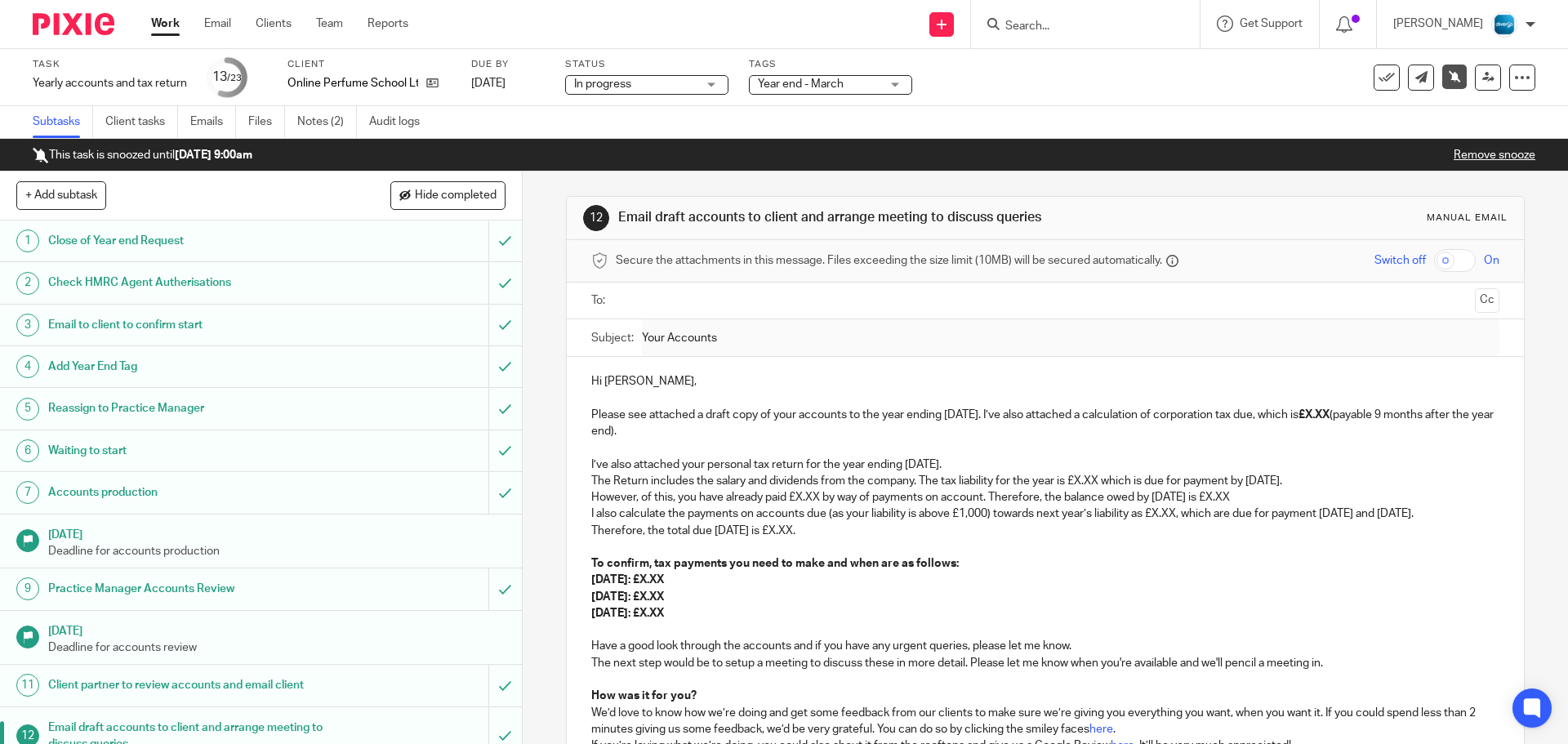
click at [1061, 26] on input "Search" at bounding box center [1077, 27] width 147 height 14
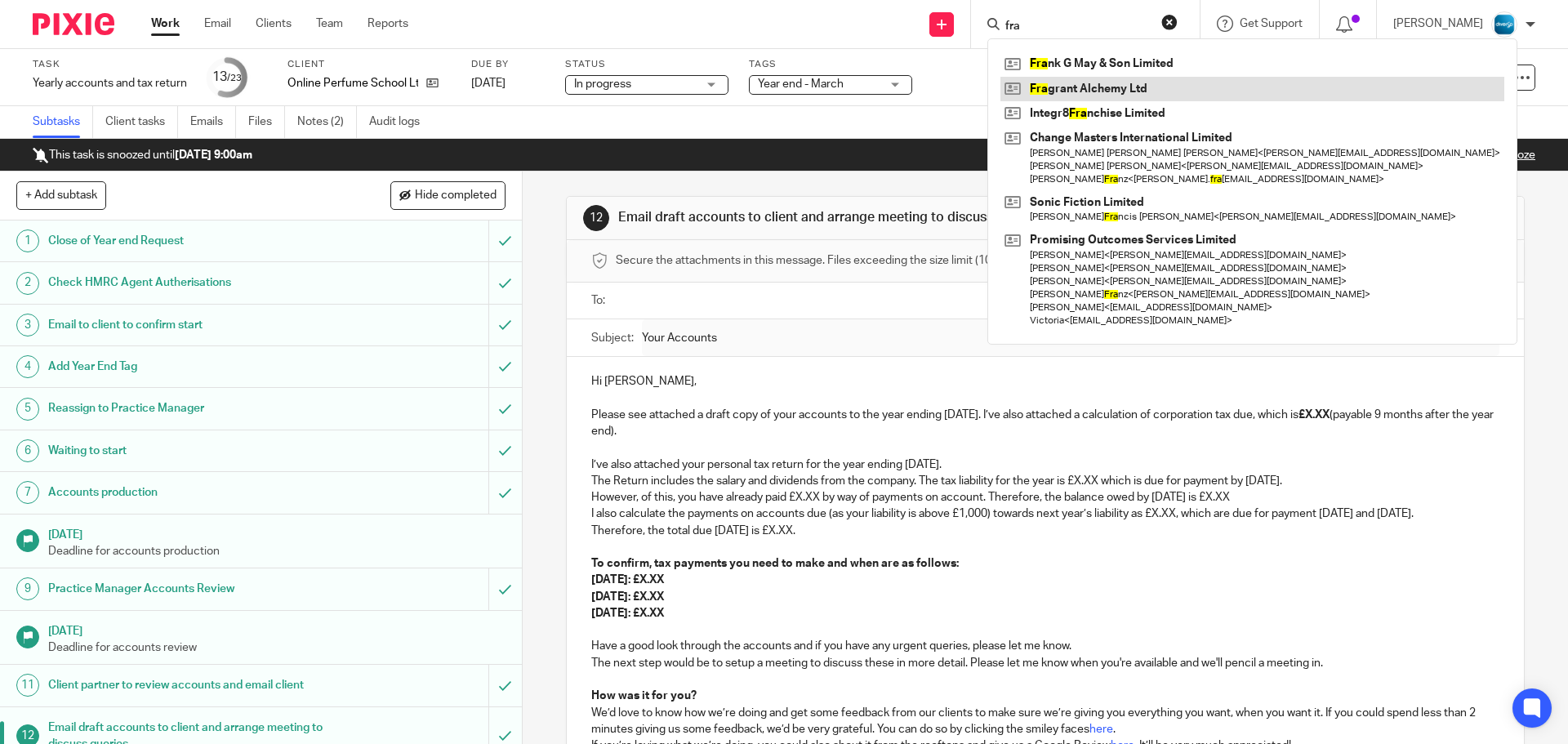
type input "fra"
click at [1140, 85] on link at bounding box center [1252, 88] width 504 height 24
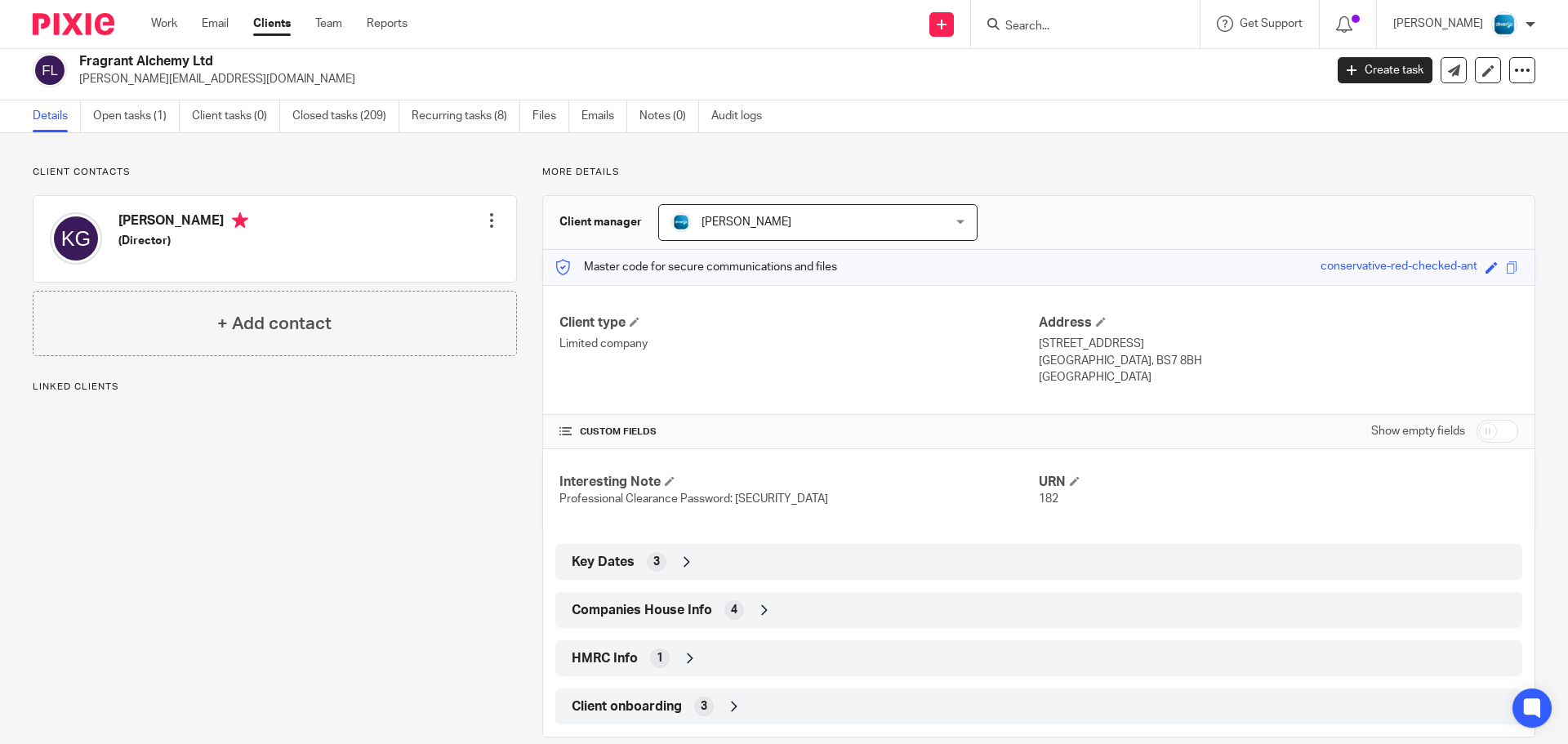
scroll to position [34, 0]
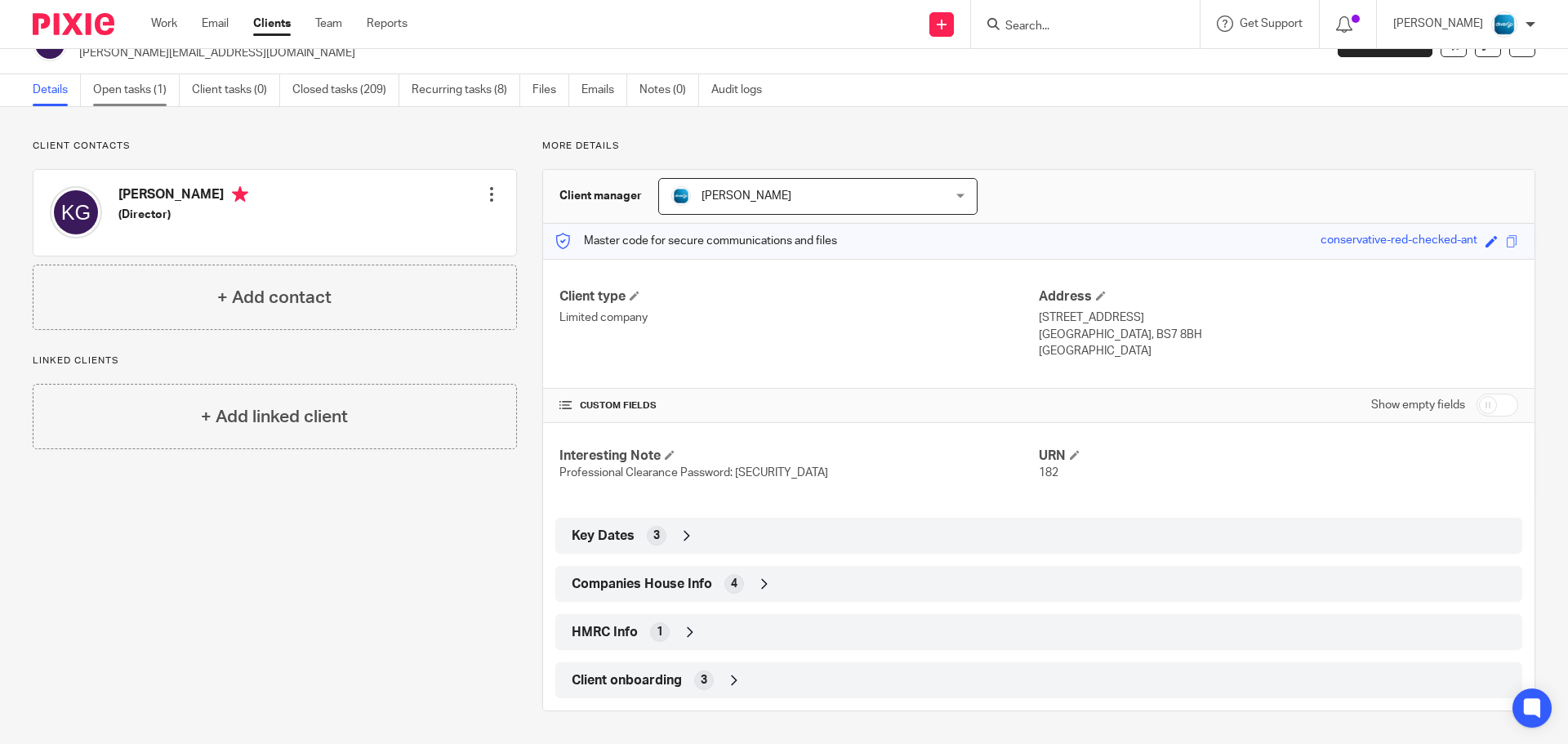
click at [137, 102] on link "Open tasks (1)" at bounding box center [136, 89] width 87 height 32
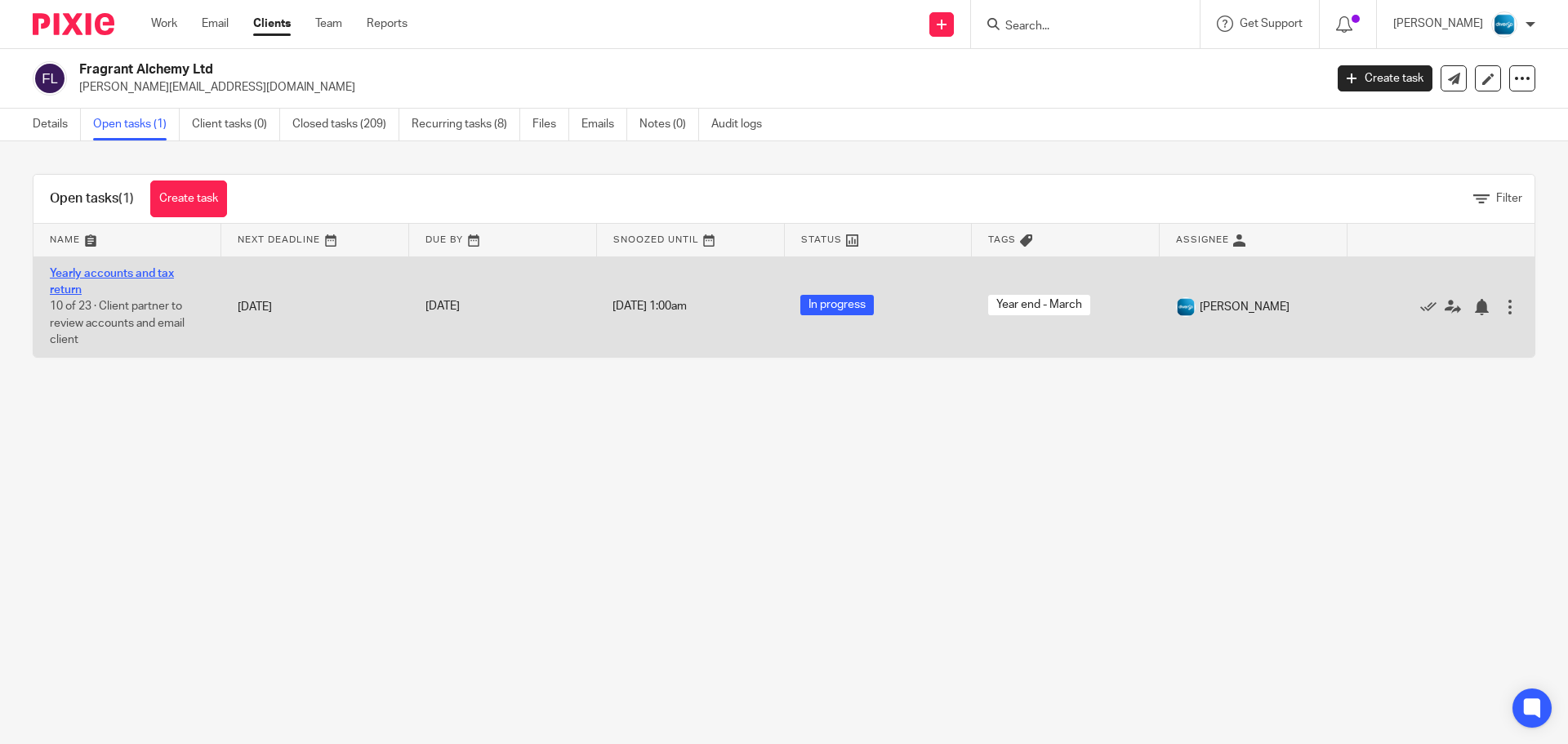
click at [108, 277] on link "Yearly accounts and tax return" at bounding box center [112, 281] width 125 height 28
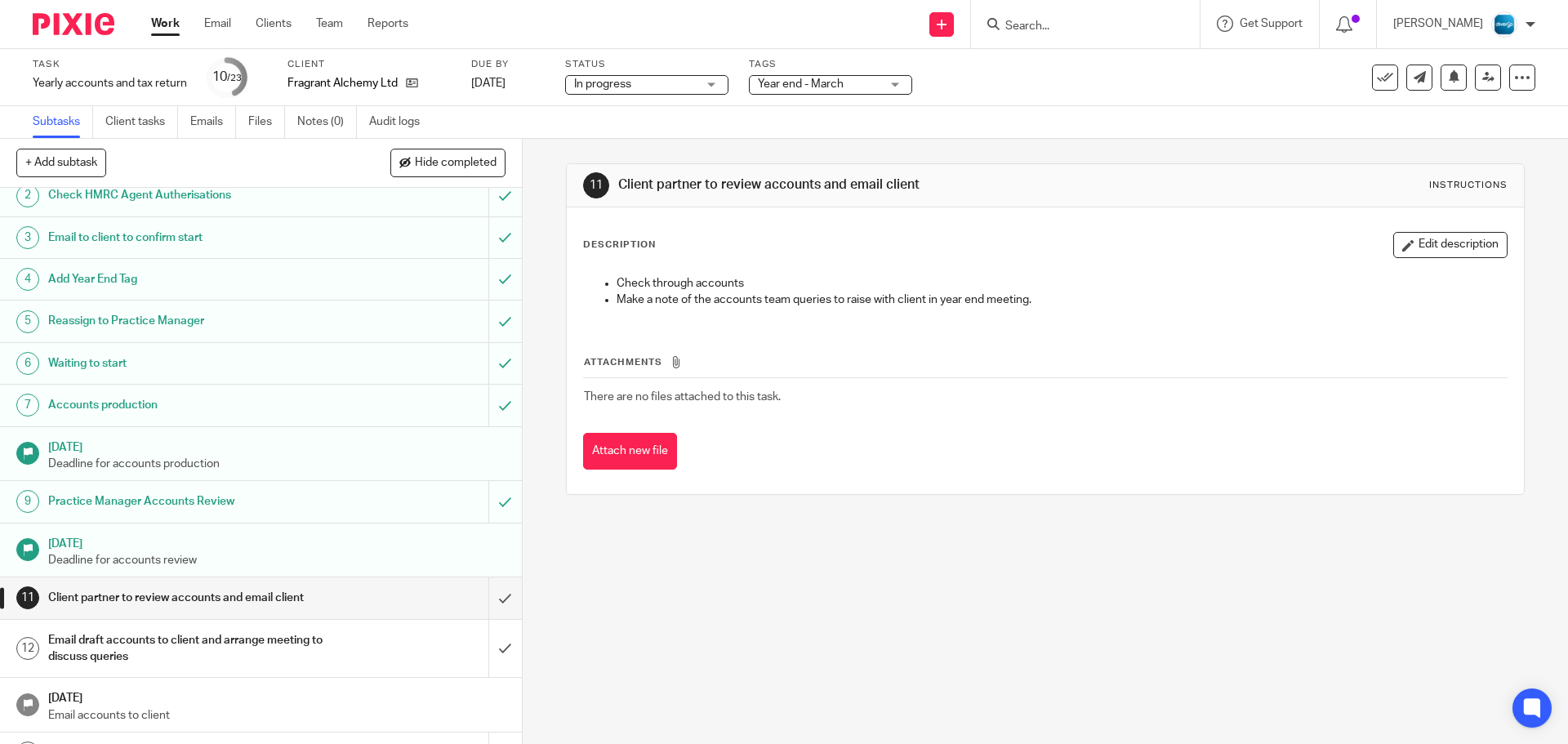
scroll to position [82, 0]
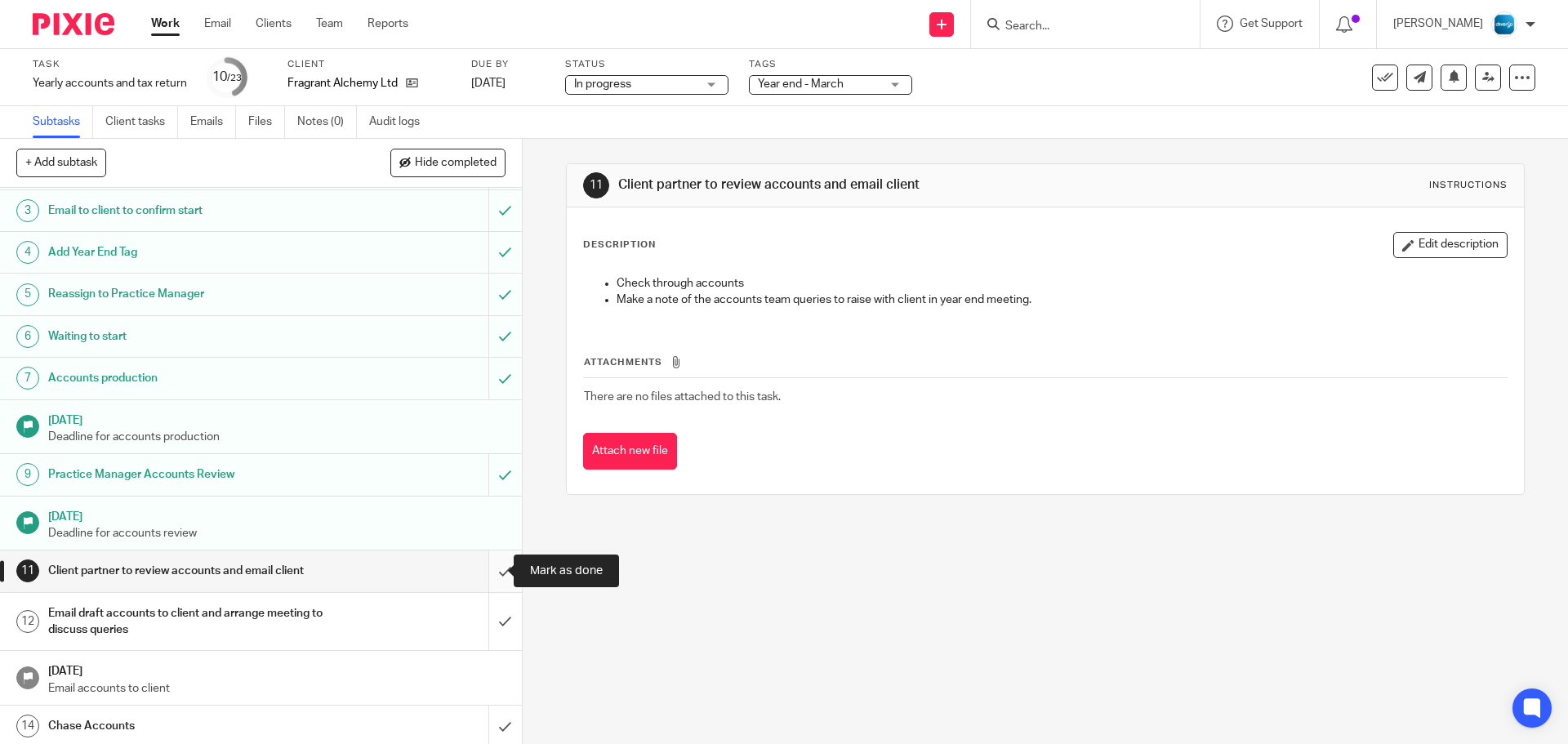
click at [488, 565] on input "submit" at bounding box center [261, 570] width 522 height 41
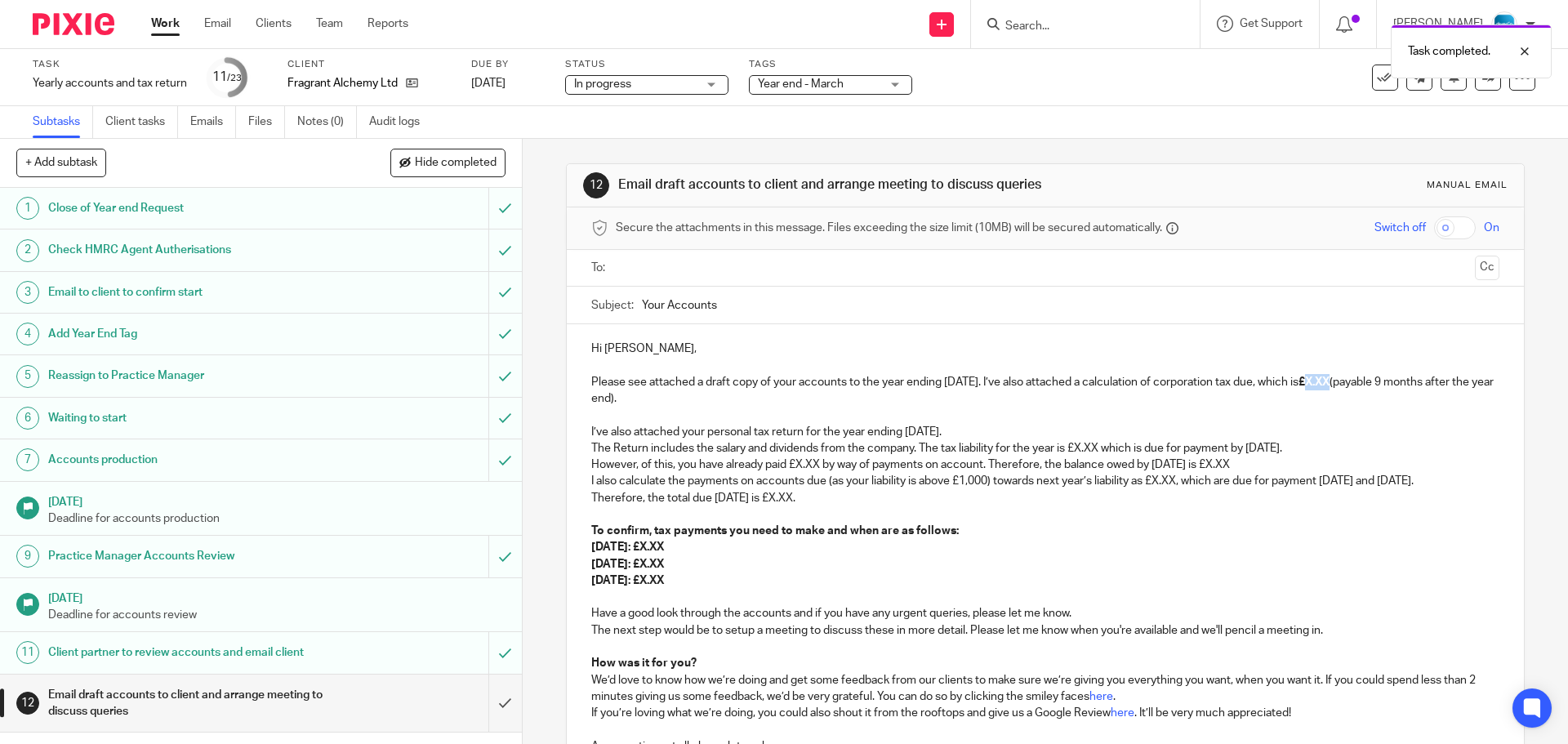
drag, startPoint x: 1338, startPoint y: 382, endPoint x: 1365, endPoint y: 382, distance: 27.0
click at [1330, 382] on strong "£X.XX" at bounding box center [1314, 381] width 31 height 12
drag, startPoint x: 1343, startPoint y: 381, endPoint x: 1387, endPoint y: 380, distance: 44.0
click at [1387, 380] on p "Please see attached a draft copy of your accounts to the year ending [DATE]. I’…" at bounding box center [1046, 390] width 908 height 33
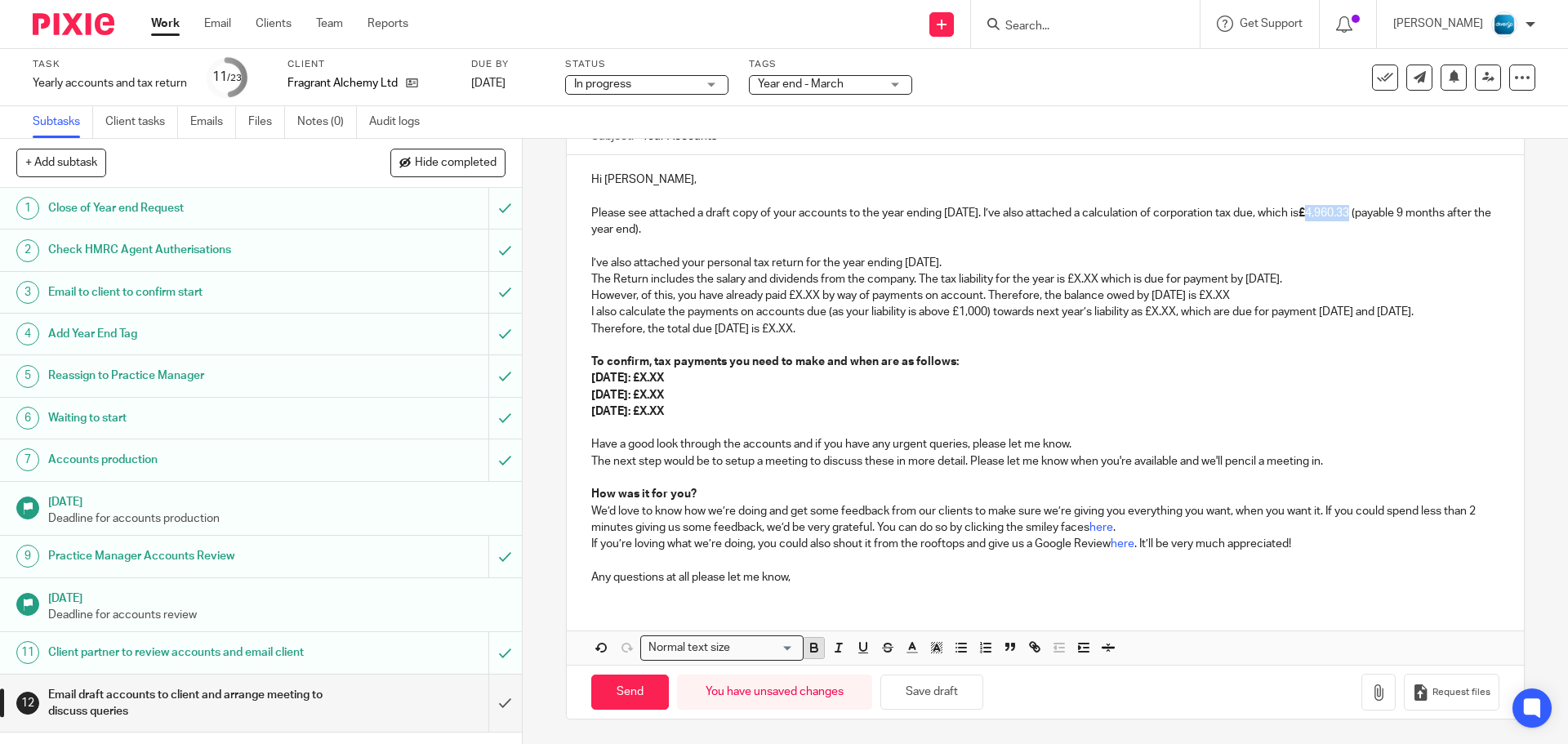
click at [812, 643] on icon "button" at bounding box center [815, 648] width 14 height 14
drag, startPoint x: 723, startPoint y: 409, endPoint x: 583, endPoint y: 232, distance: 225.7
click at [583, 232] on div "Hi Karen, Please see attached a draft copy of your accounts to the year ending …" at bounding box center [1045, 376] width 956 height 443
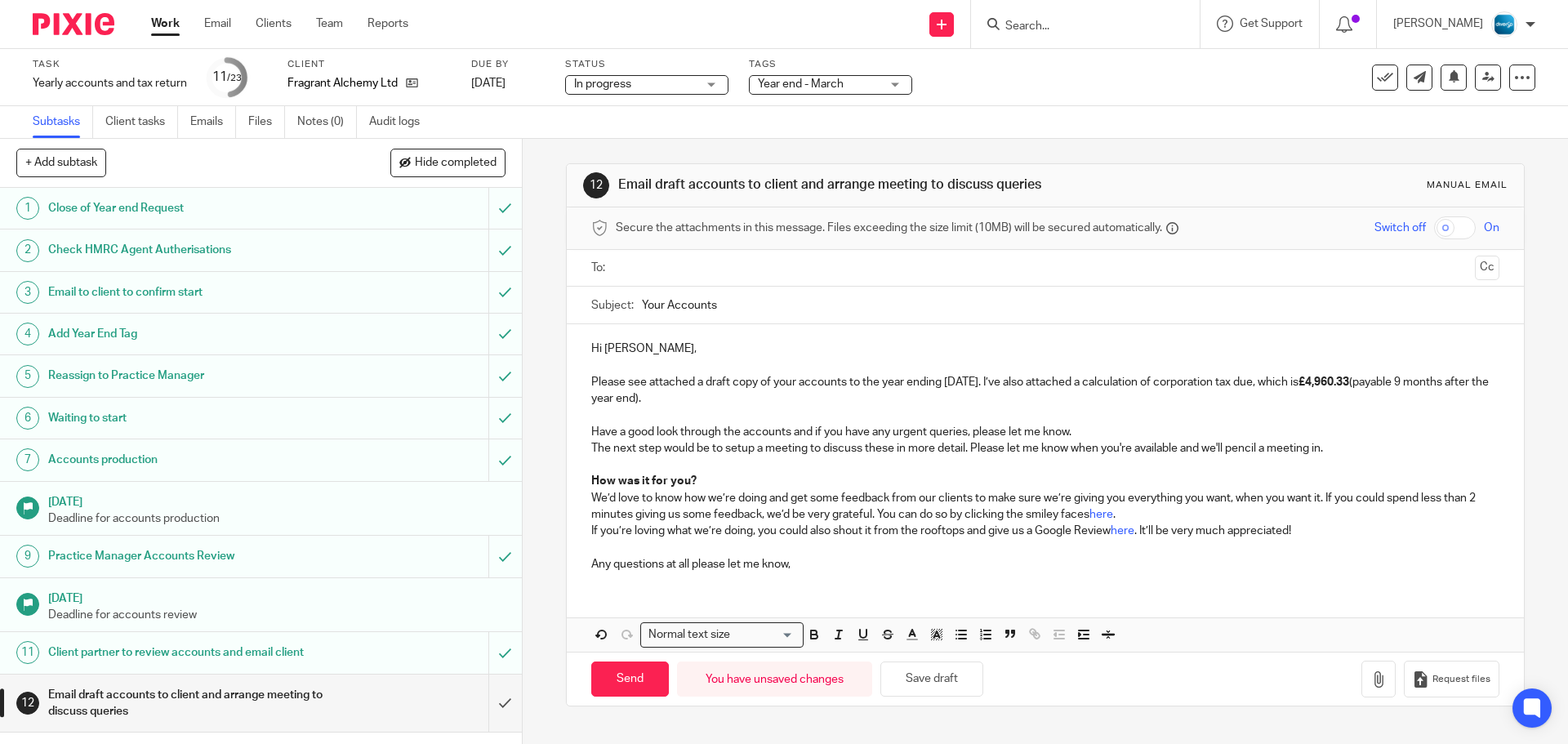
scroll to position [0, 0]
click at [618, 271] on ul at bounding box center [1047, 269] width 857 height 27
click at [652, 270] on input "text" at bounding box center [1045, 268] width 846 height 19
click at [731, 309] on input "Your Accounts" at bounding box center [1071, 308] width 857 height 37
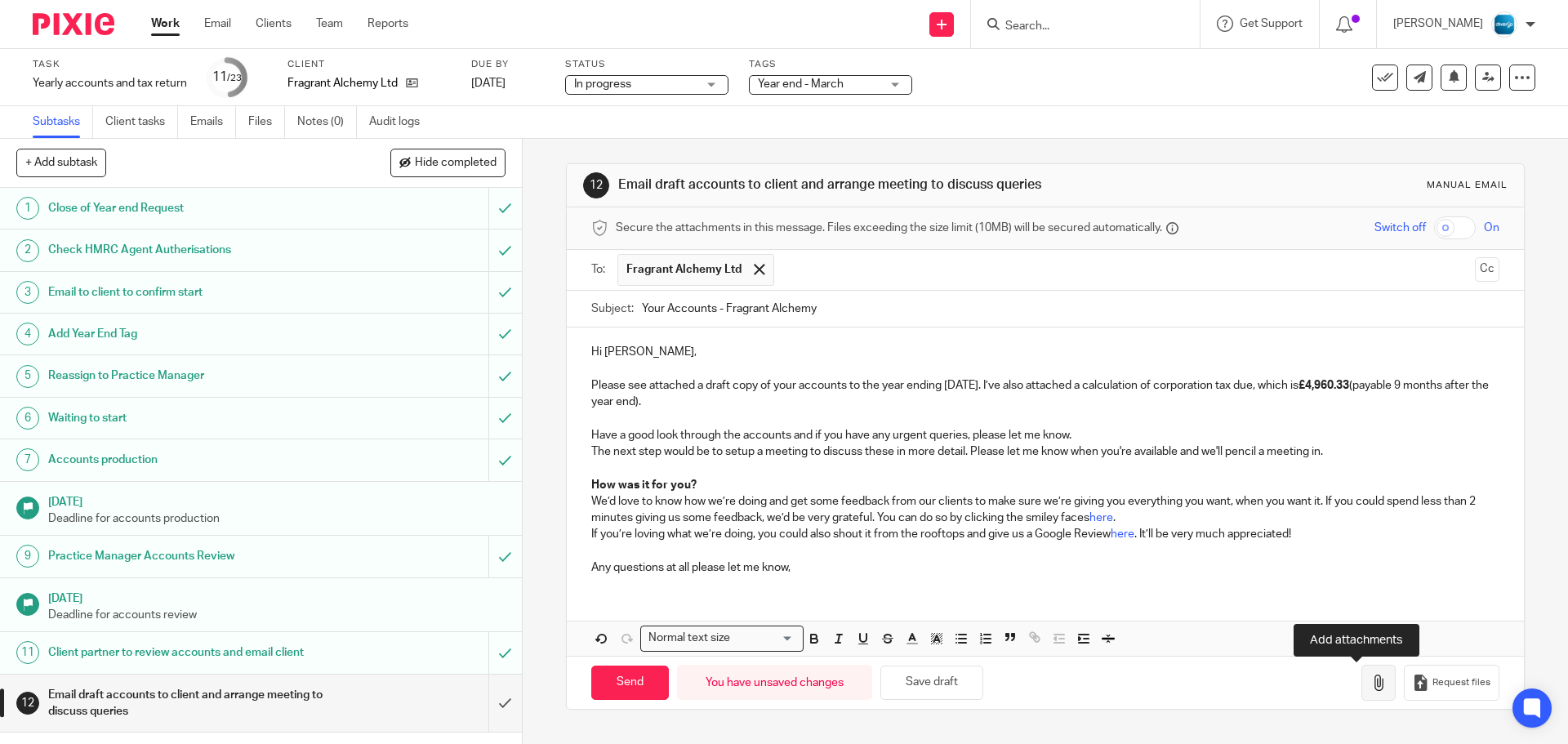
type input "Your Accounts - Fragrant Alchemy"
click at [1370, 676] on icon "button" at bounding box center [1379, 683] width 16 height 16
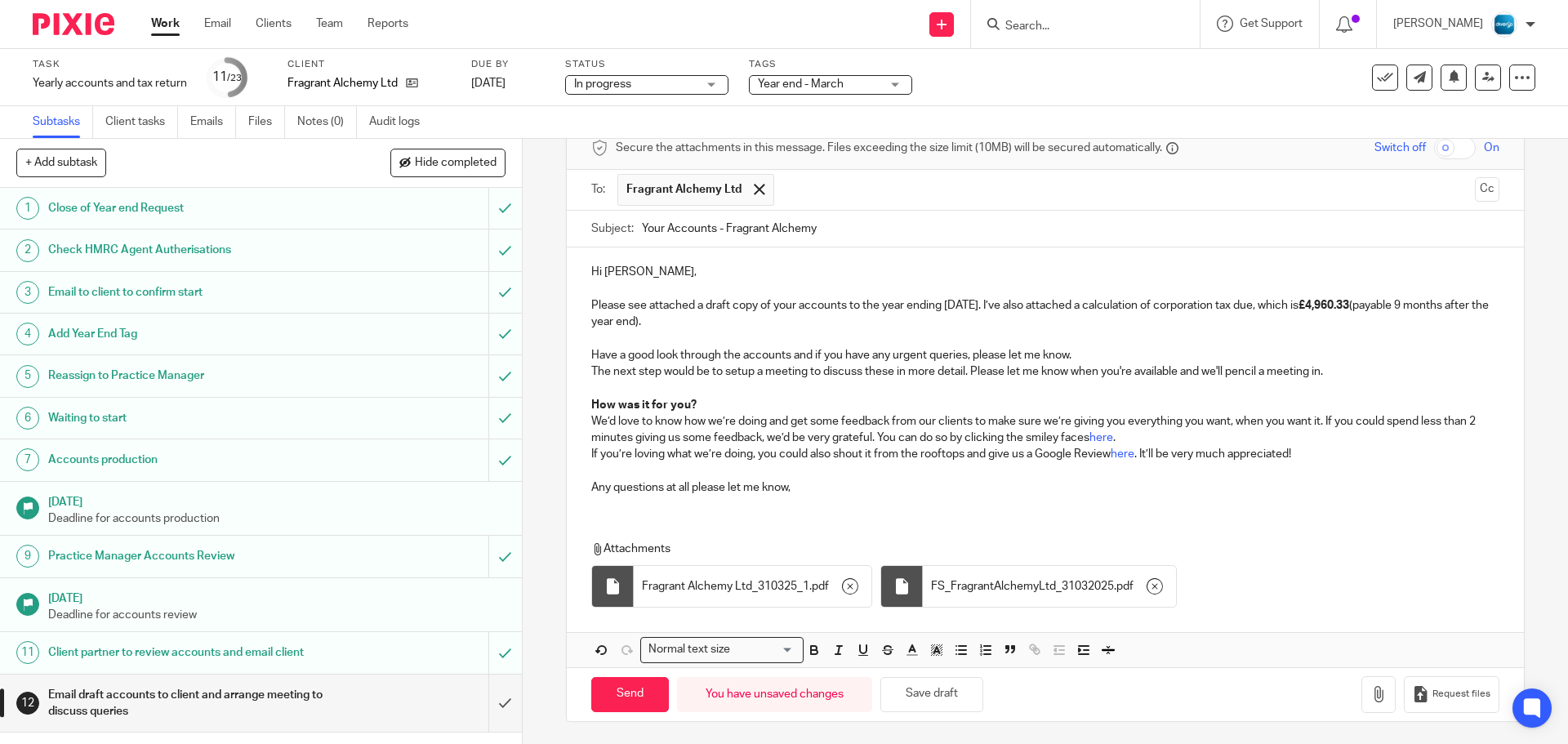
scroll to position [82, 0]
click at [626, 681] on input "Send" at bounding box center [631, 692] width 78 height 35
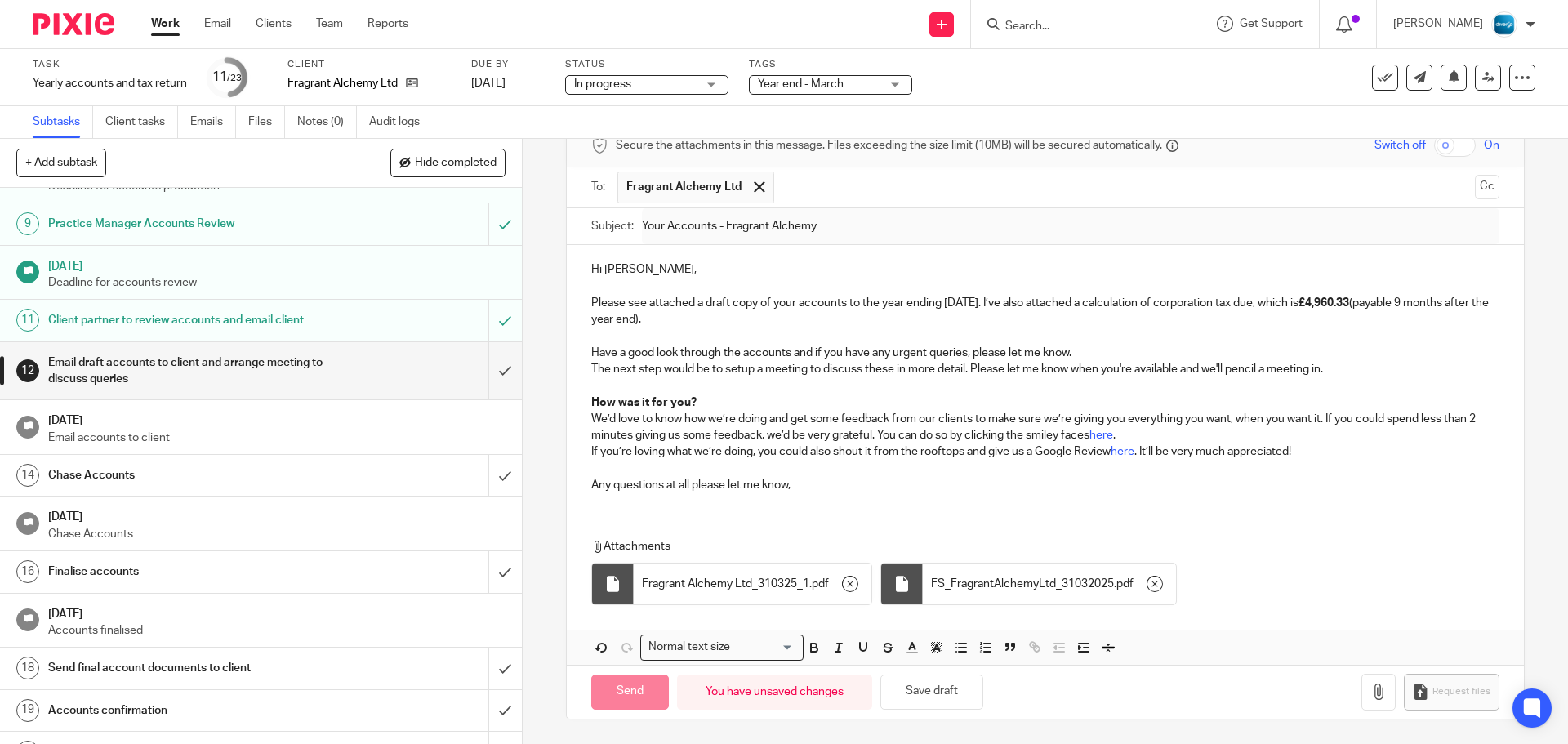
scroll to position [490, 0]
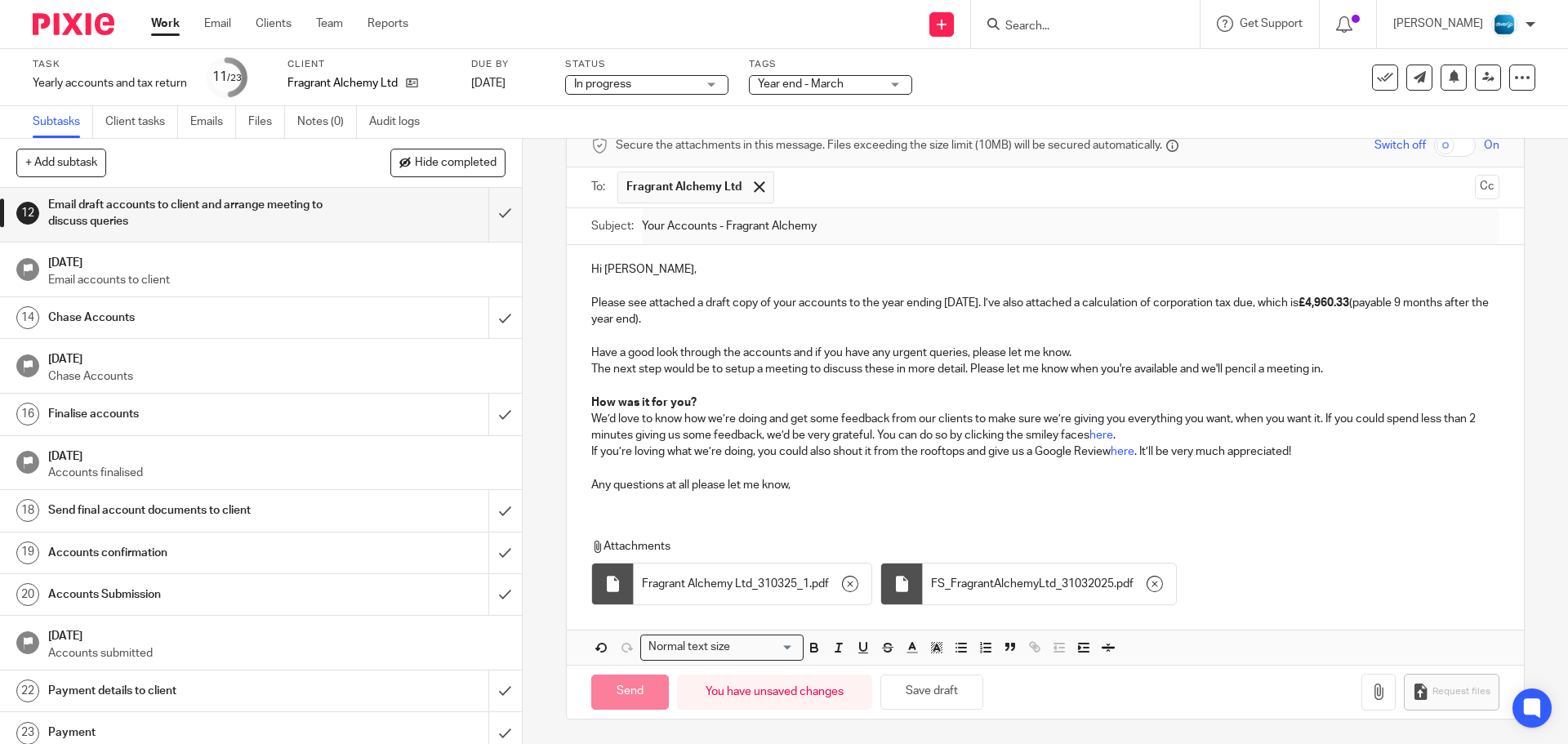
type input "Sent"
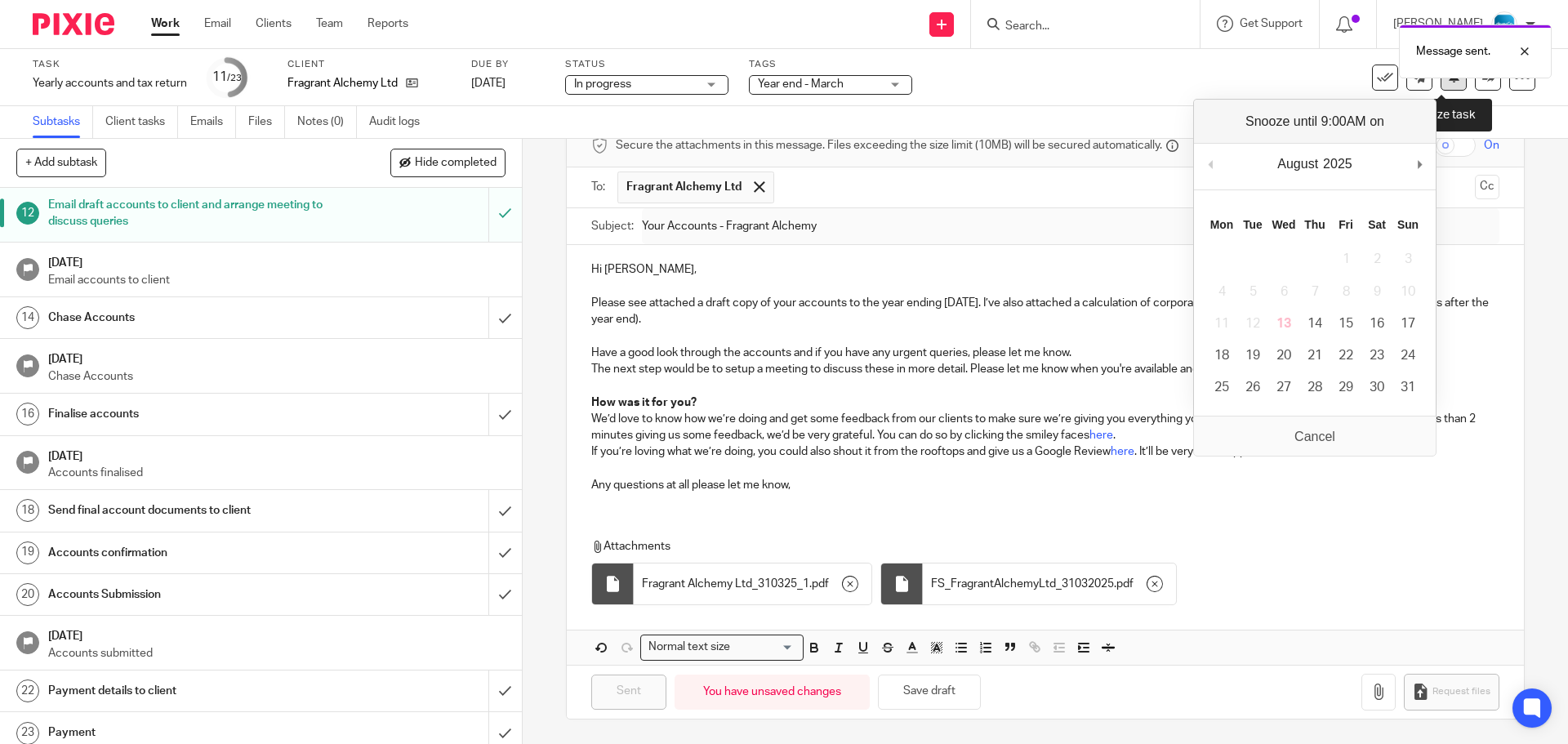
click at [1443, 85] on button at bounding box center [1453, 78] width 26 height 26
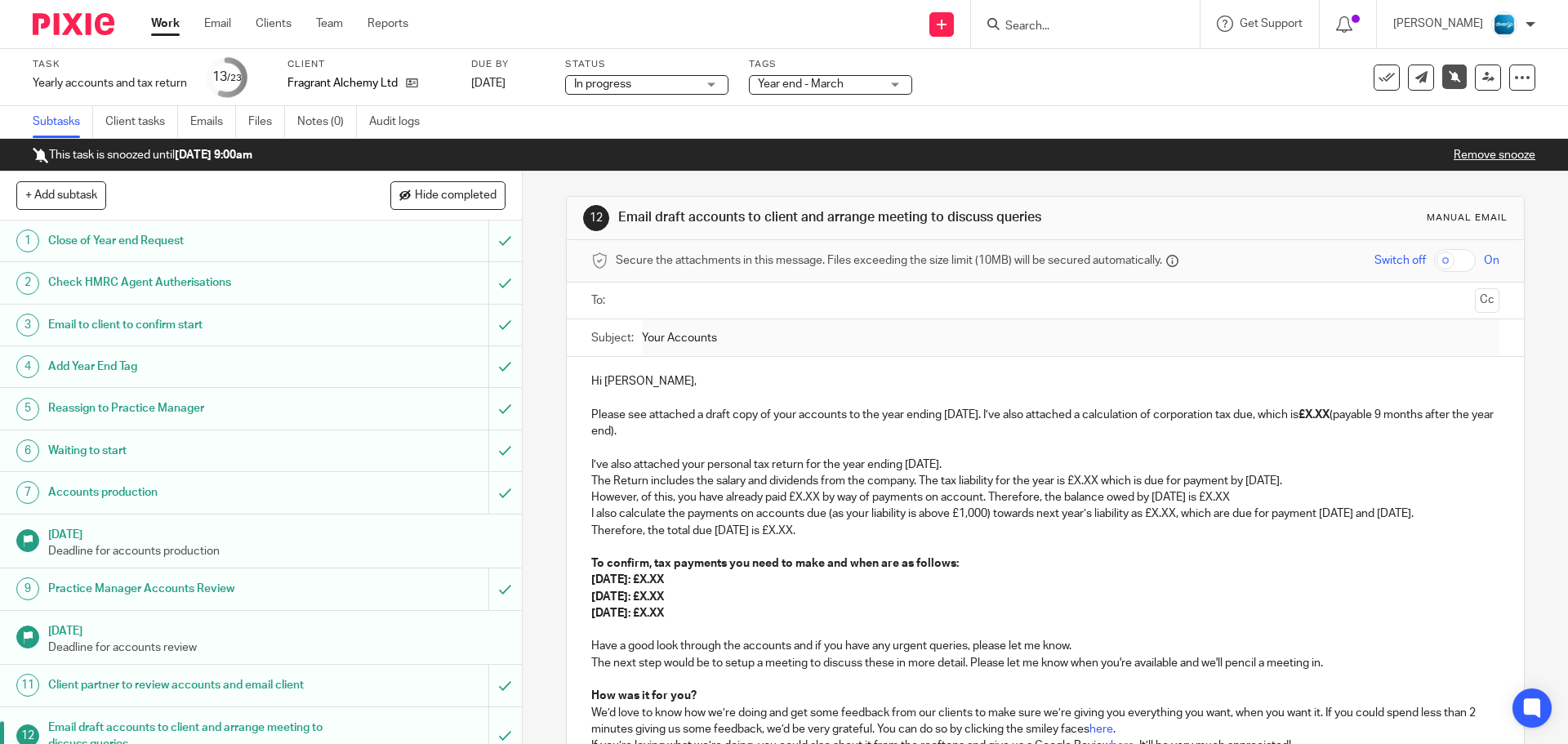
click at [1062, 25] on input "Search" at bounding box center [1077, 27] width 147 height 14
type input "whiteside"
click at [1083, 84] on link at bounding box center [1139, 70] width 276 height 38
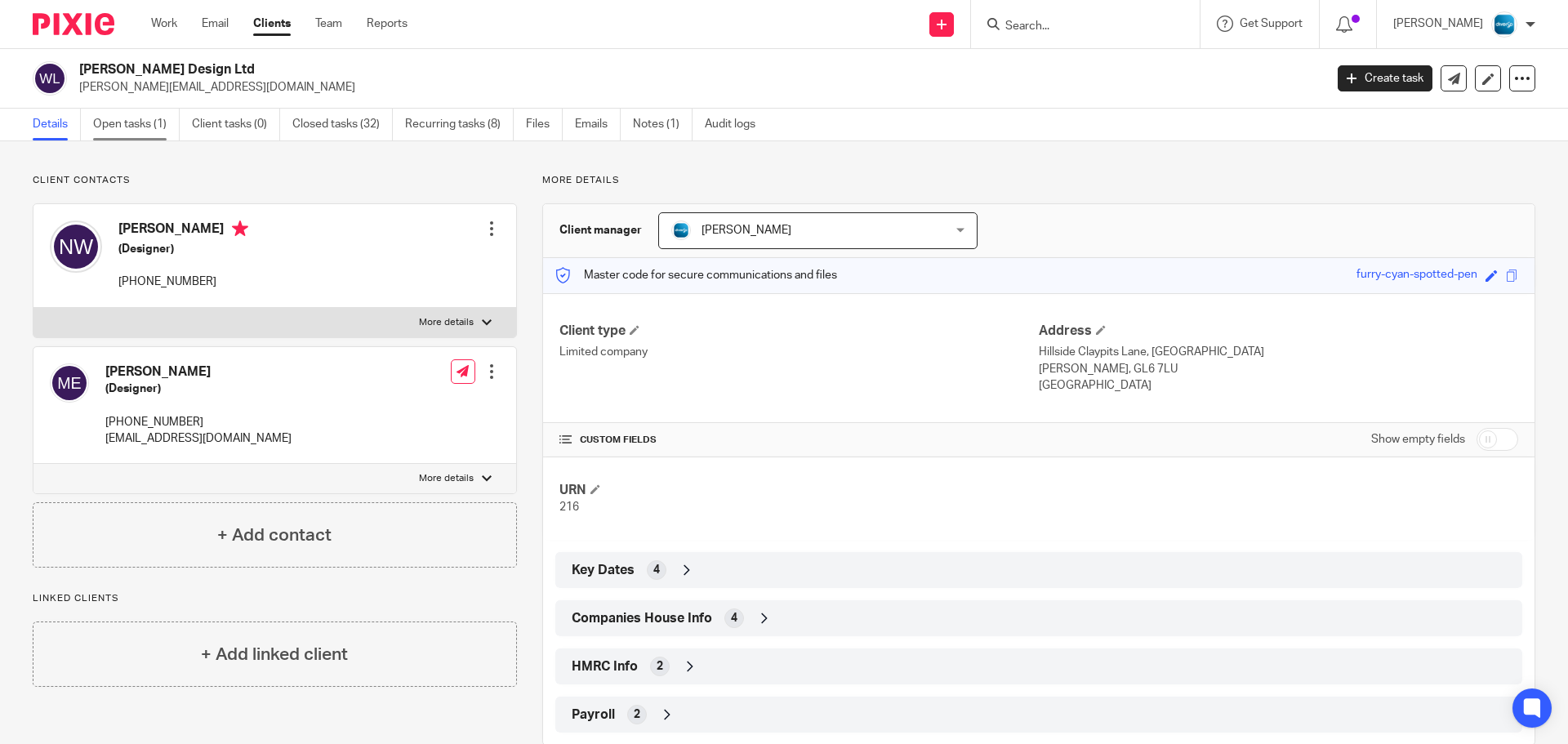
click at [116, 119] on link "Open tasks (1)" at bounding box center [136, 124] width 87 height 32
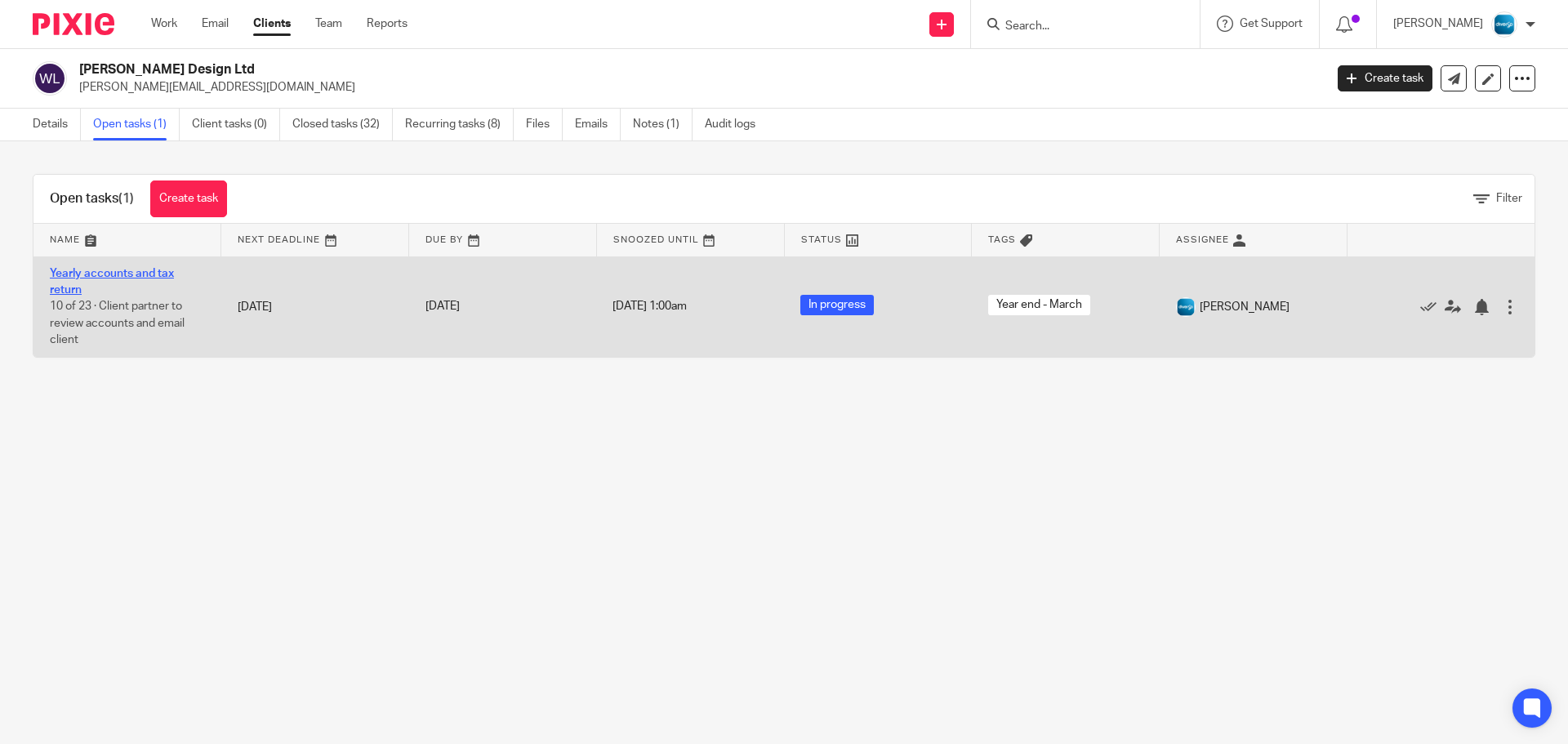
click at [131, 279] on link "Yearly accounts and tax return" at bounding box center [112, 281] width 125 height 28
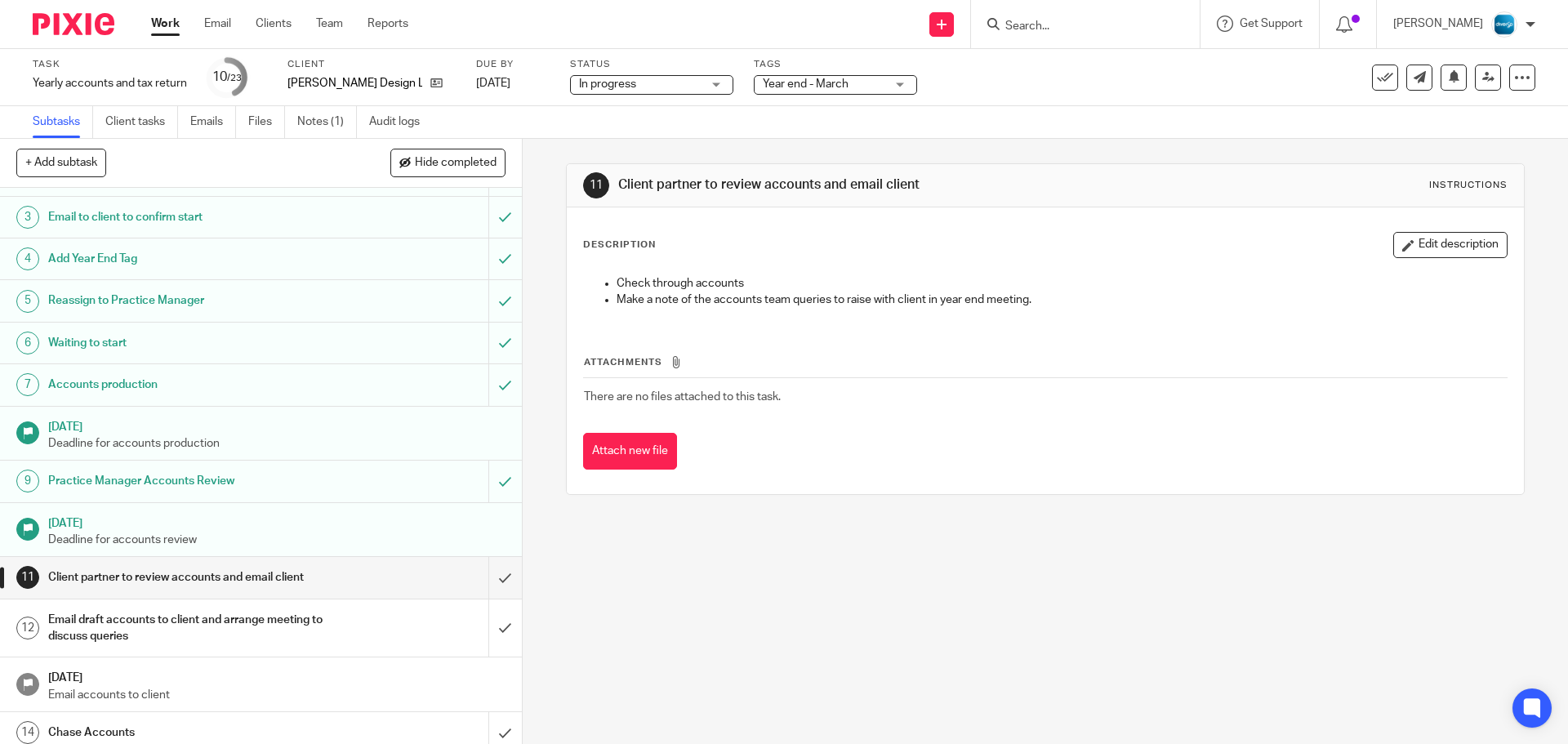
scroll to position [245, 0]
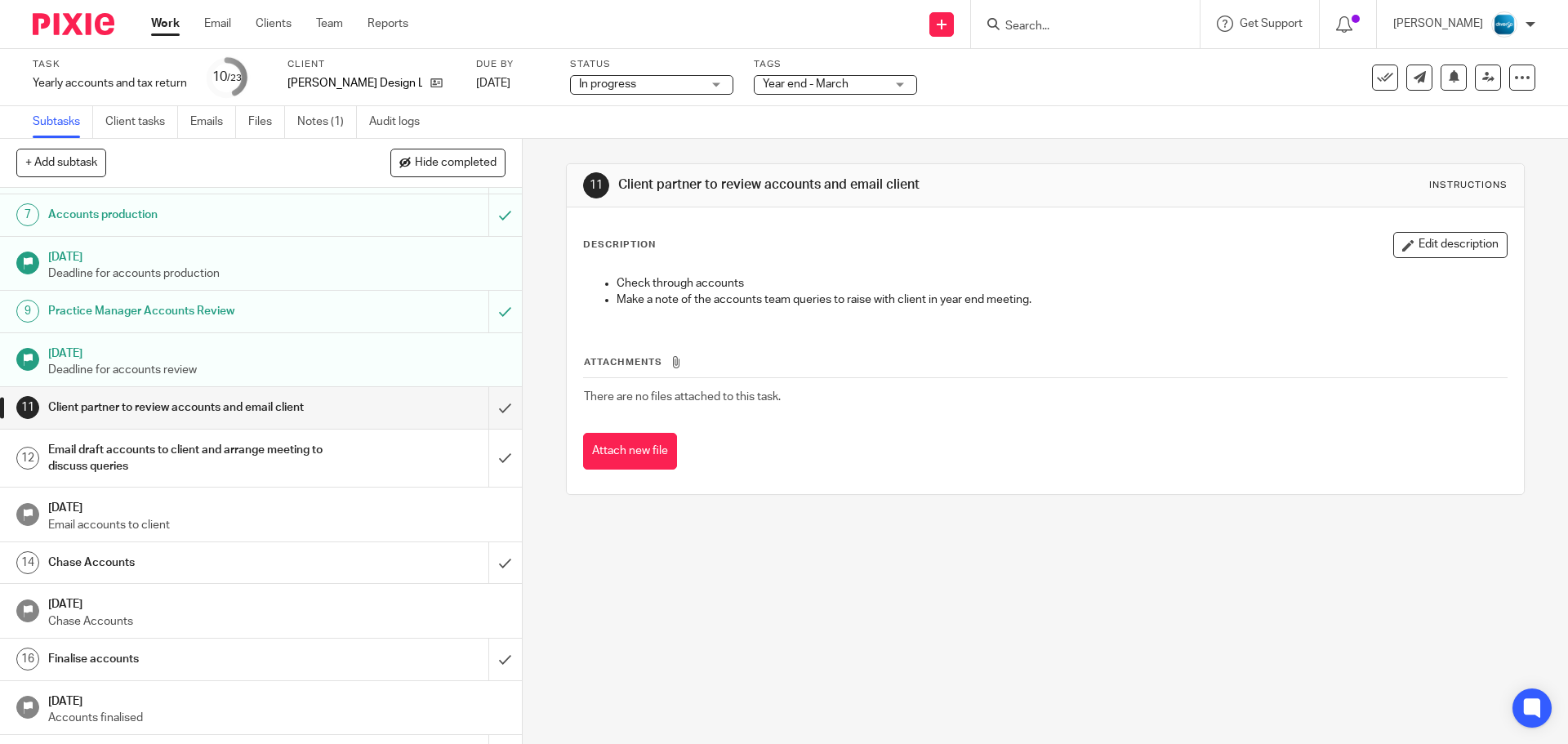
click at [1075, 30] on input "Search" at bounding box center [1077, 27] width 147 height 14
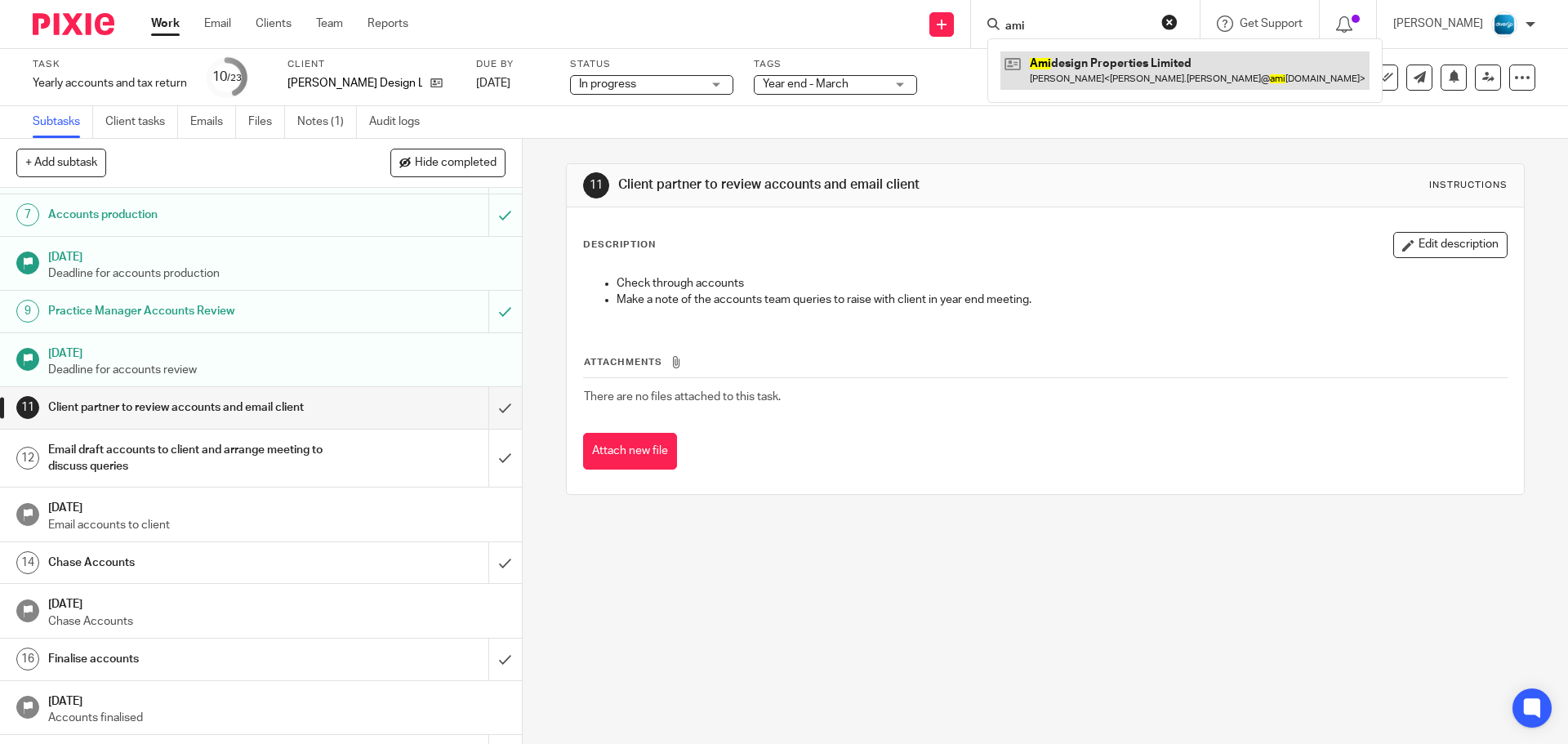
type input "ami"
click at [1086, 56] on link at bounding box center [1185, 70] width 369 height 38
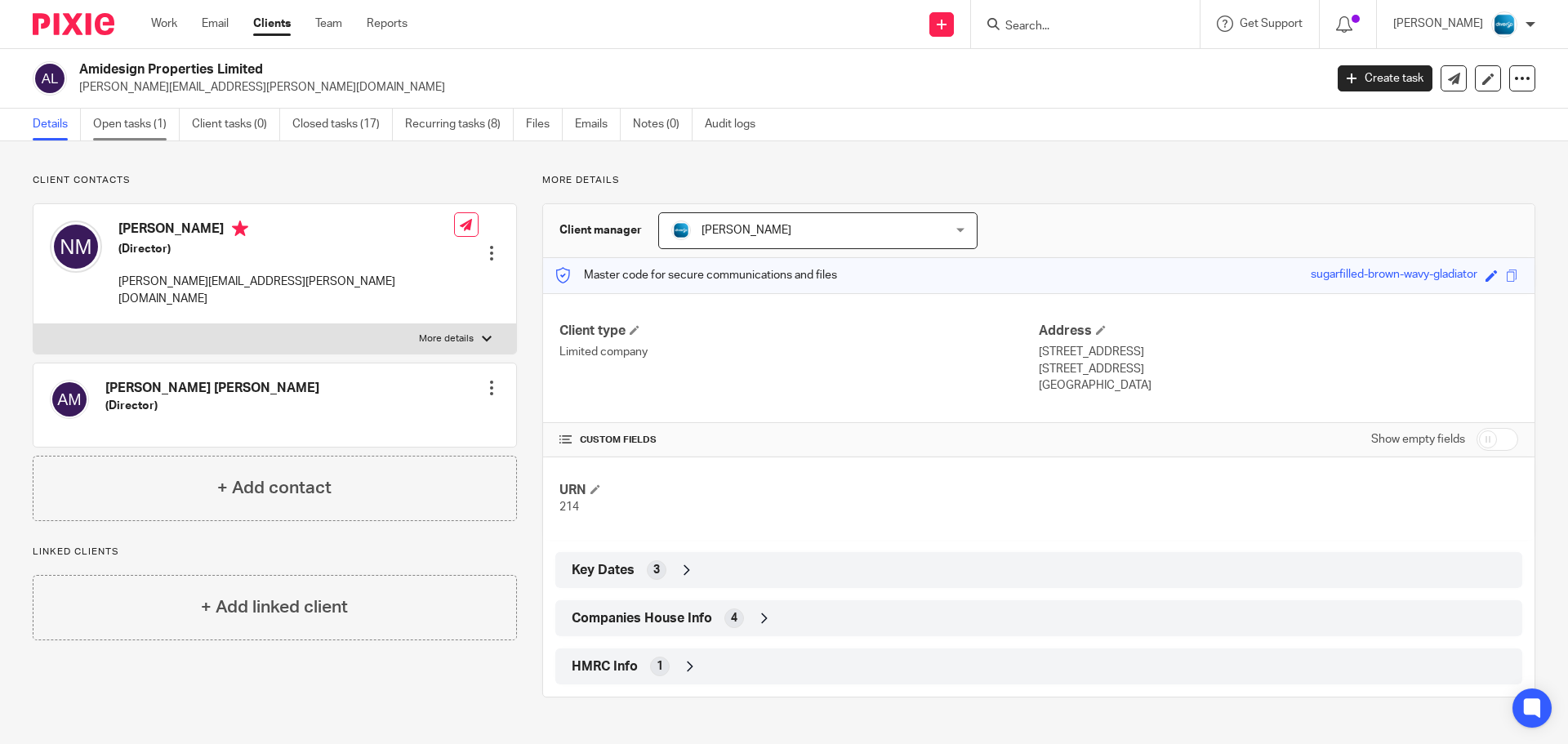
click at [125, 115] on link "Open tasks (1)" at bounding box center [136, 124] width 87 height 32
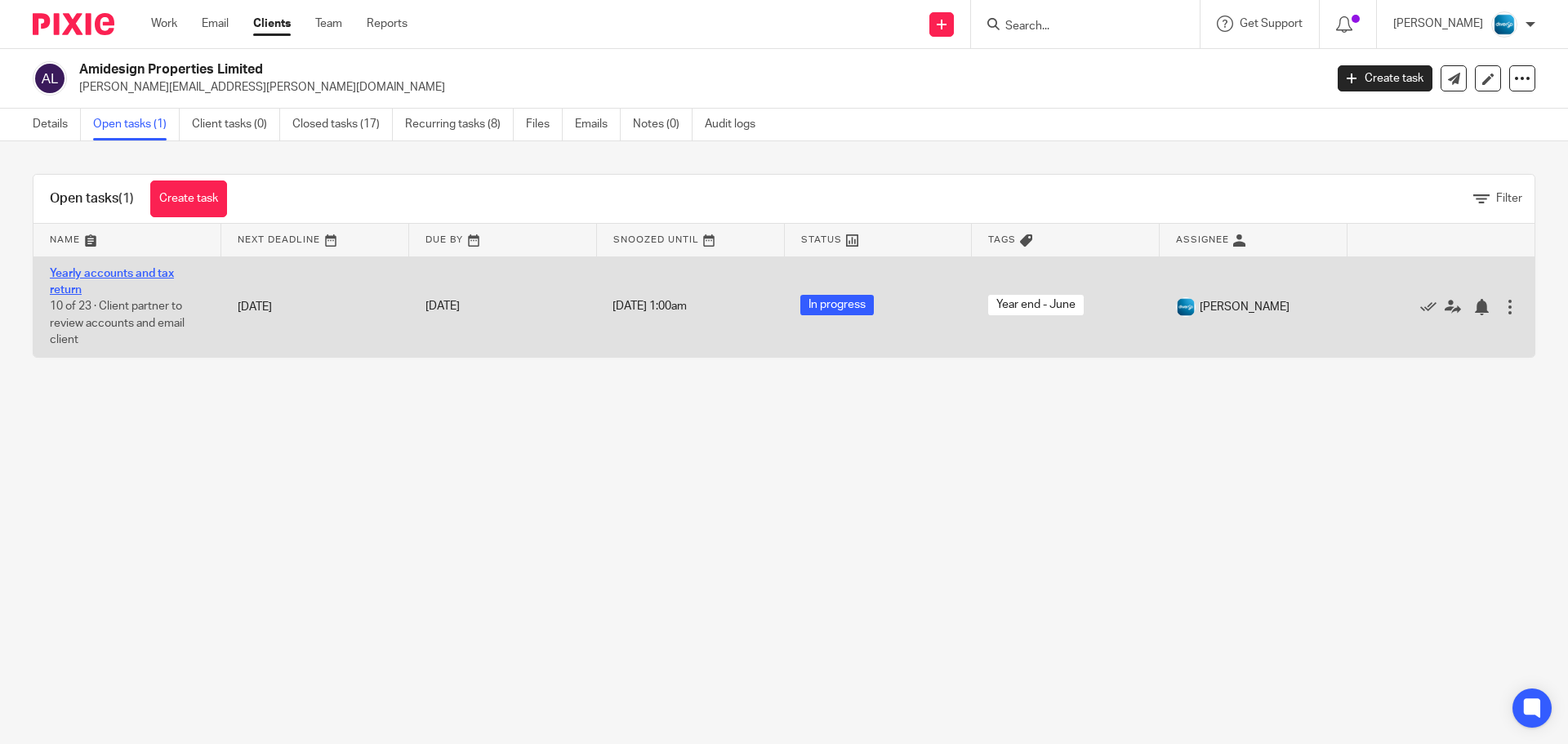
click at [135, 271] on link "Yearly accounts and tax return" at bounding box center [112, 281] width 125 height 28
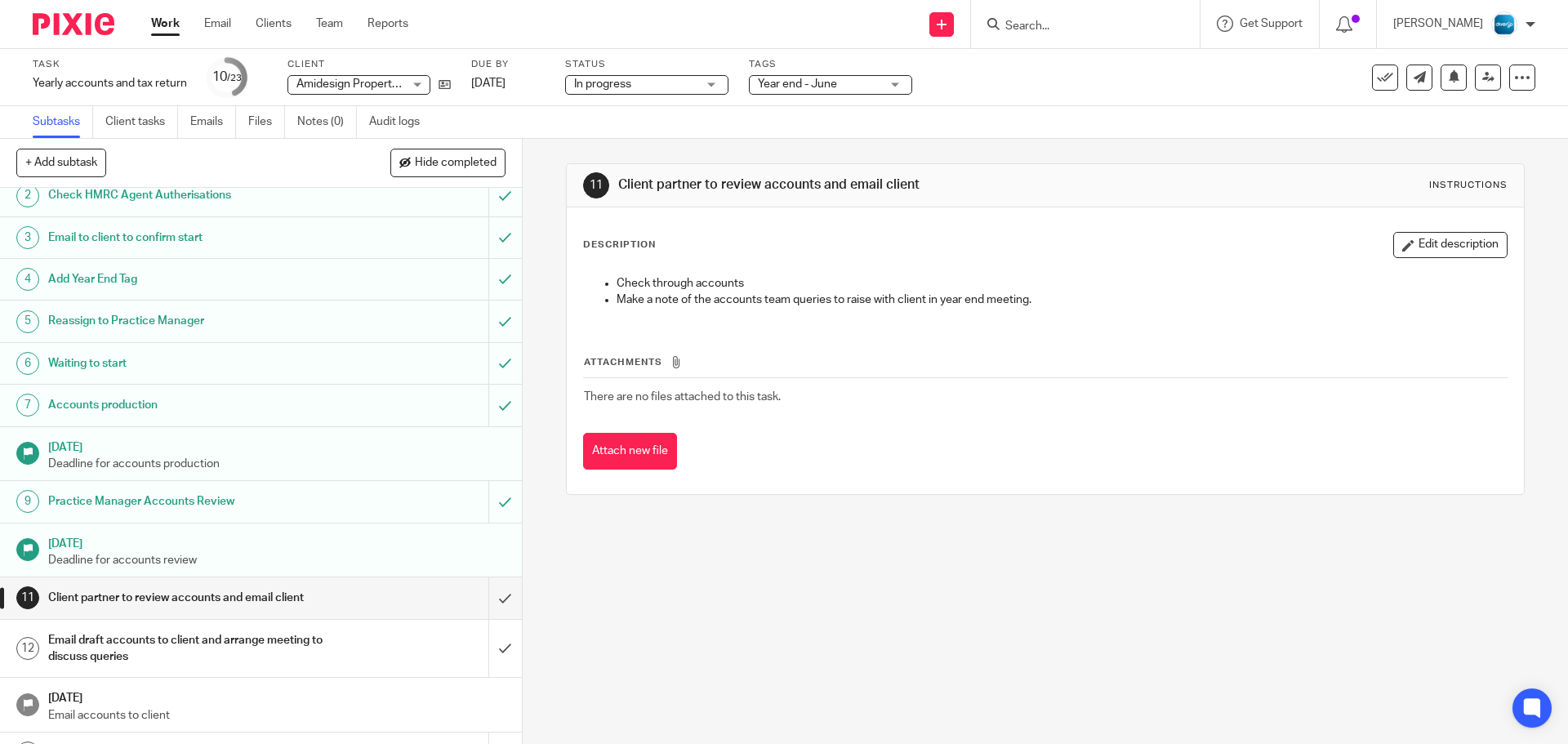
scroll to position [163, 0]
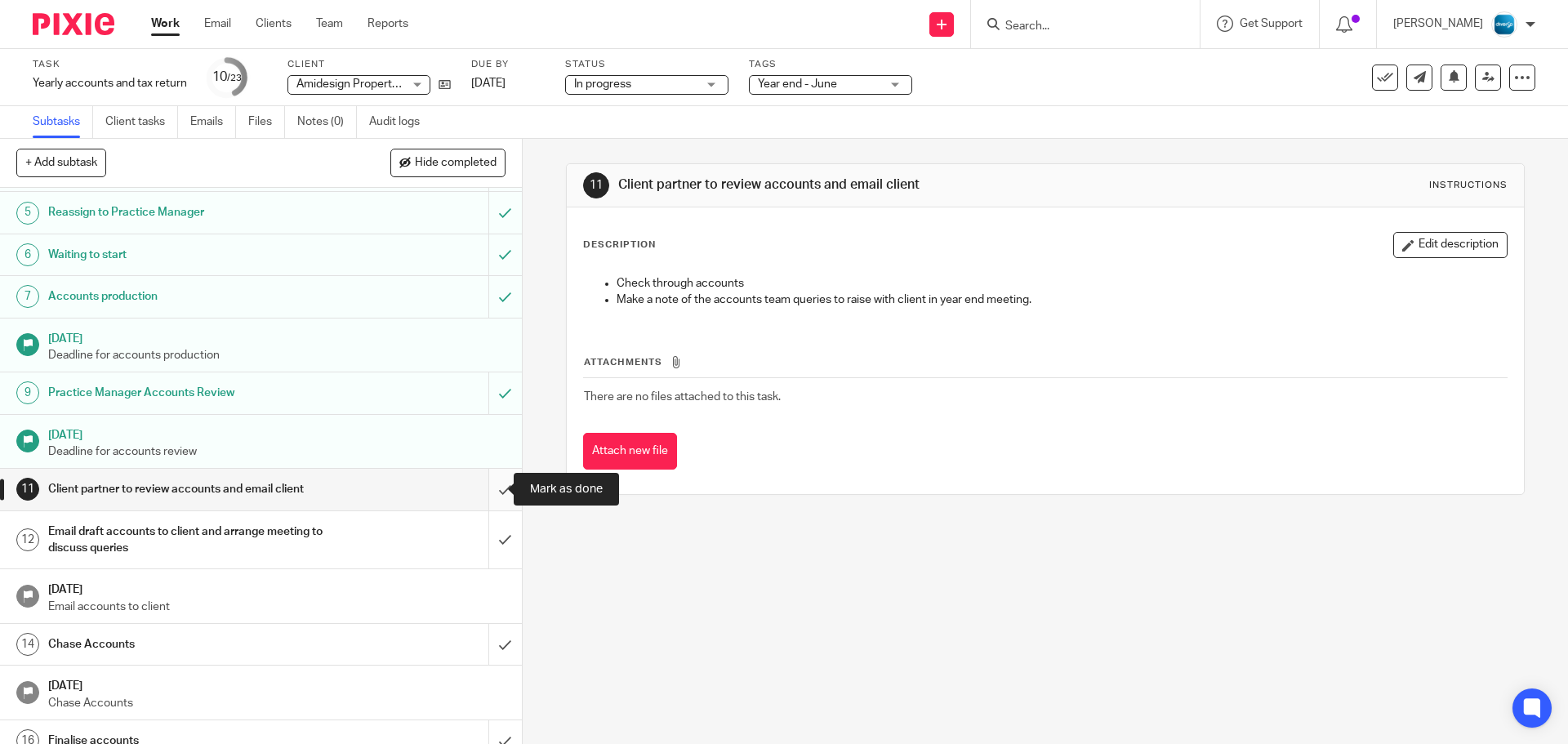
click at [486, 488] on input "submit" at bounding box center [261, 489] width 522 height 41
